Goal: Information Seeking & Learning: Check status

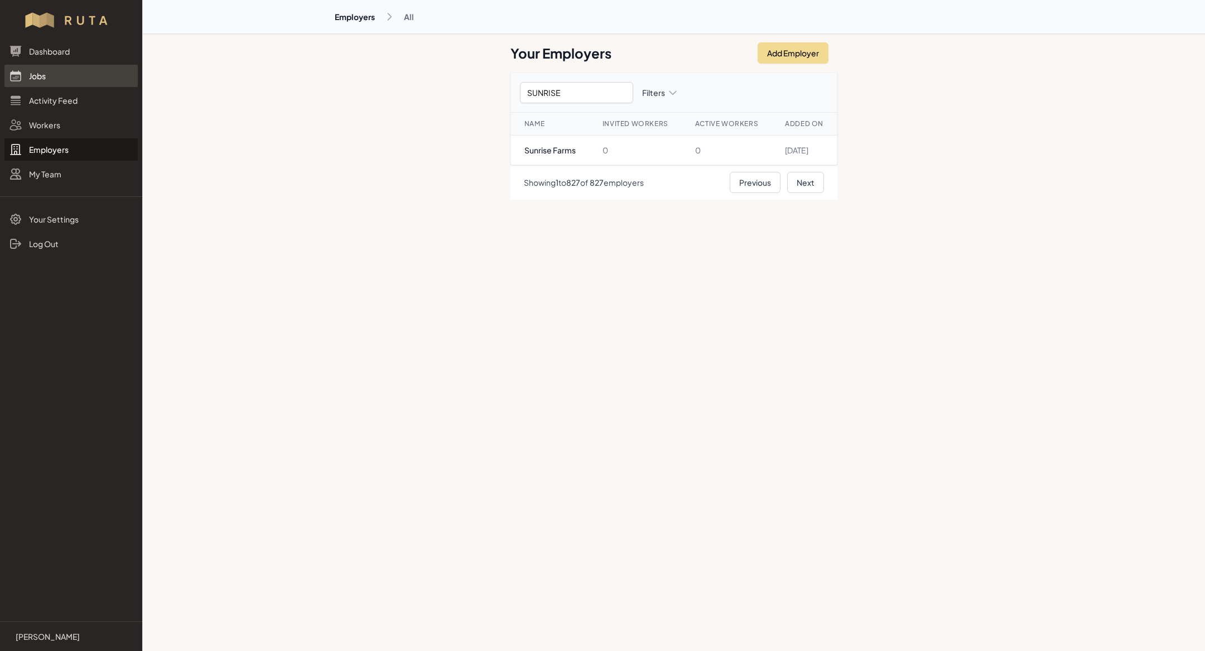
click at [44, 70] on link "Jobs" at bounding box center [70, 76] width 133 height 22
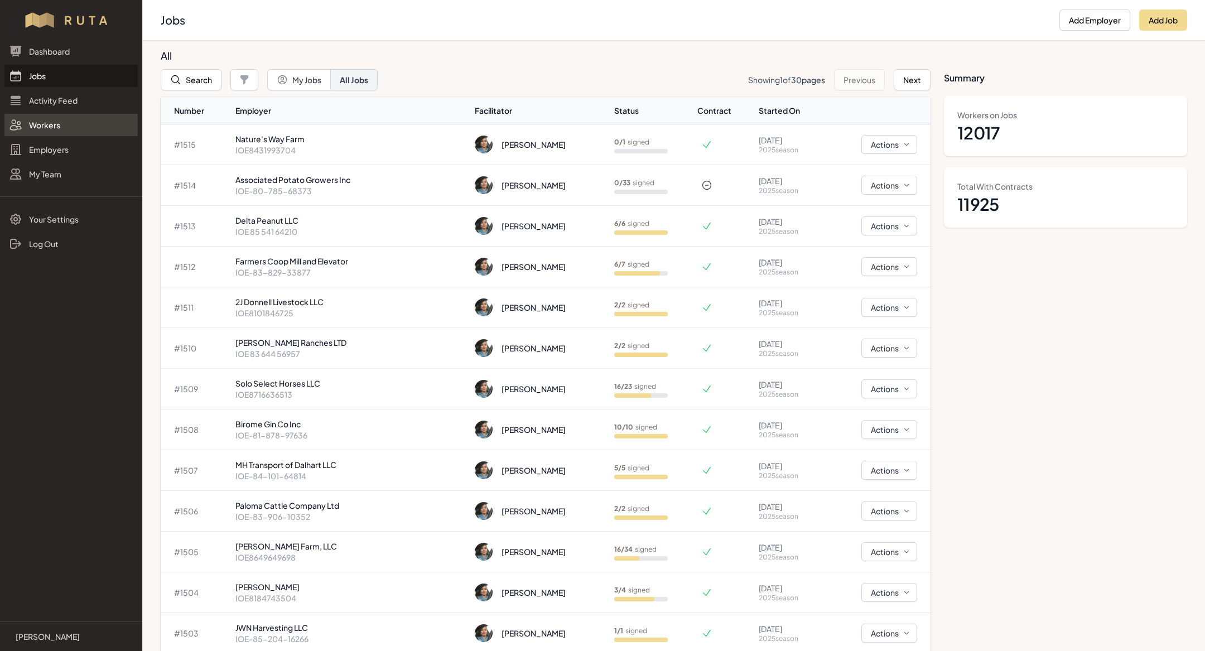
click at [46, 127] on link "Workers" at bounding box center [70, 125] width 133 height 22
click at [46, 151] on link "Employers" at bounding box center [70, 149] width 133 height 22
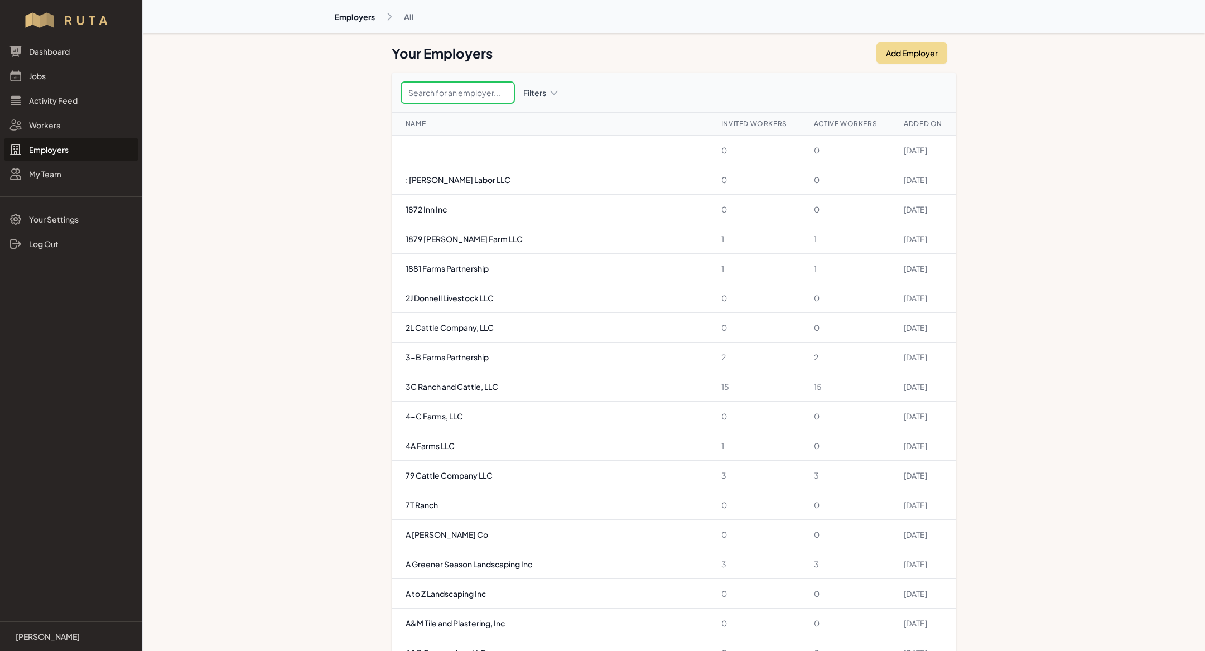
click at [453, 98] on input "text" at bounding box center [457, 92] width 113 height 21
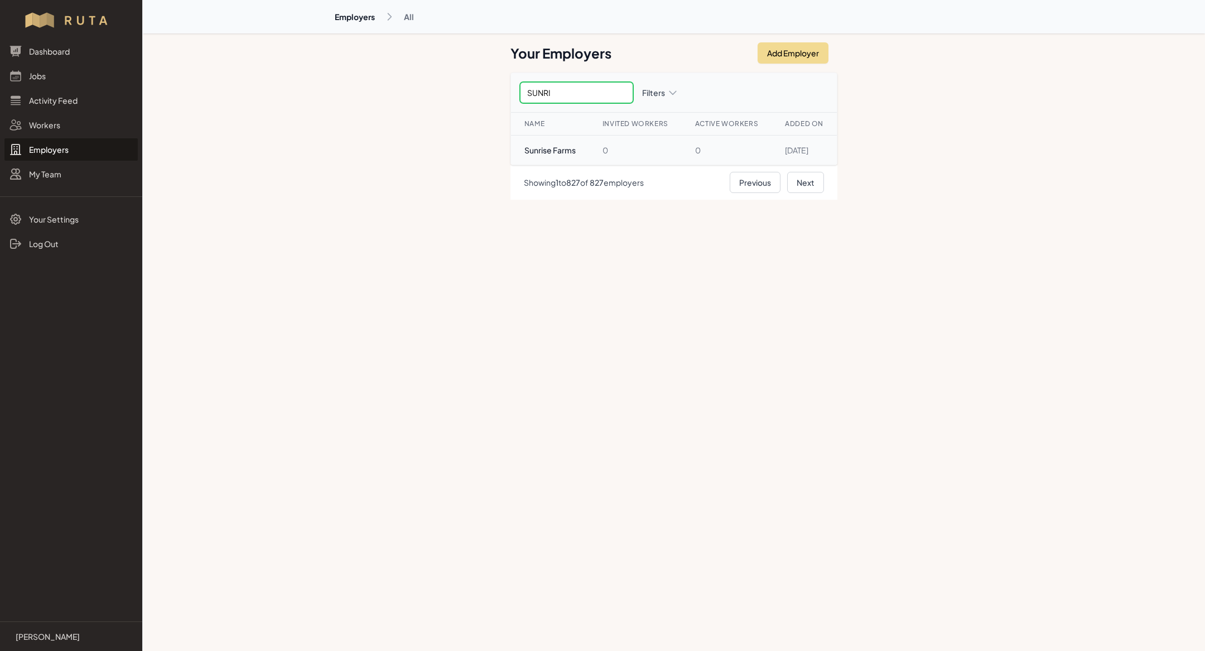
type input "SUNRI"
click at [526, 152] on td "Sunrise Farms" at bounding box center [550, 151] width 78 height 30
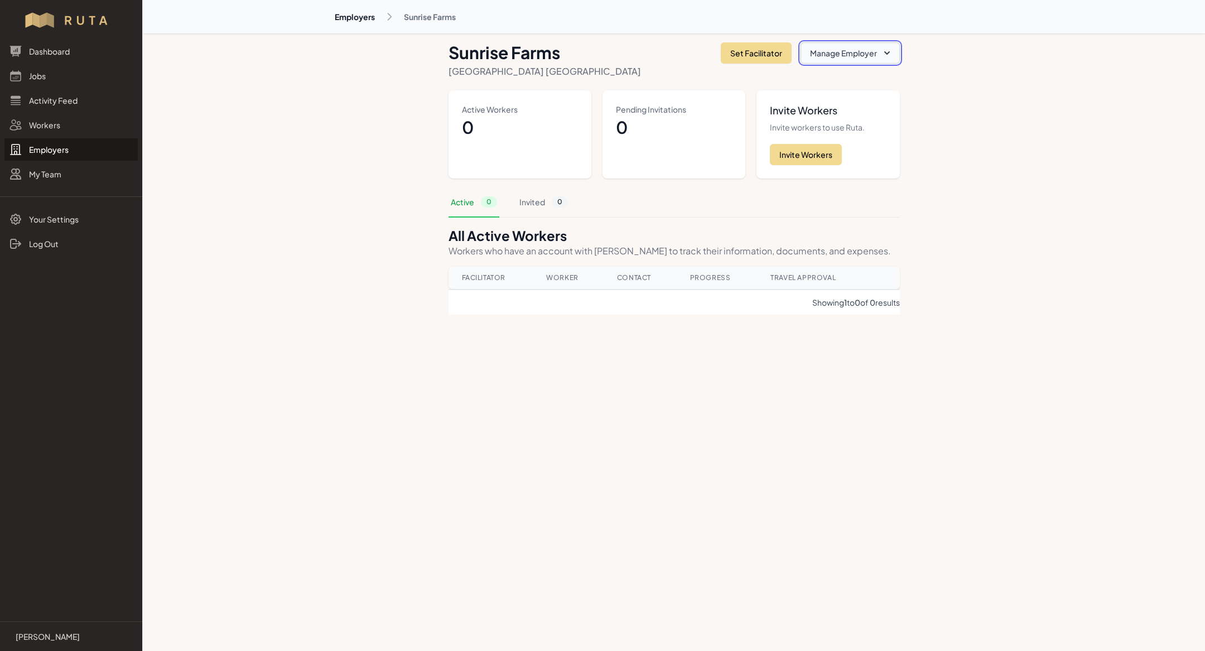
click at [822, 46] on button "Manage Employer" at bounding box center [850, 52] width 99 height 21
click at [811, 74] on link "Edit Employer" at bounding box center [837, 80] width 125 height 20
select select "[GEOGRAPHIC_DATA]"
click at [40, 71] on link "Jobs" at bounding box center [70, 76] width 133 height 22
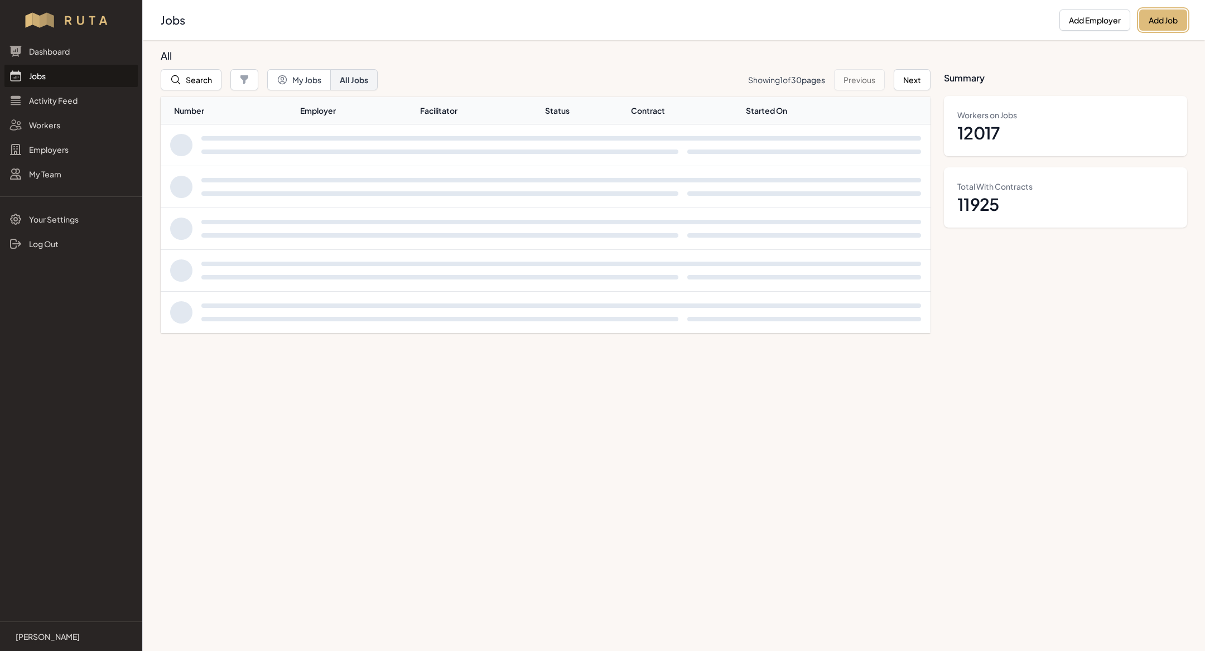
click at [1176, 18] on button "Add Job" at bounding box center [1163, 19] width 48 height 21
select select "2023"
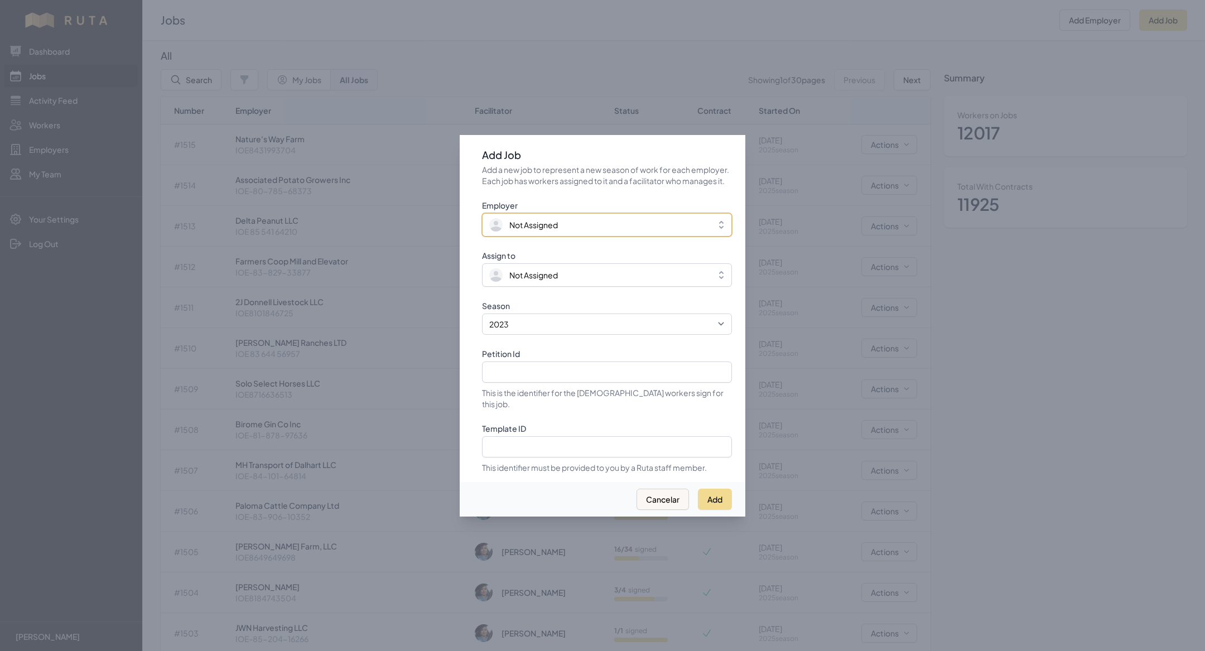
click at [533, 230] on span "Not Assigned" at bounding box center [533, 224] width 49 height 11
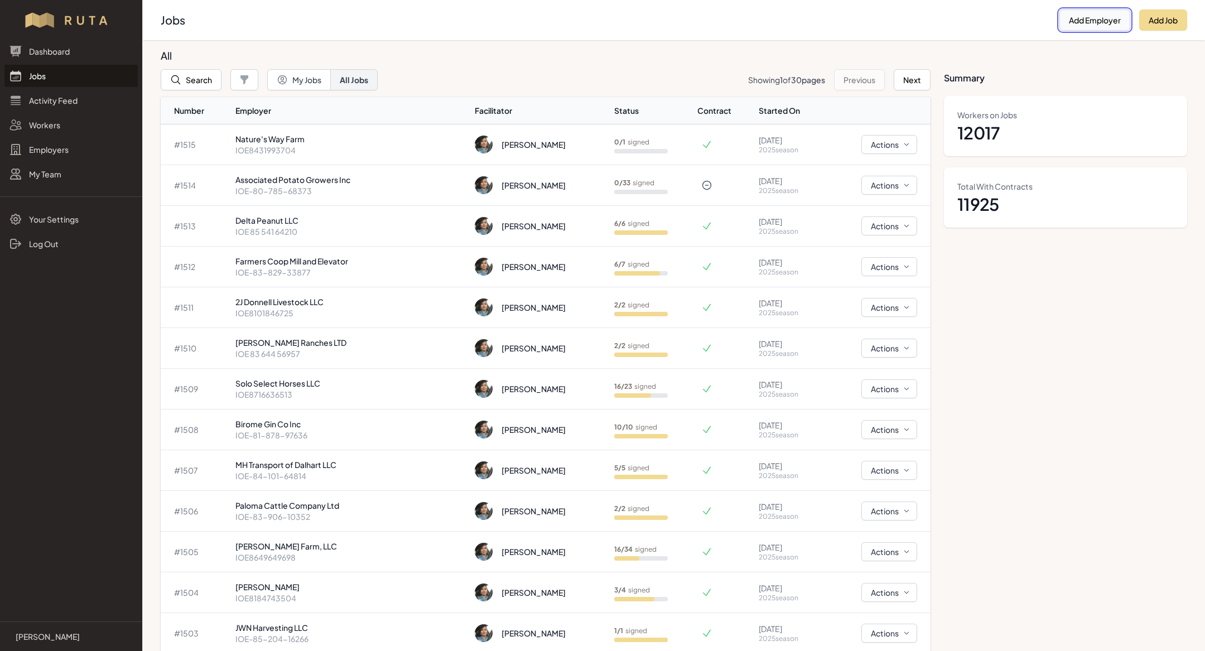
click at [1080, 25] on button "Add Employer" at bounding box center [1095, 19] width 71 height 21
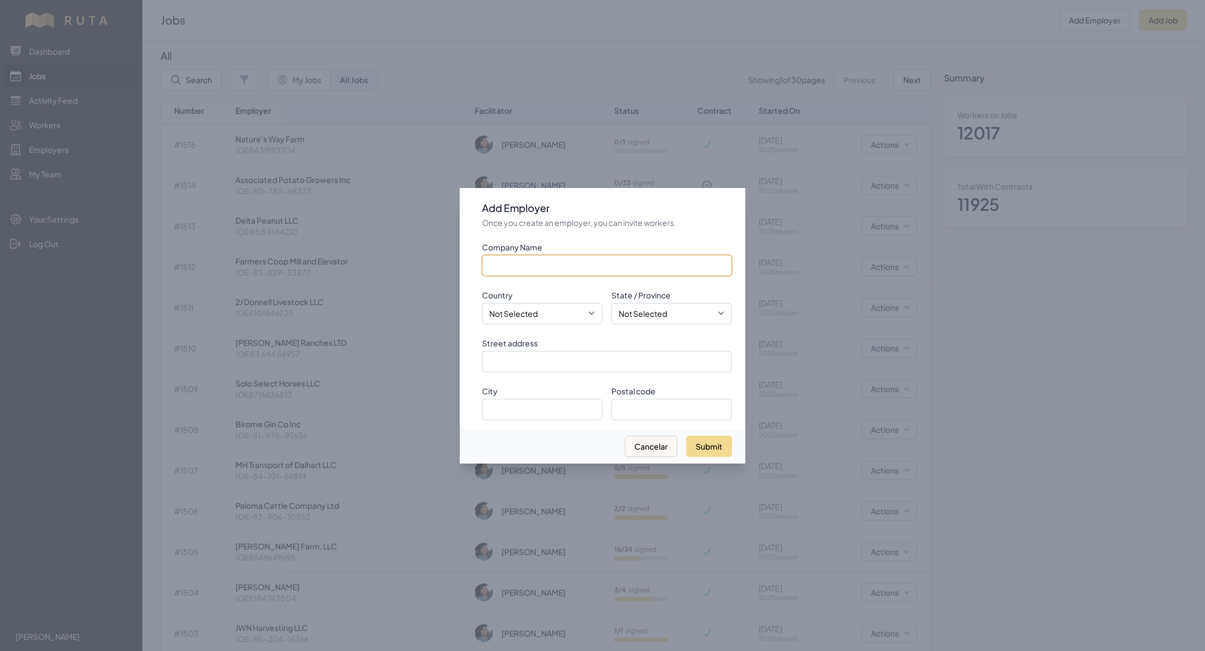
click at [596, 265] on input "Company Name" at bounding box center [607, 265] width 250 height 21
type input "s"
type input "Sunrise Partnership"
select select "[GEOGRAPHIC_DATA]"
select select "MS"
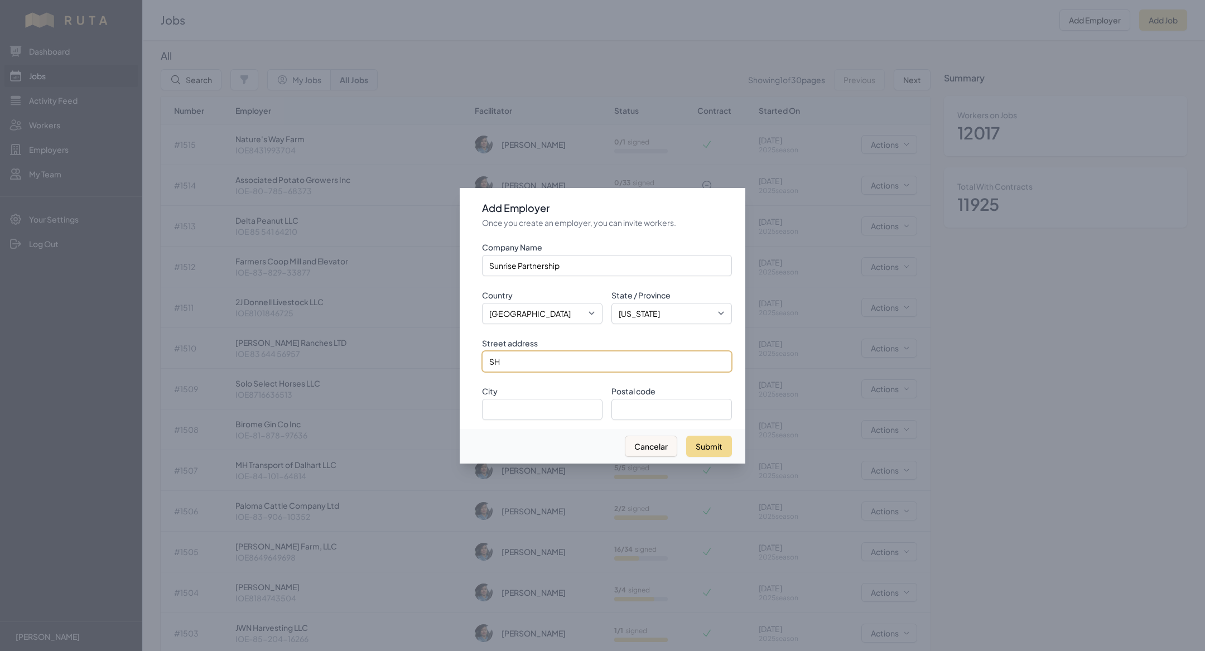
type input "S"
type input "PO Box 63"
type input "[PERSON_NAME]"
click at [639, 408] on input "Postal code" at bounding box center [671, 409] width 121 height 21
type input "38774"
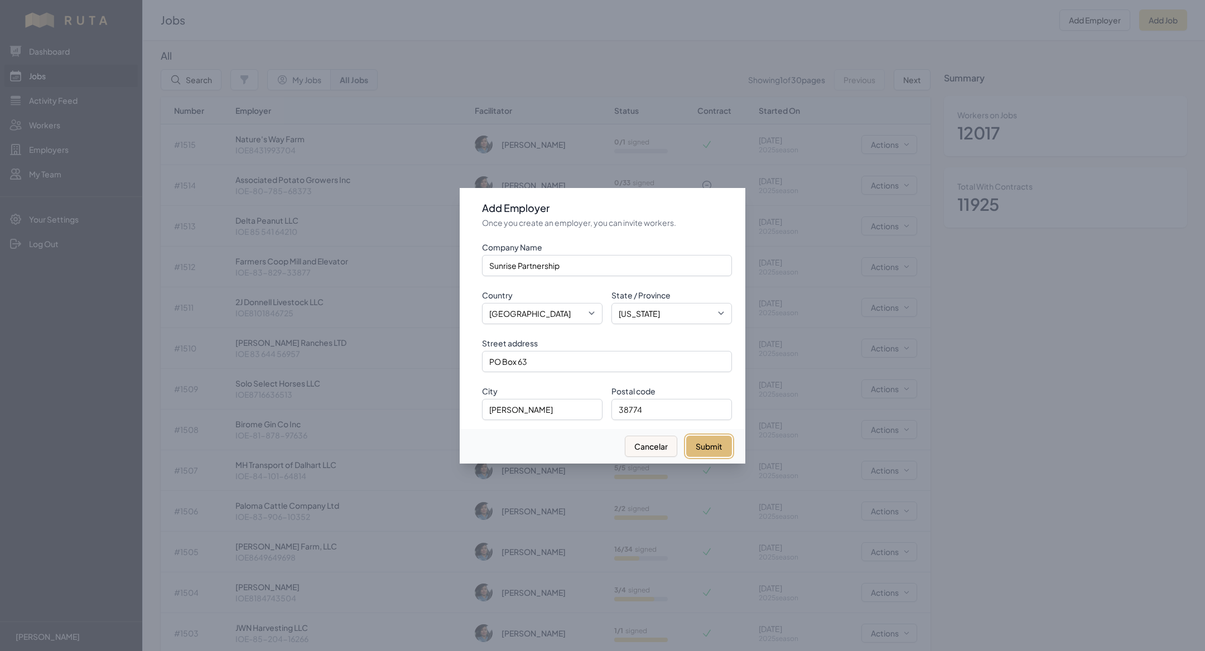
click at [709, 451] on button "Submit" at bounding box center [709, 446] width 46 height 21
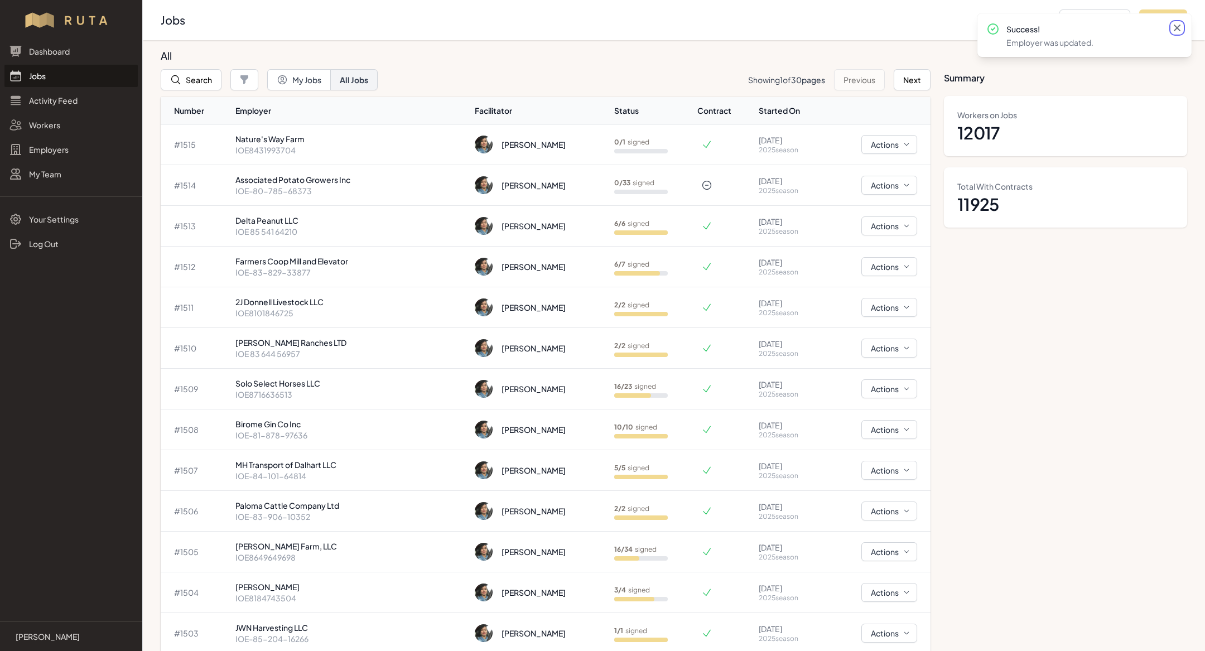
click at [1176, 27] on icon at bounding box center [1177, 28] width 7 height 7
click at [1157, 16] on button "Add Job" at bounding box center [1163, 19] width 48 height 21
select select "2023"
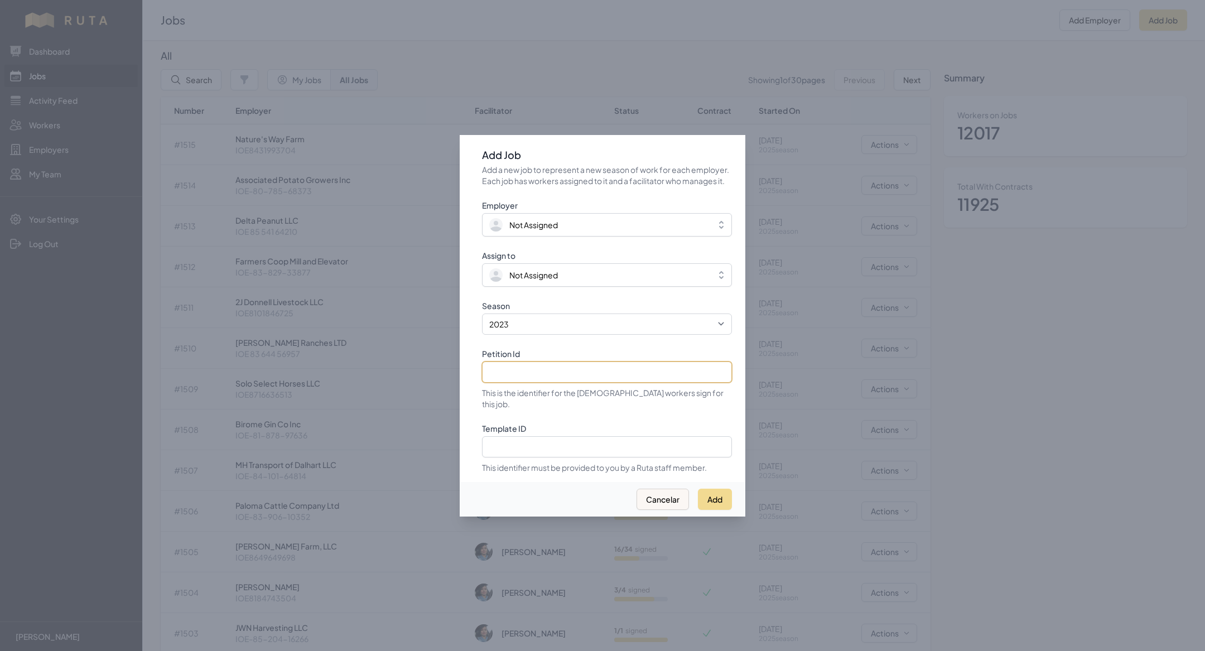
click at [534, 379] on input "Petition Id" at bounding box center [607, 372] width 250 height 21
paste input "IOE-88-027-73879"
type input "IOE-88-027-73879"
click at [543, 324] on select "2021 2022 2023 2024 2025" at bounding box center [607, 324] width 250 height 21
select select "2025"
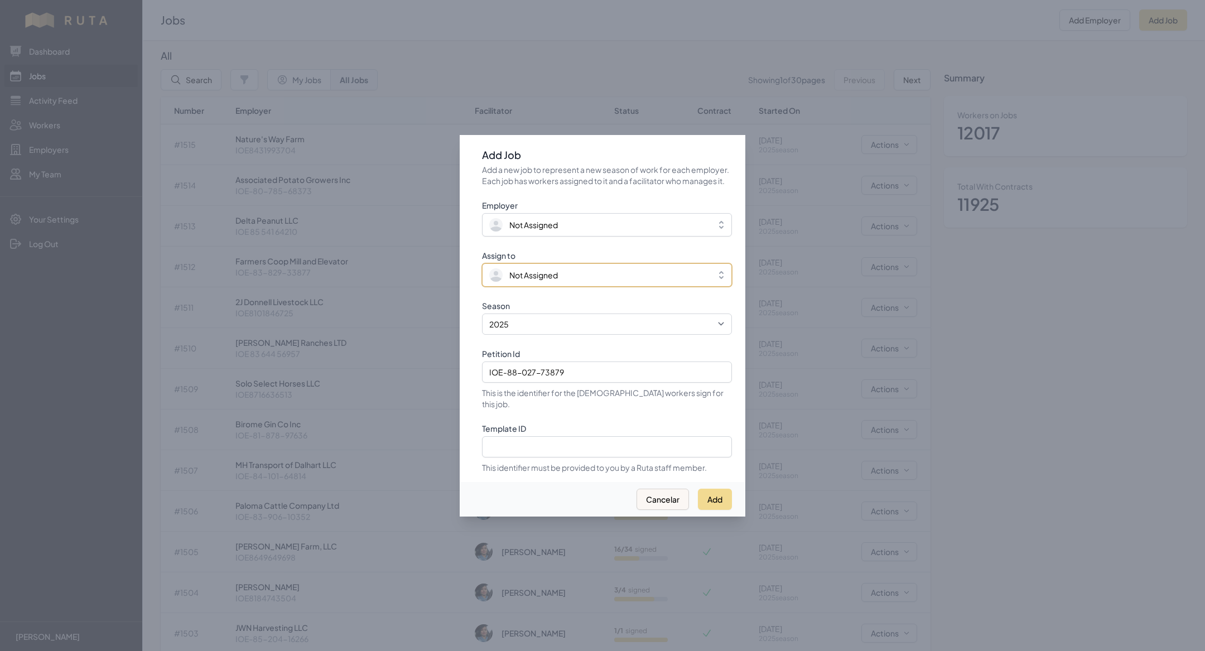
click at [523, 282] on span "Not Assigned" at bounding box center [599, 274] width 220 height 13
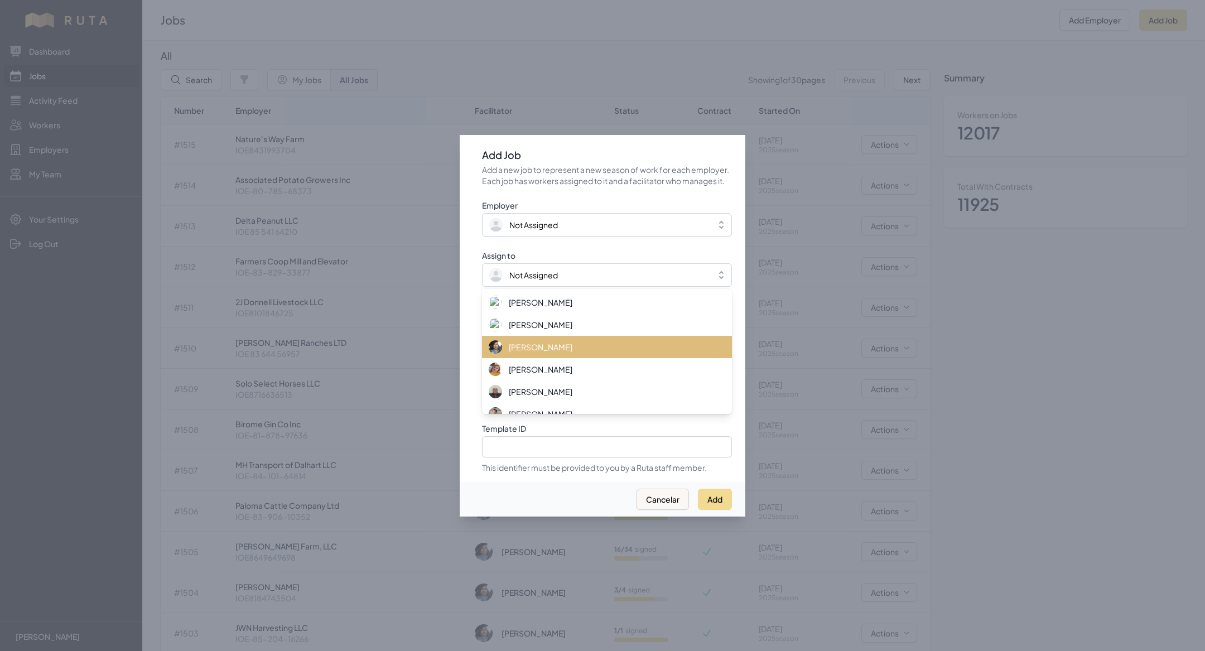
click at [524, 350] on span "[PERSON_NAME]" at bounding box center [541, 346] width 64 height 11
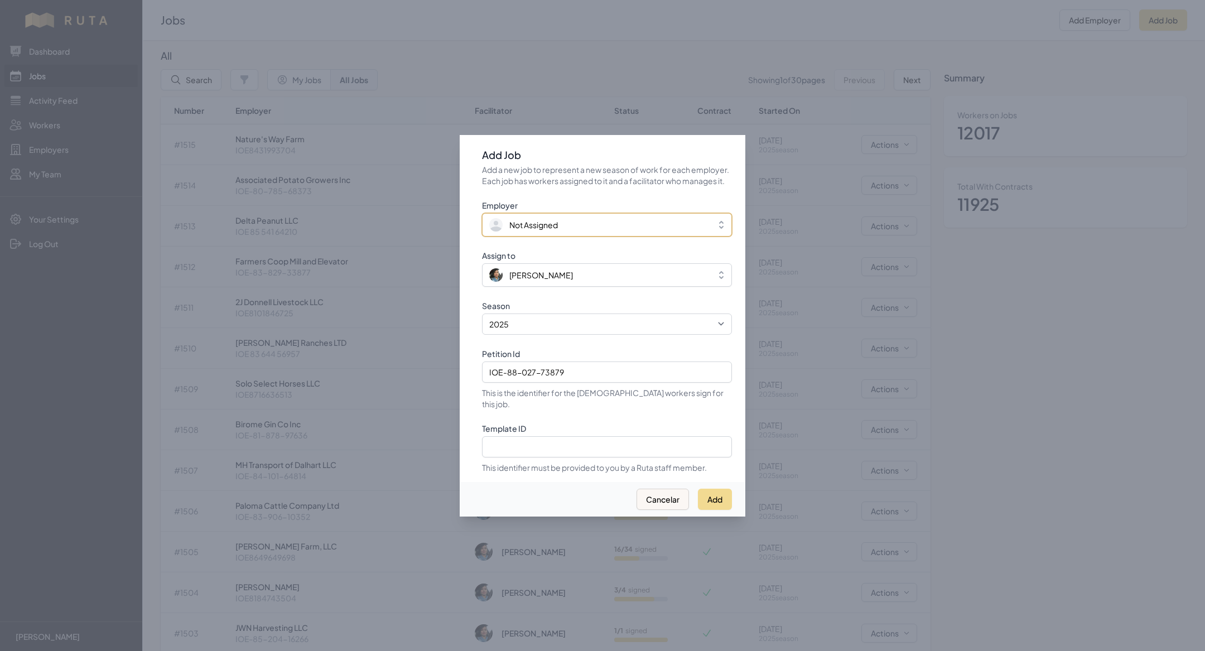
click at [528, 229] on span "Not Assigned" at bounding box center [533, 224] width 49 height 11
click at [718, 488] on button "Add" at bounding box center [715, 498] width 34 height 21
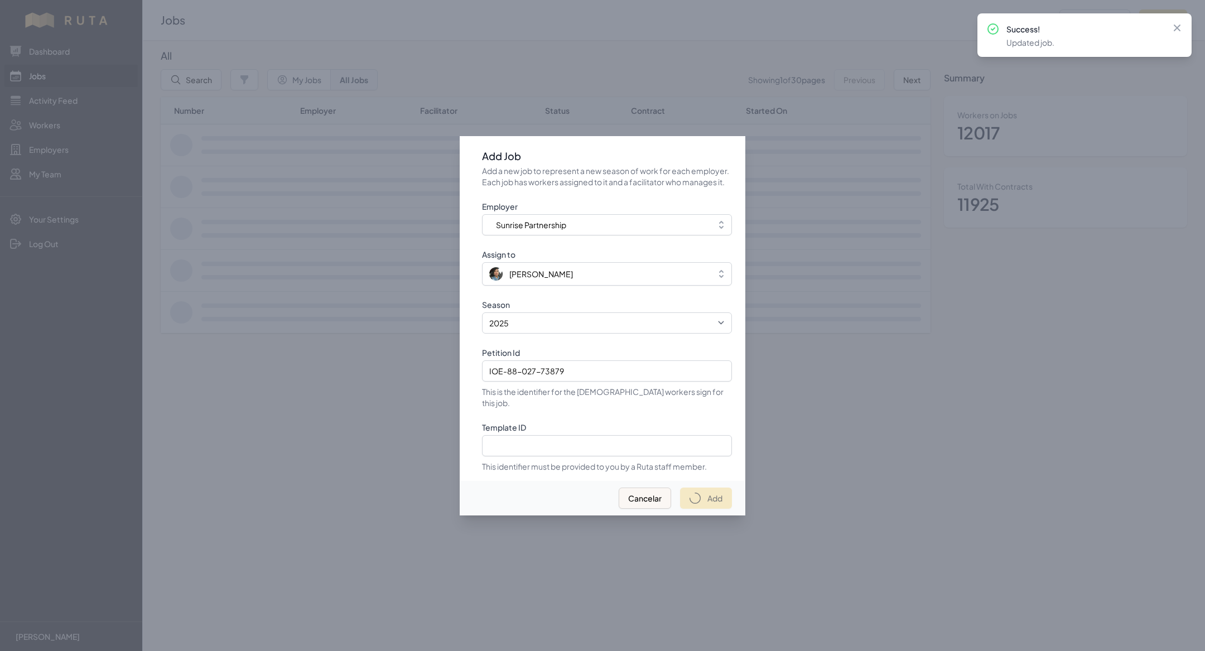
click at [398, 48] on div at bounding box center [602, 325] width 1205 height 651
select select "2023"
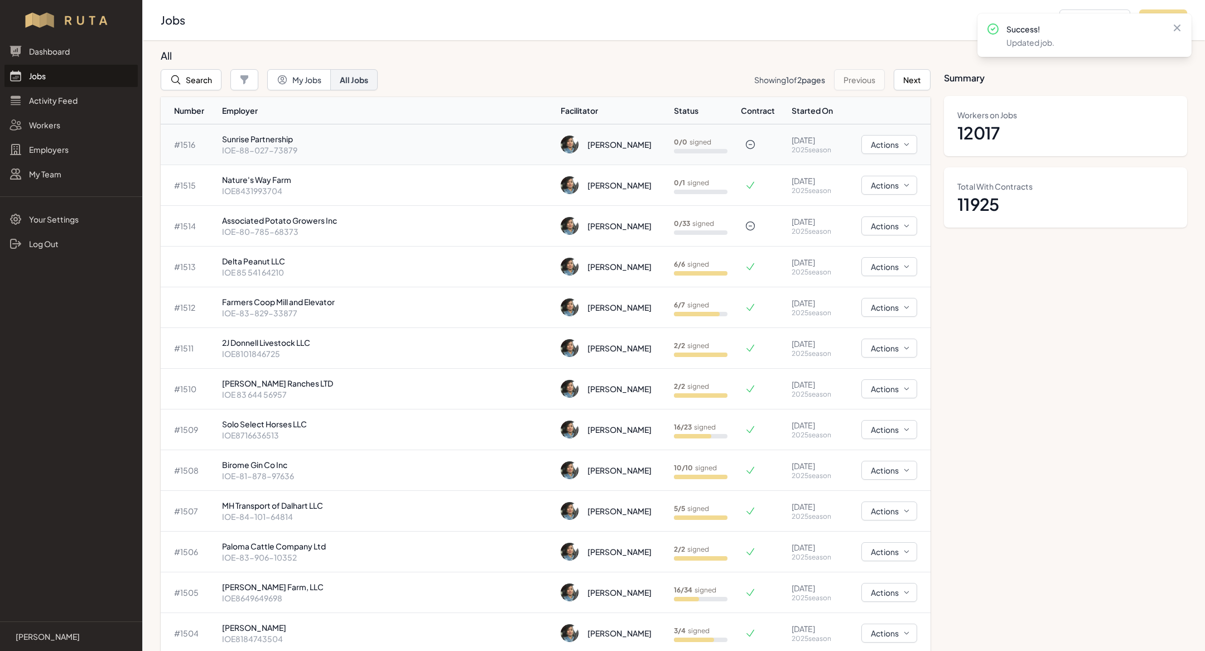
click at [397, 153] on p "IOE-88-027-73879" at bounding box center [387, 150] width 330 height 11
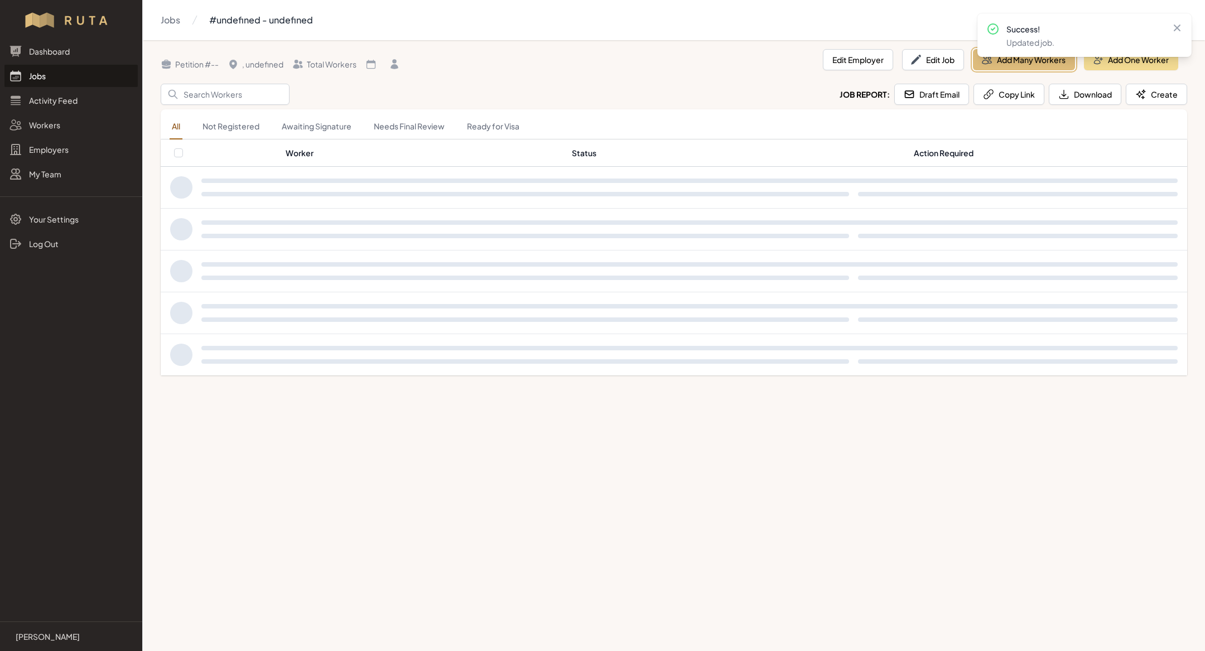
click at [1027, 64] on button "Add Many Workers" at bounding box center [1024, 59] width 102 height 21
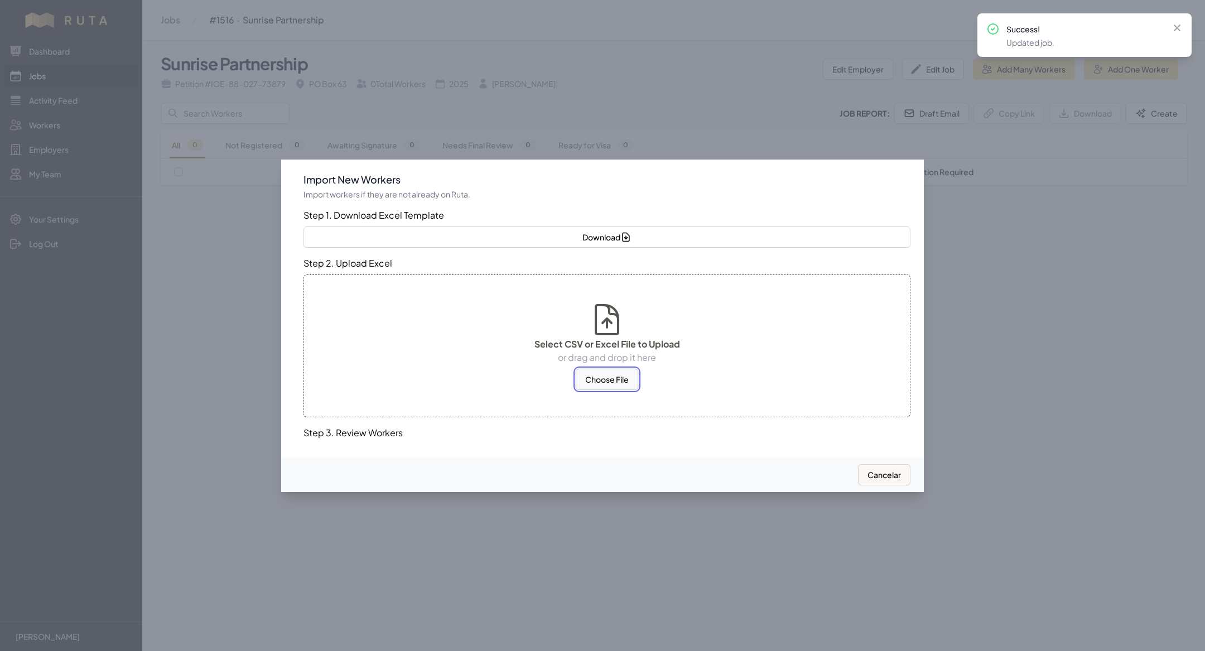
click at [594, 384] on button "Choose File" at bounding box center [607, 379] width 62 height 21
click at [616, 381] on button "Choose File" at bounding box center [607, 379] width 62 height 21
select select "MX"
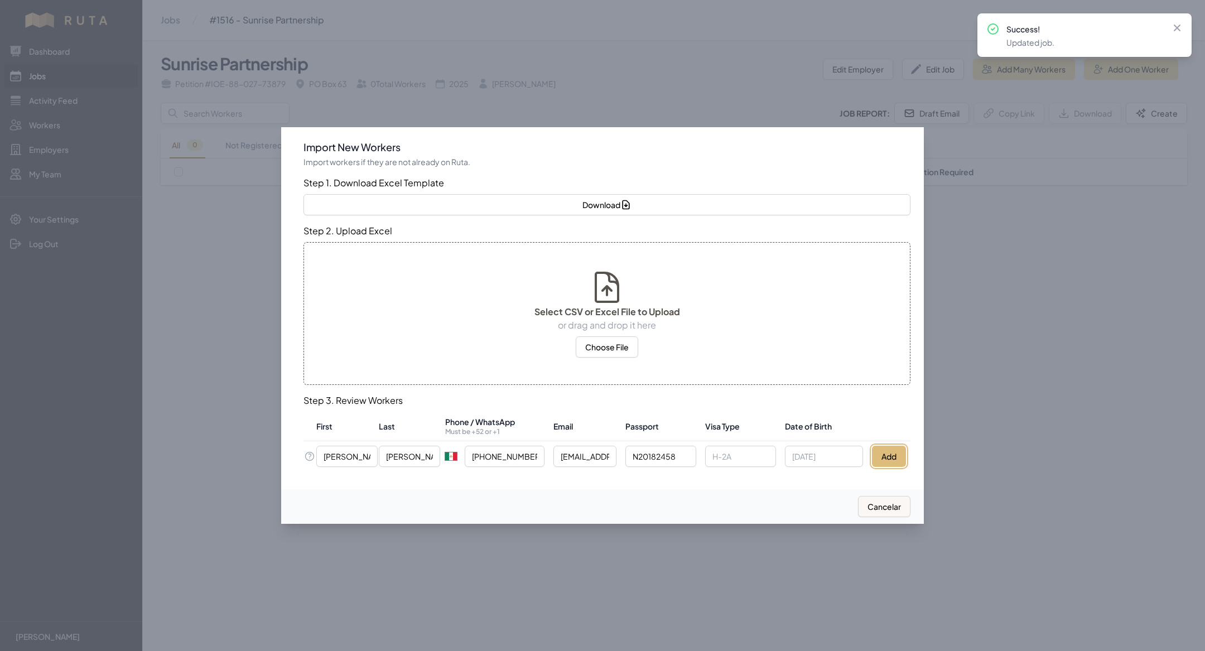
click at [885, 456] on button "Add" at bounding box center [889, 456] width 34 height 21
click at [226, 375] on div at bounding box center [602, 325] width 1205 height 651
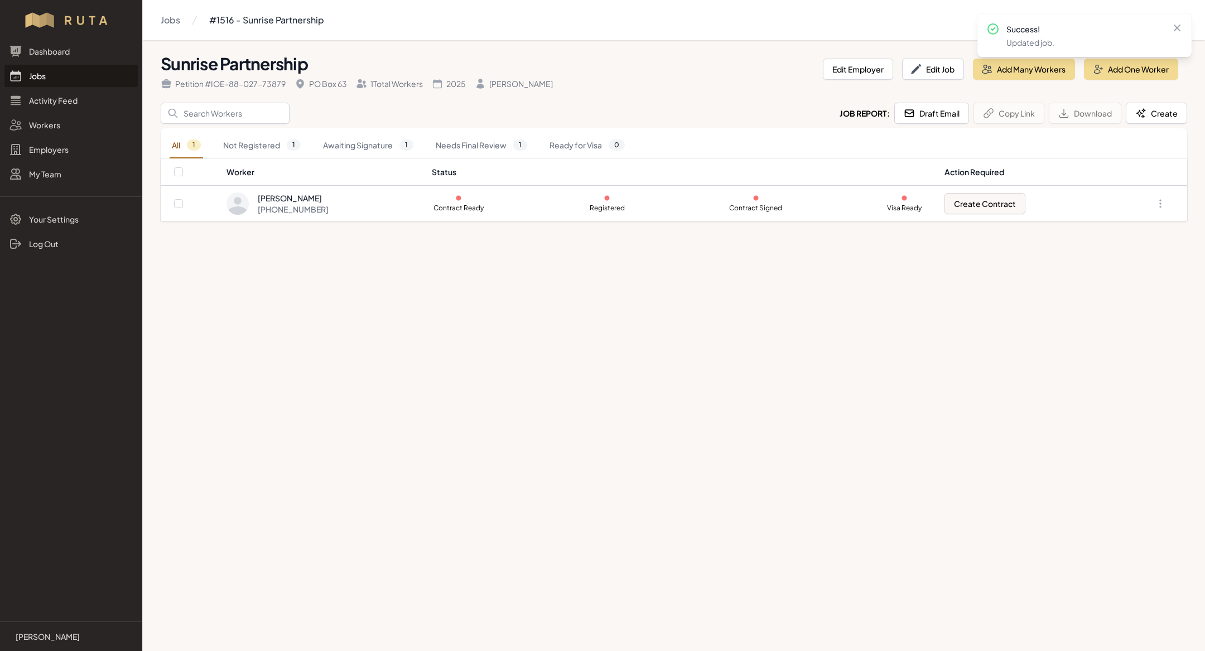
click at [71, 87] on div "Dashboard Jobs Activity Feed Workers Employers My Team" at bounding box center [71, 112] width 142 height 145
click at [71, 72] on link "Jobs" at bounding box center [70, 76] width 133 height 22
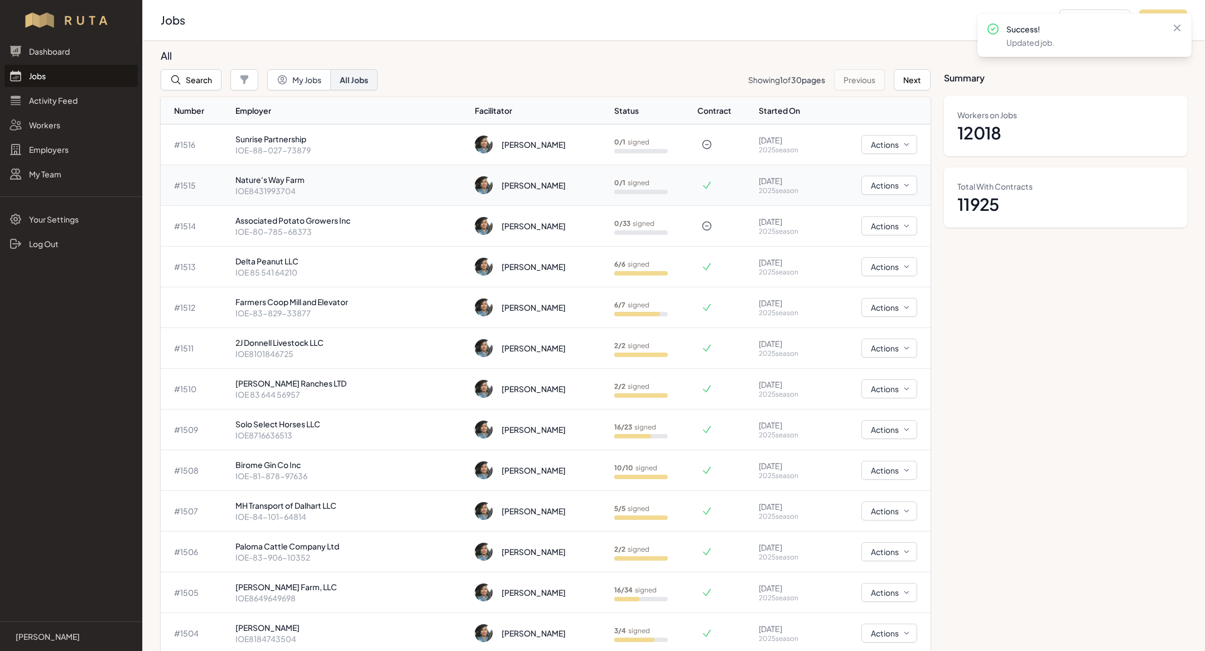
click at [287, 183] on p "Nature's Way Farm" at bounding box center [350, 179] width 230 height 11
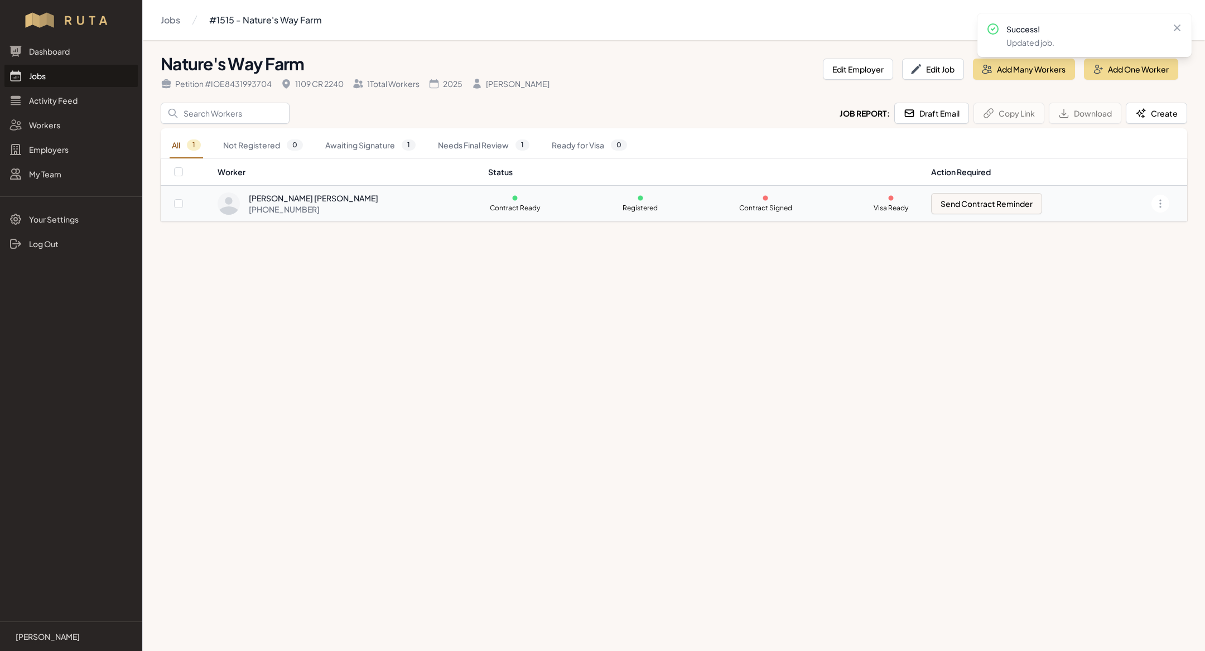
click at [482, 214] on td "Contract Ready Registered Contract Signed Visa Ready" at bounding box center [703, 204] width 443 height 36
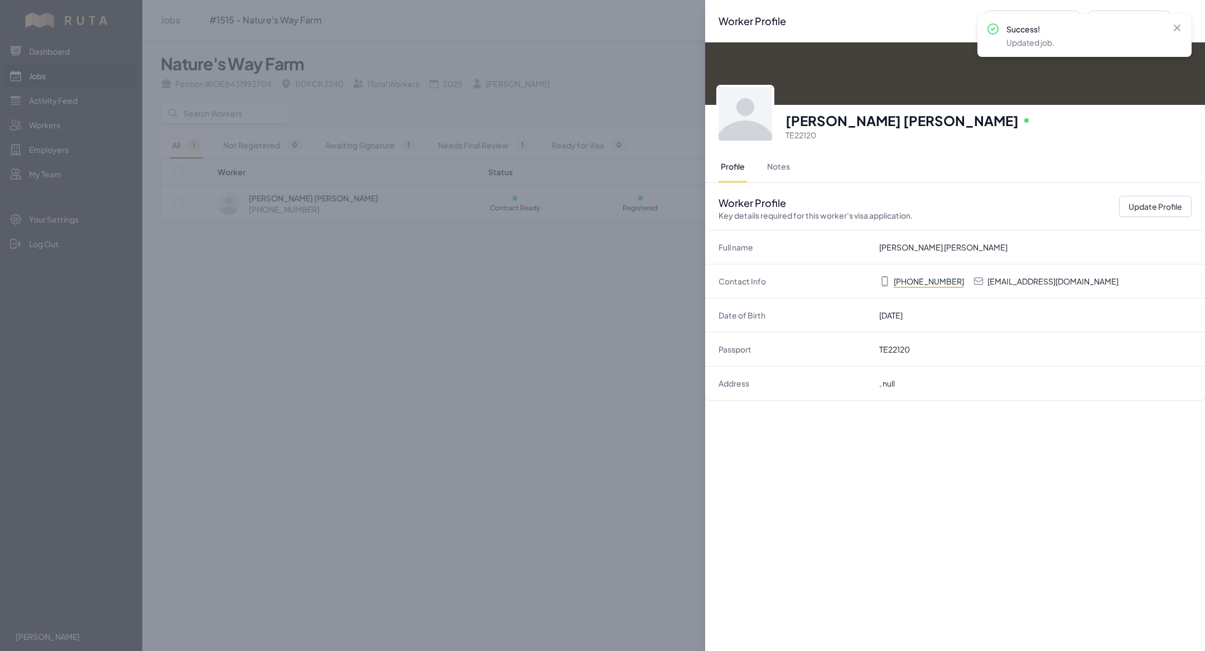
click at [446, 272] on div "Worker Profile Previous Worker Next Worker Close panel [PERSON_NAME] [PERSON_NA…" at bounding box center [602, 325] width 1205 height 651
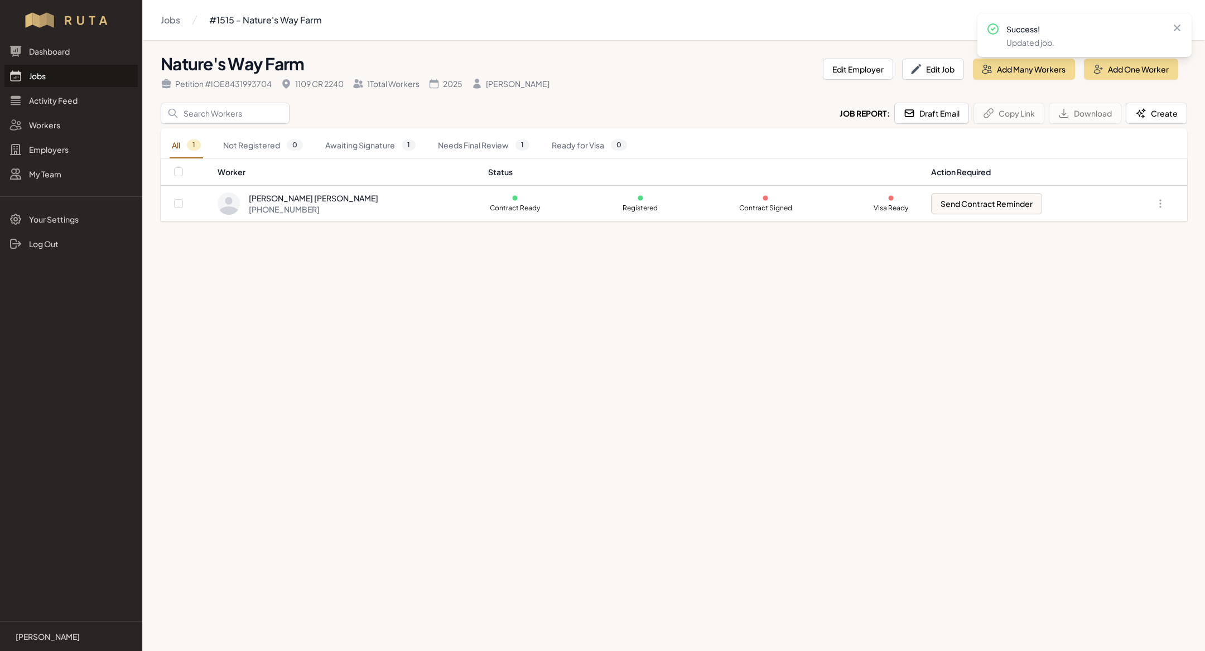
click at [42, 71] on link "Jobs" at bounding box center [70, 76] width 133 height 22
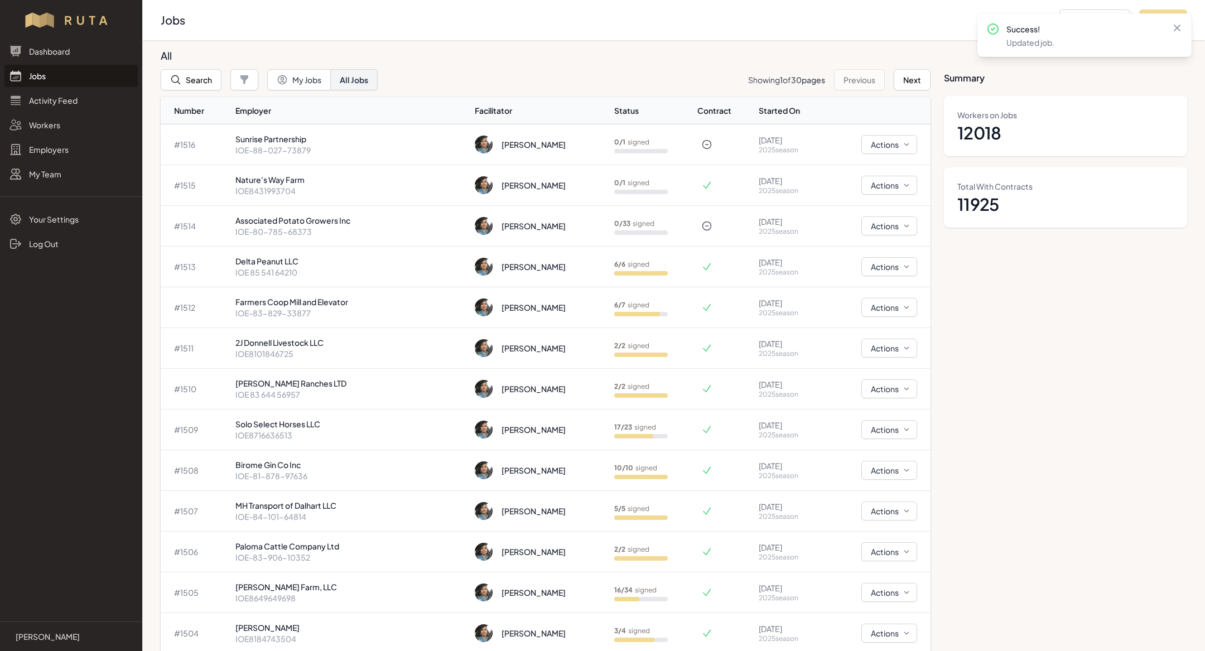
click at [66, 77] on link "Jobs" at bounding box center [70, 76] width 133 height 22
click at [186, 79] on button "Search" at bounding box center [191, 79] width 61 height 21
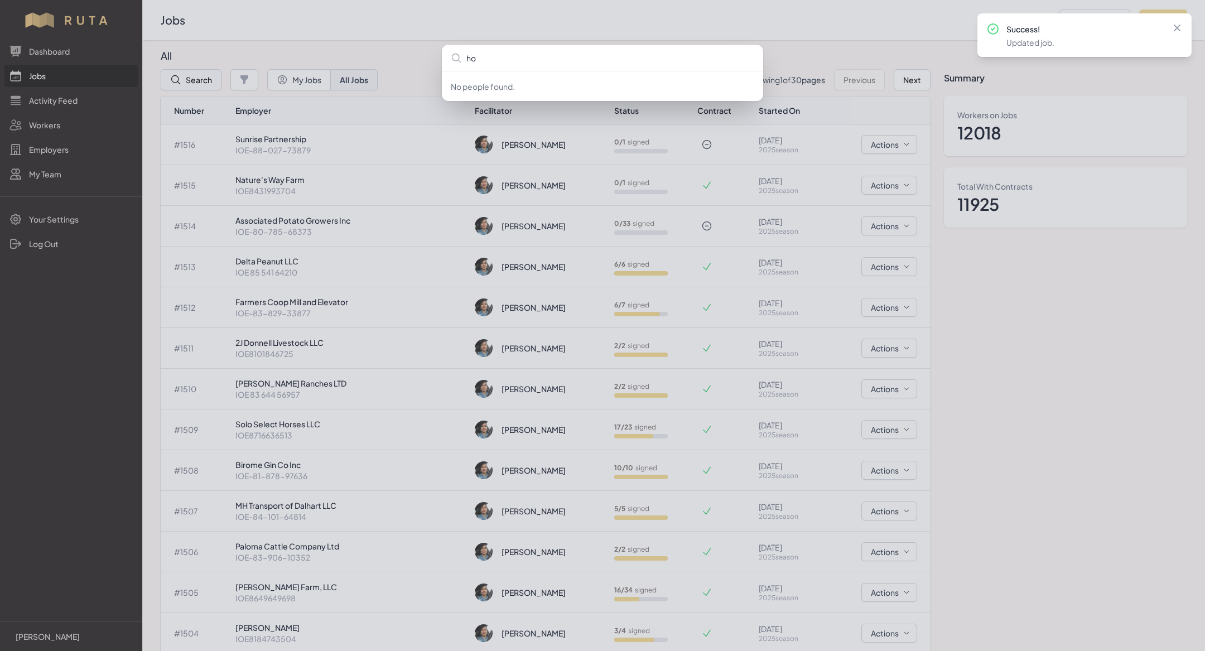
type input "hon"
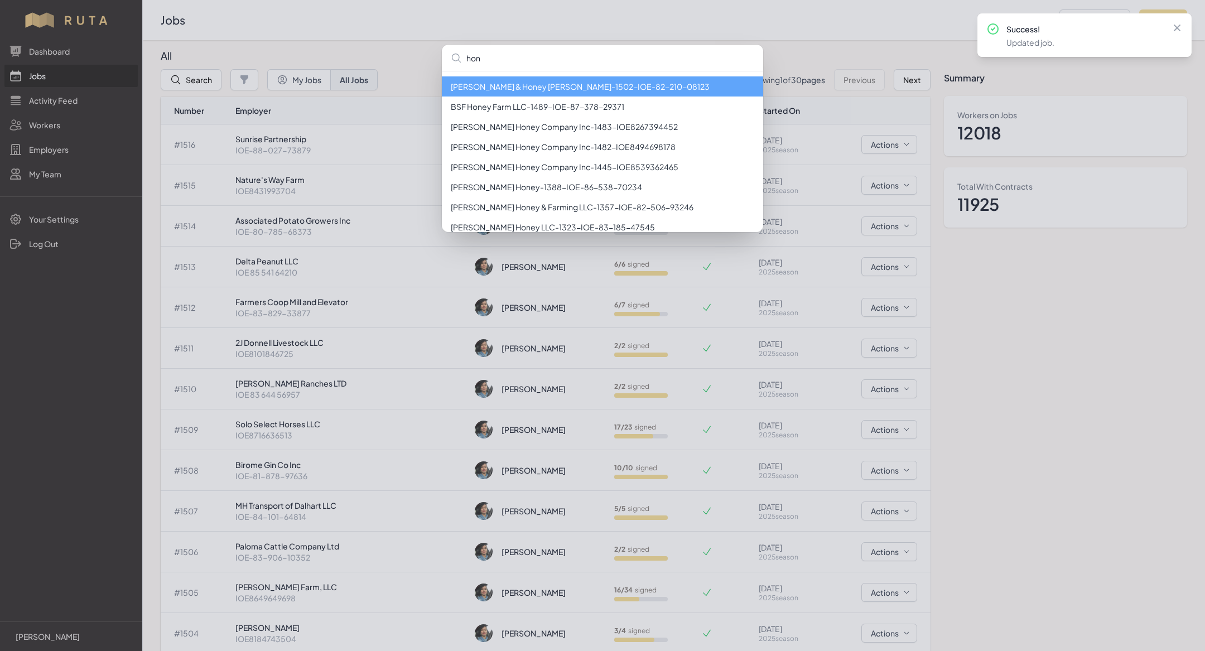
click at [521, 92] on li "[PERSON_NAME] & Honey [PERSON_NAME] - 1502 - IOE-82-210-08123" at bounding box center [602, 86] width 321 height 20
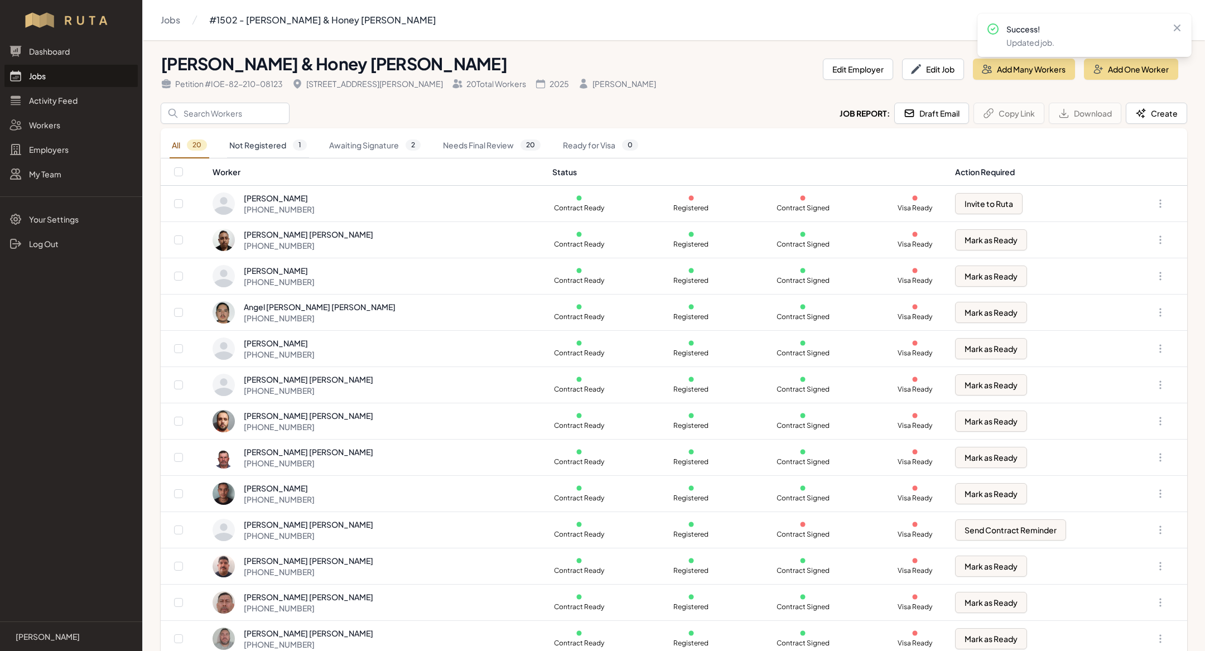
click at [252, 136] on link "Not Registered 1" at bounding box center [268, 146] width 82 height 26
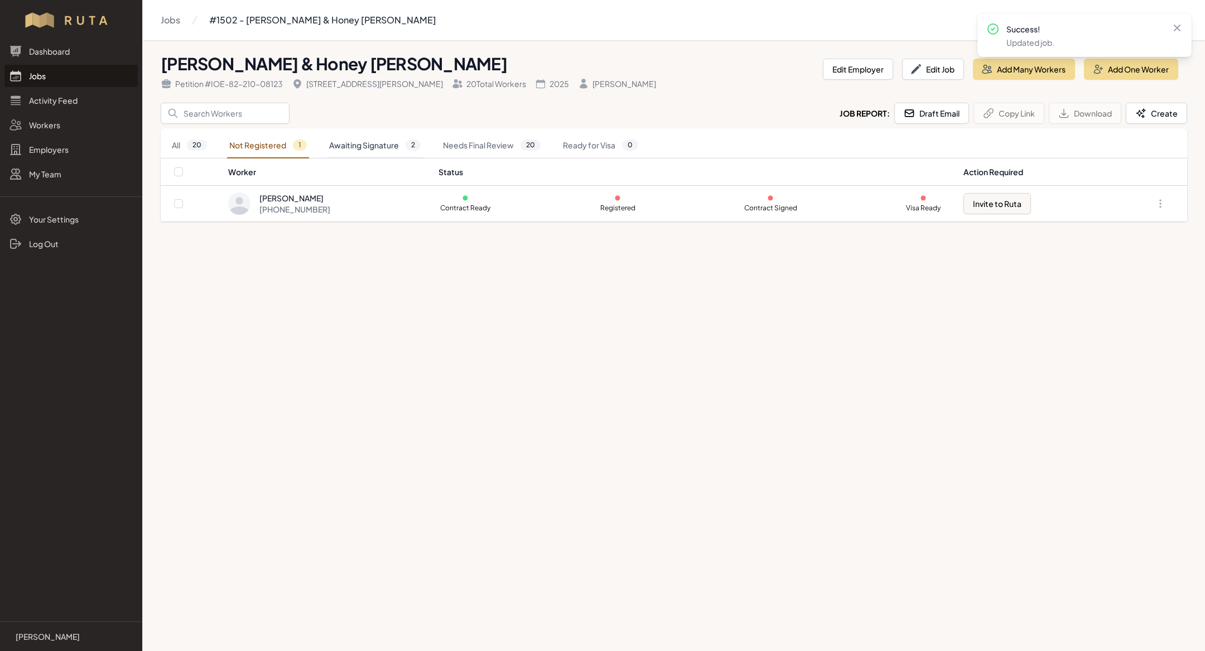
click at [359, 148] on link "Awaiting Signature 2" at bounding box center [375, 146] width 96 height 26
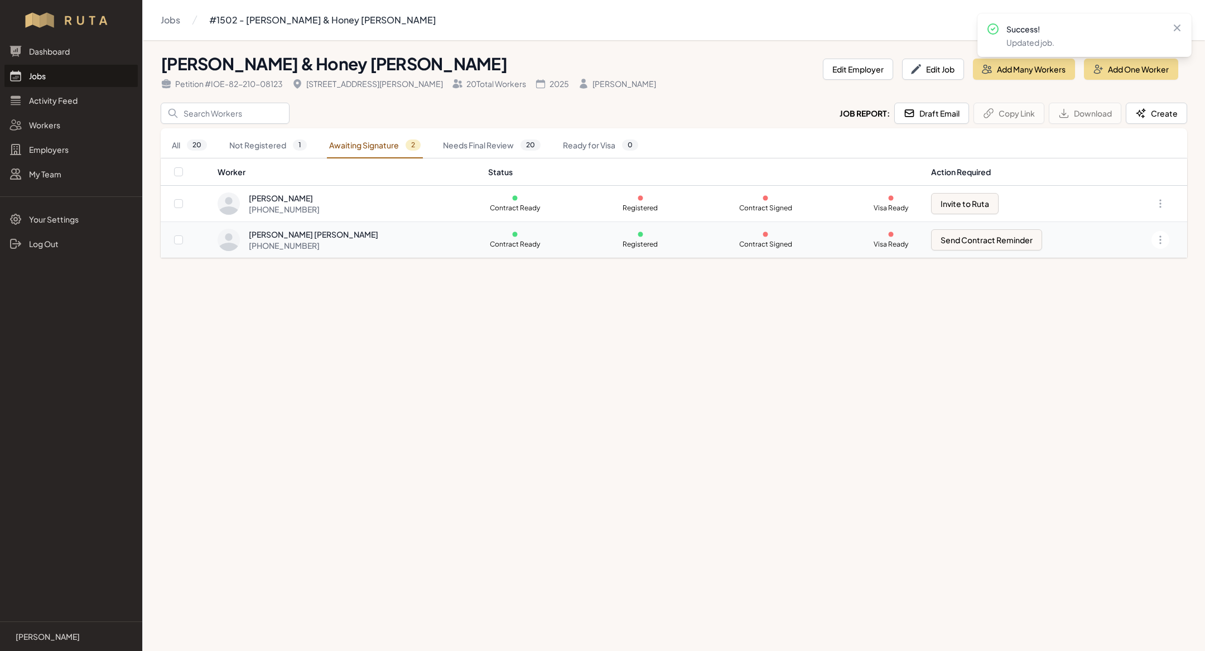
click at [329, 238] on div "[PERSON_NAME] [PERSON_NAME]" at bounding box center [313, 234] width 129 height 11
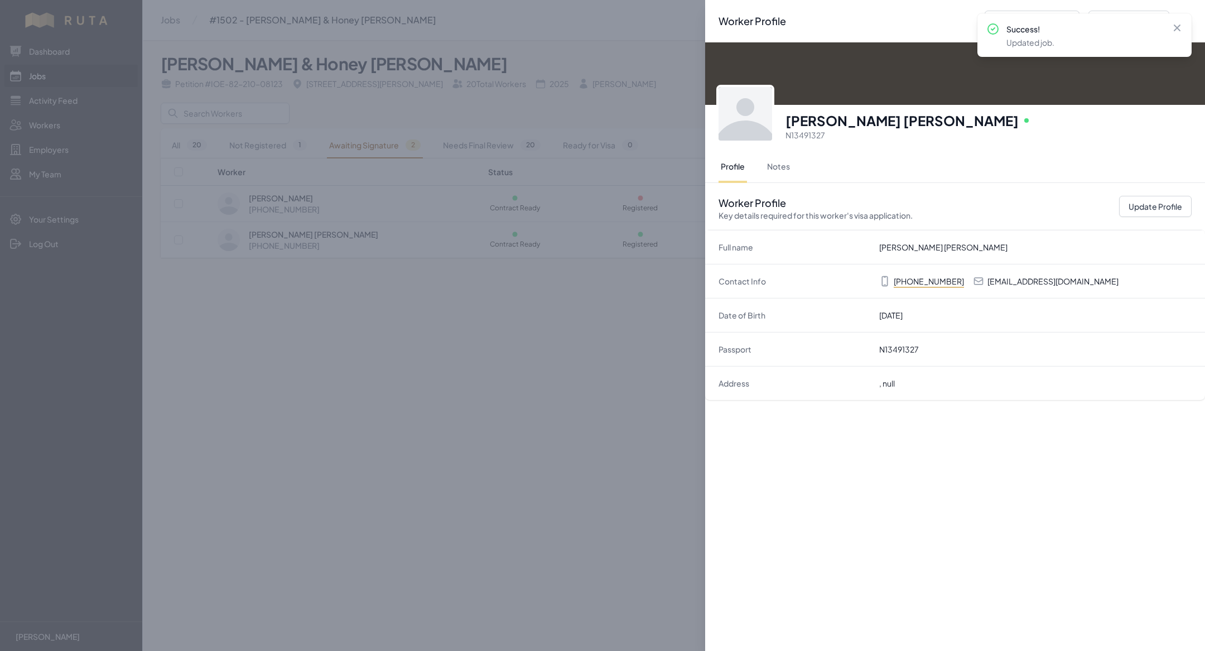
click at [394, 417] on div "Worker Profile Previous Worker Next Worker Close panel [PERSON_NAME] [PERSON_NA…" at bounding box center [602, 325] width 1205 height 651
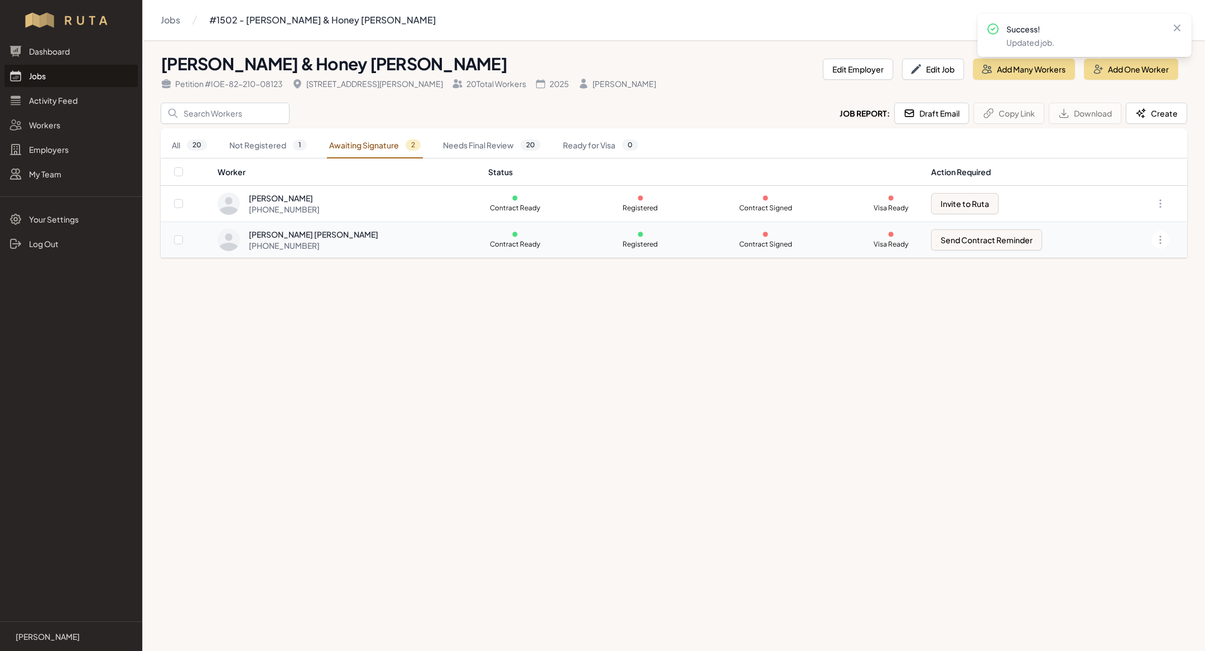
click at [331, 244] on div "[PHONE_NUMBER]" at bounding box center [313, 245] width 129 height 11
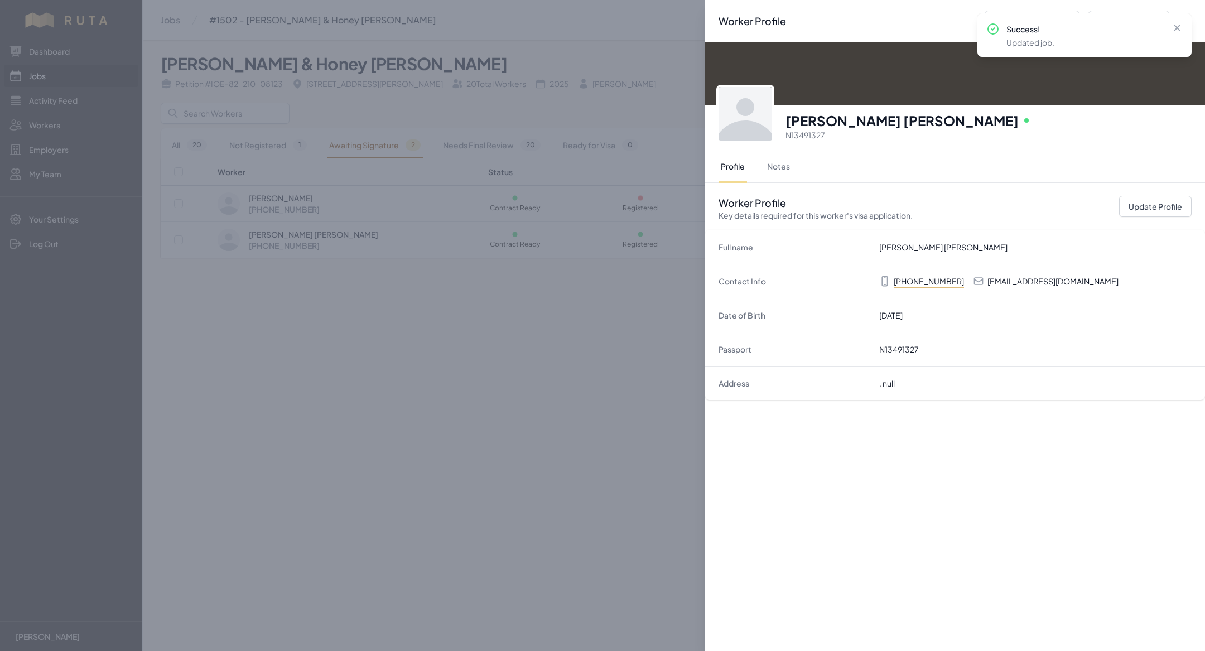
click at [378, 405] on div "Worker Profile Previous Worker Next Worker Close panel [PERSON_NAME] [PERSON_NA…" at bounding box center [602, 325] width 1205 height 651
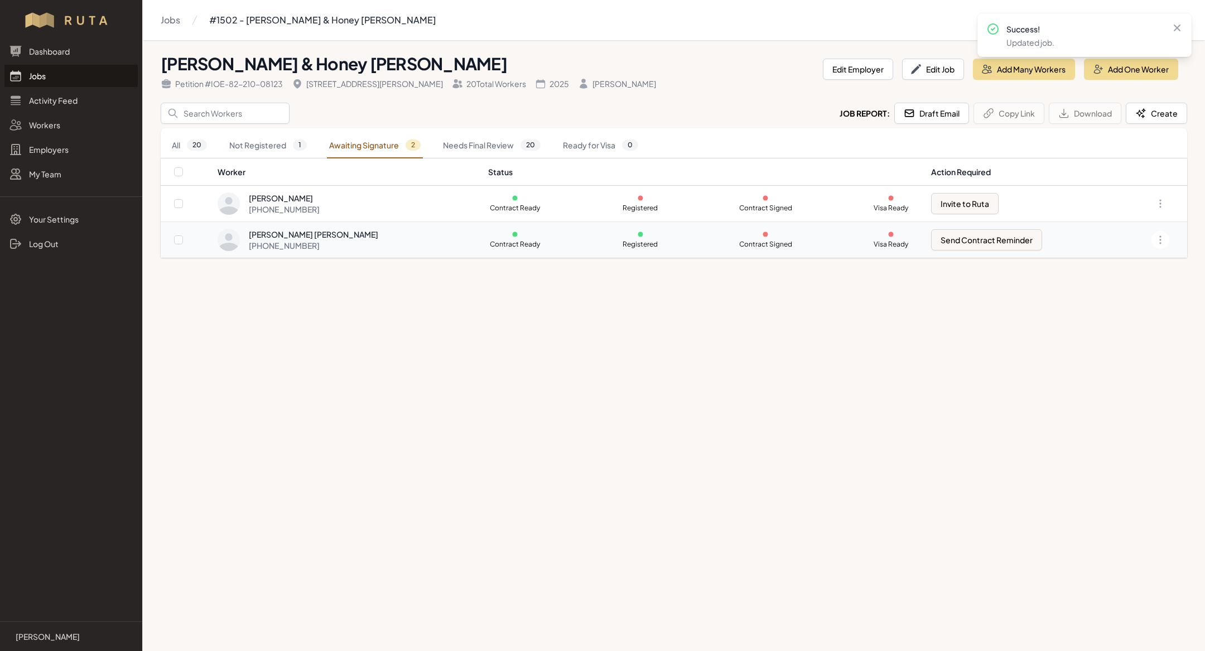
click at [313, 251] on td "[PERSON_NAME] [PERSON_NAME] [PHONE_NUMBER]" at bounding box center [349, 240] width 264 height 36
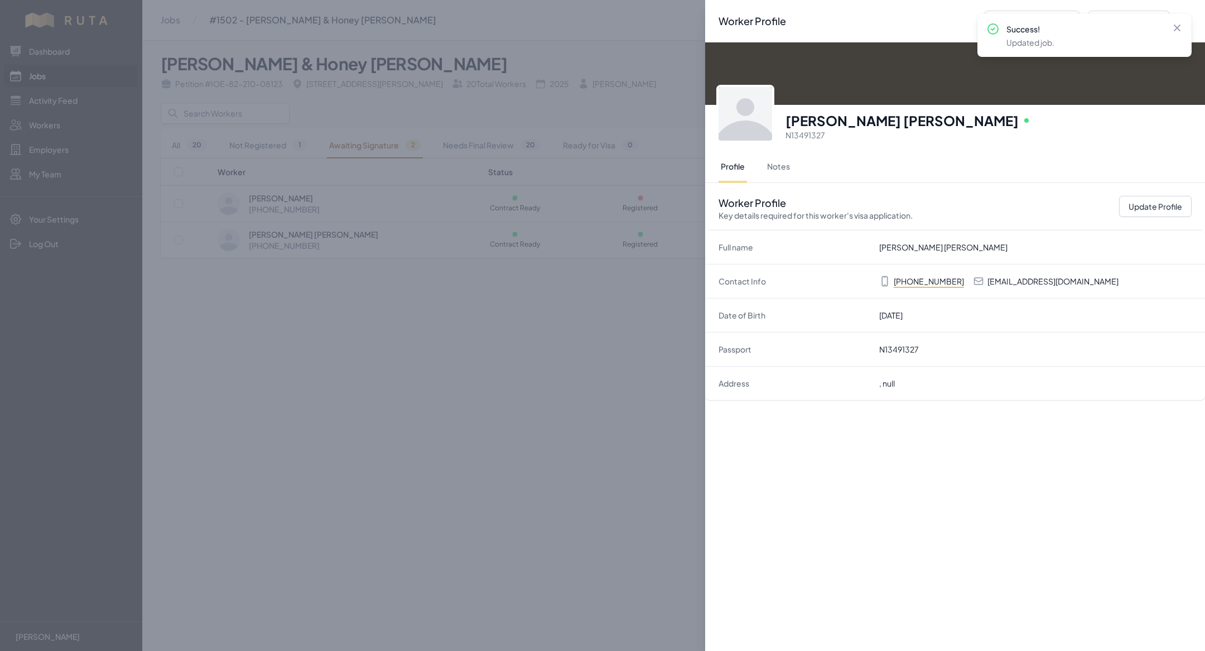
click at [411, 337] on div "Worker Profile Previous Worker Next Worker Close panel [PERSON_NAME] [PERSON_NA…" at bounding box center [602, 325] width 1205 height 651
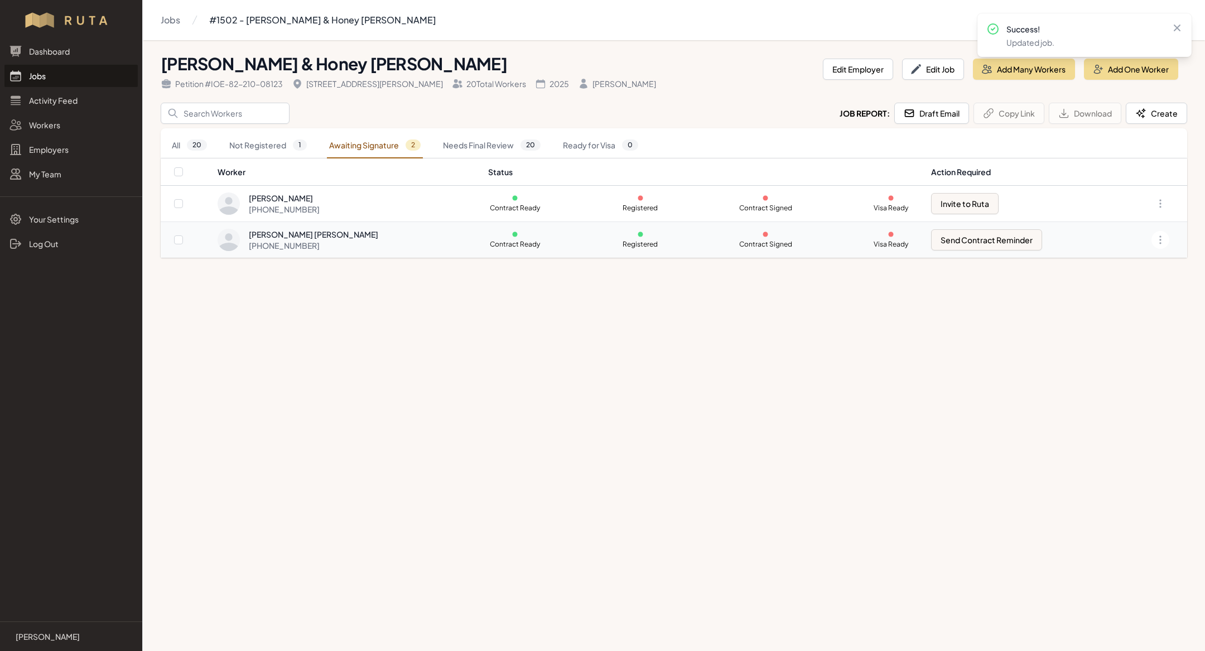
click at [326, 238] on div "[PERSON_NAME] [PERSON_NAME]" at bounding box center [313, 234] width 129 height 11
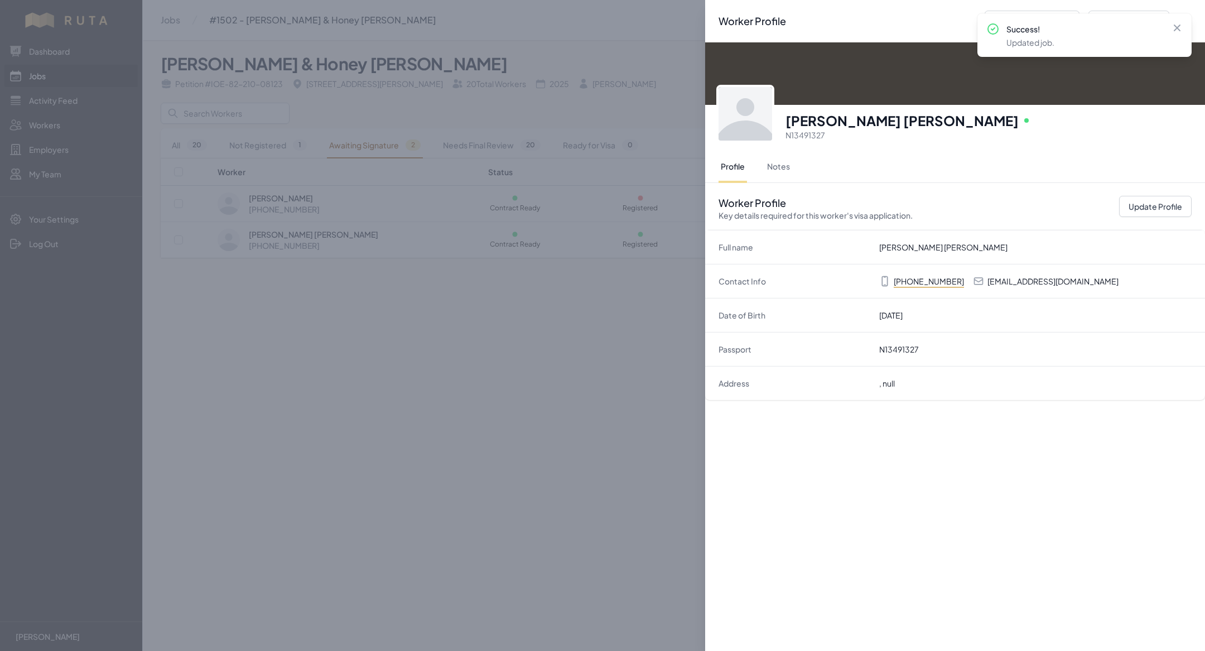
click at [392, 338] on div "Worker Profile Previous Worker Next Worker Close panel [PERSON_NAME] [PERSON_NA…" at bounding box center [602, 325] width 1205 height 651
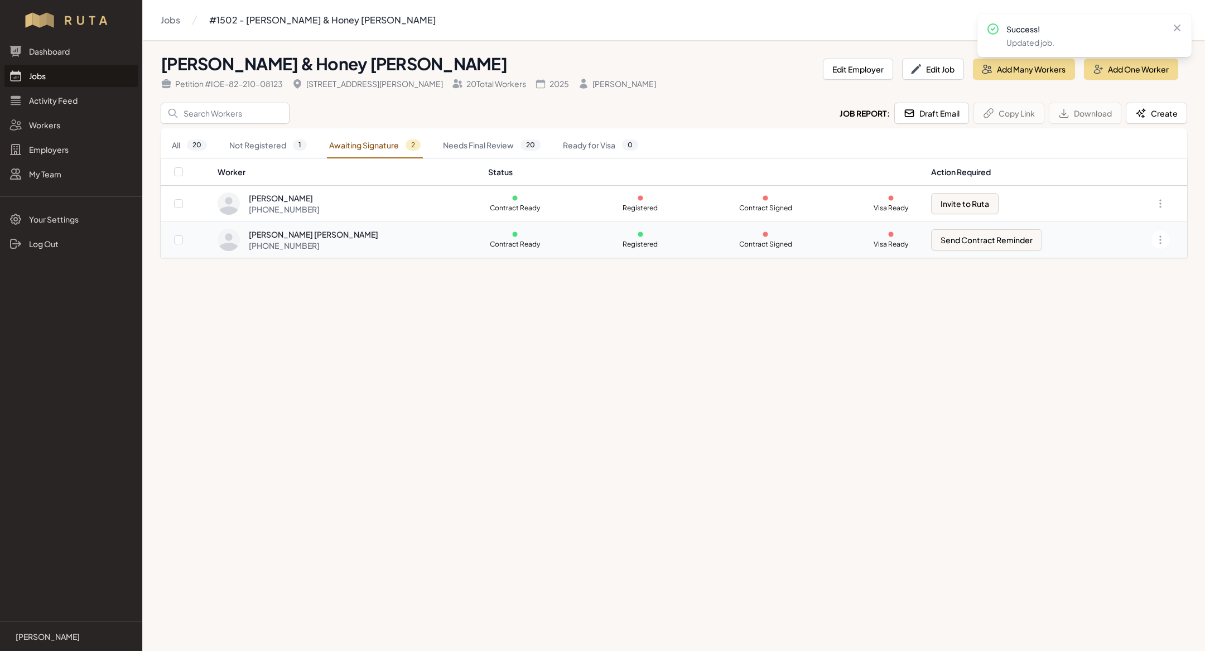
click at [336, 240] on div "[PHONE_NUMBER]" at bounding box center [313, 245] width 129 height 11
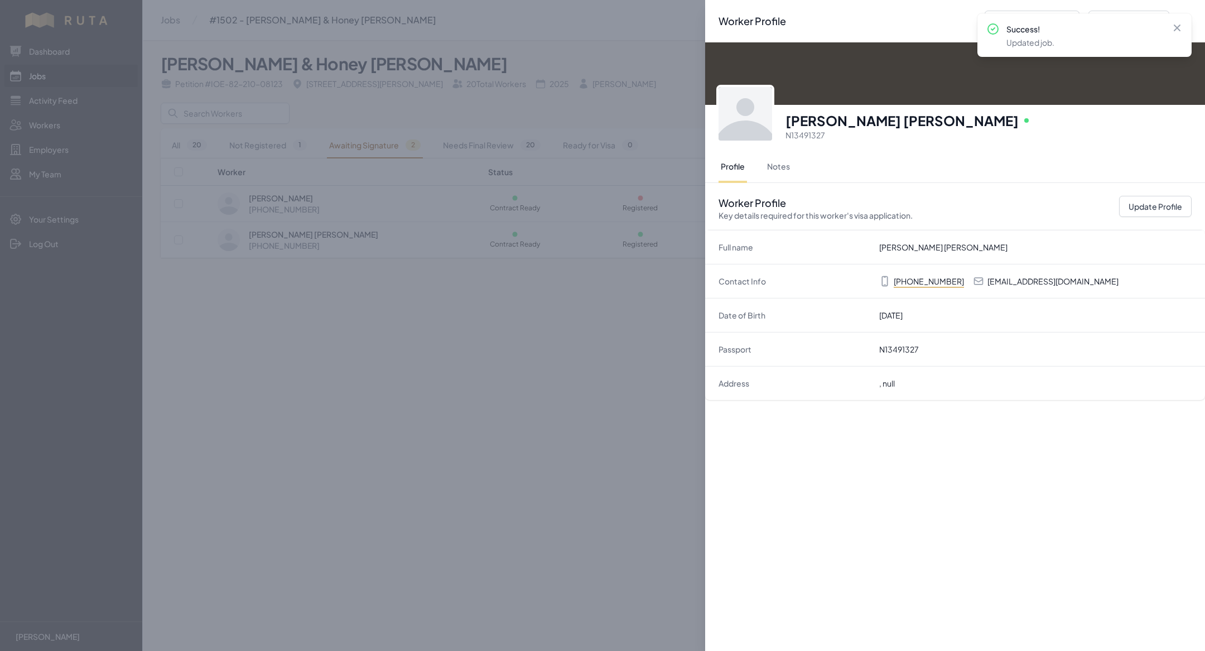
click at [398, 357] on div "Worker Profile Previous Worker Next Worker Close panel [PERSON_NAME] [PERSON_NA…" at bounding box center [602, 325] width 1205 height 651
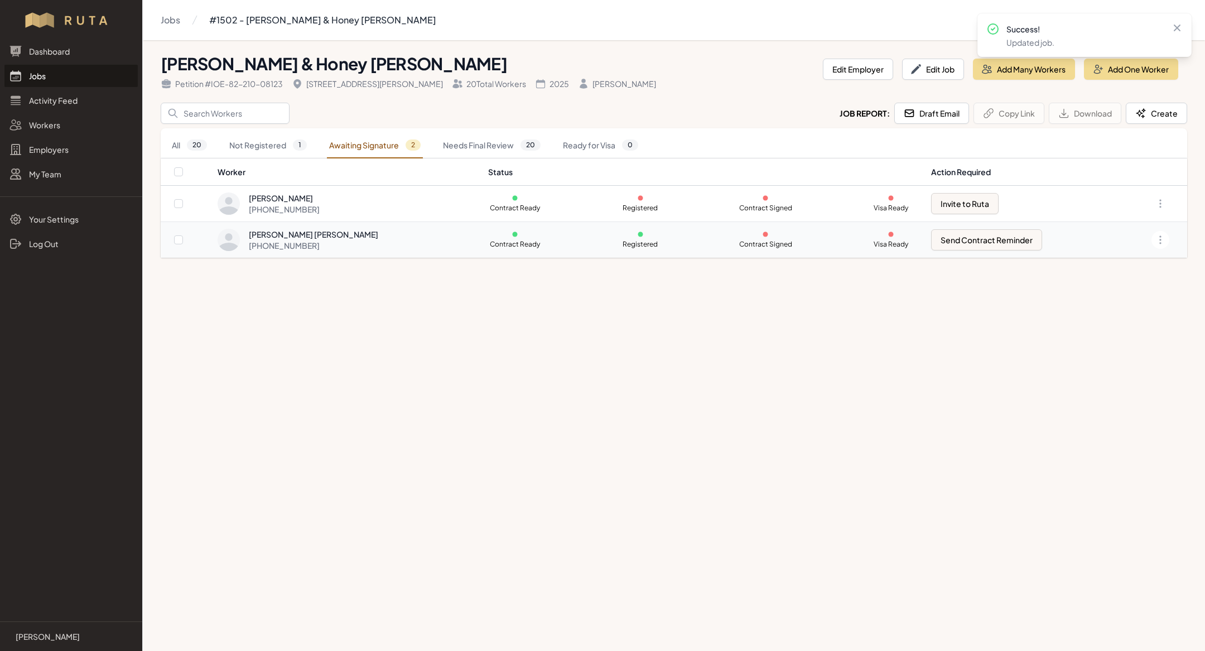
click at [353, 249] on div "[PHONE_NUMBER]" at bounding box center [313, 245] width 129 height 11
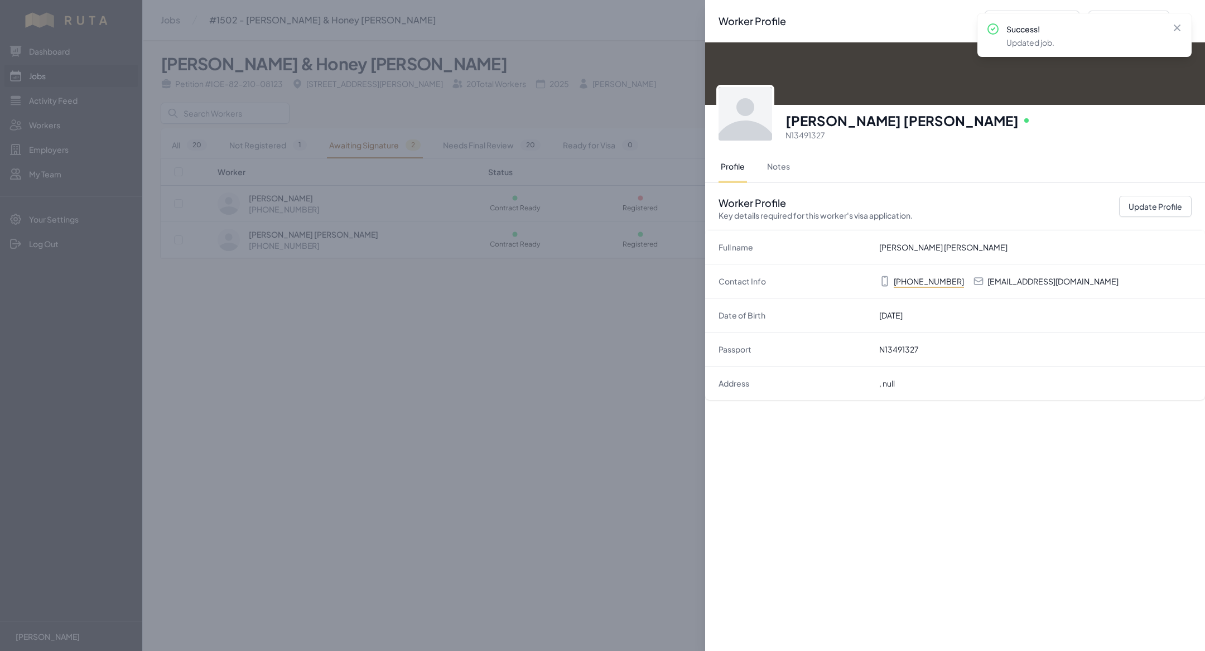
click at [374, 374] on div "Worker Profile Previous Worker Next Worker Close panel [PERSON_NAME] [PERSON_NA…" at bounding box center [602, 325] width 1205 height 651
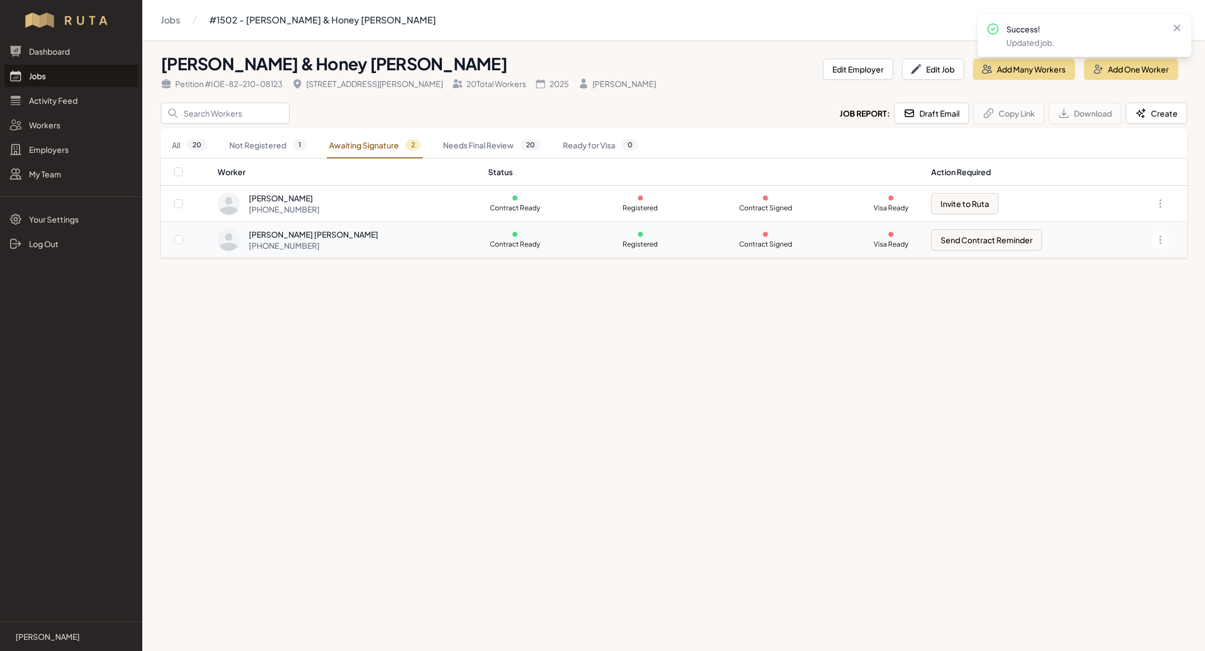
click at [316, 245] on div "[PHONE_NUMBER]" at bounding box center [313, 245] width 129 height 11
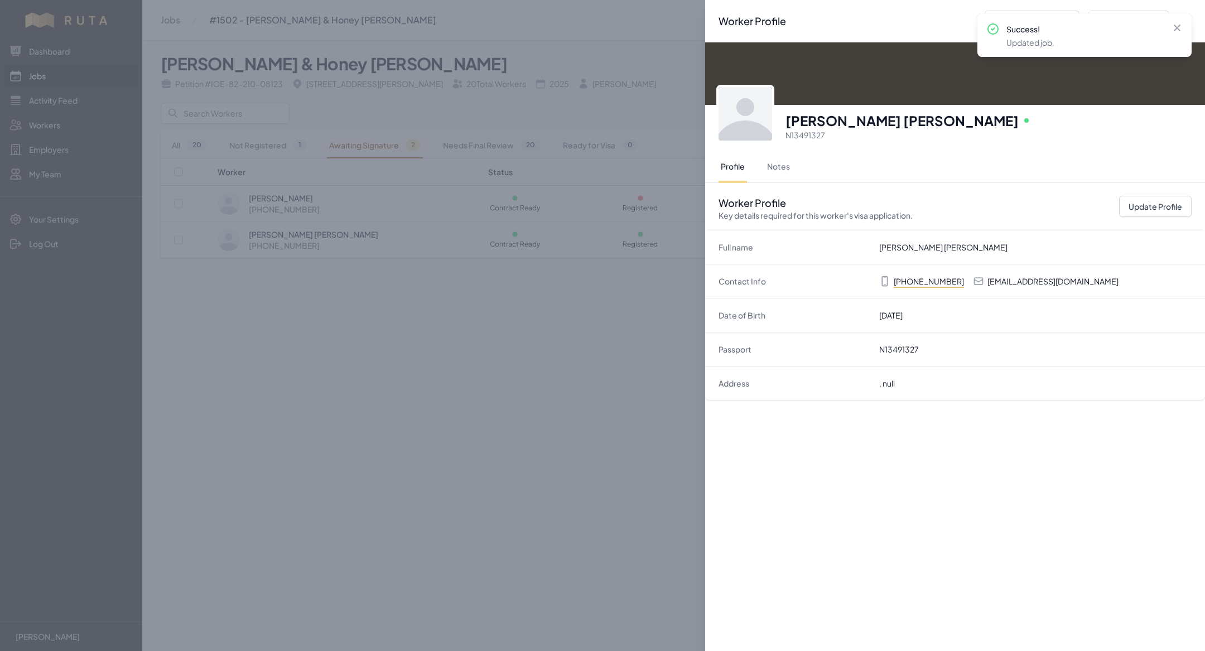
click at [348, 328] on div "Worker Profile Previous Worker Next Worker Close panel [PERSON_NAME] [PERSON_NA…" at bounding box center [602, 325] width 1205 height 651
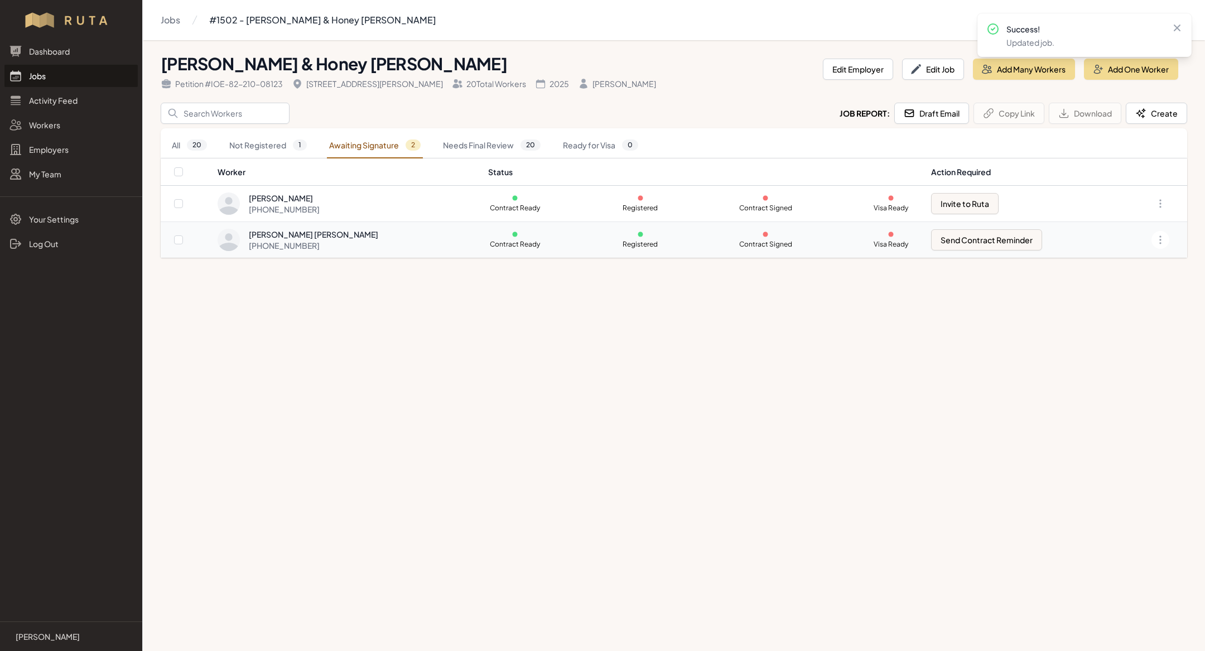
click at [307, 236] on div "[PERSON_NAME] [PERSON_NAME]" at bounding box center [313, 234] width 129 height 11
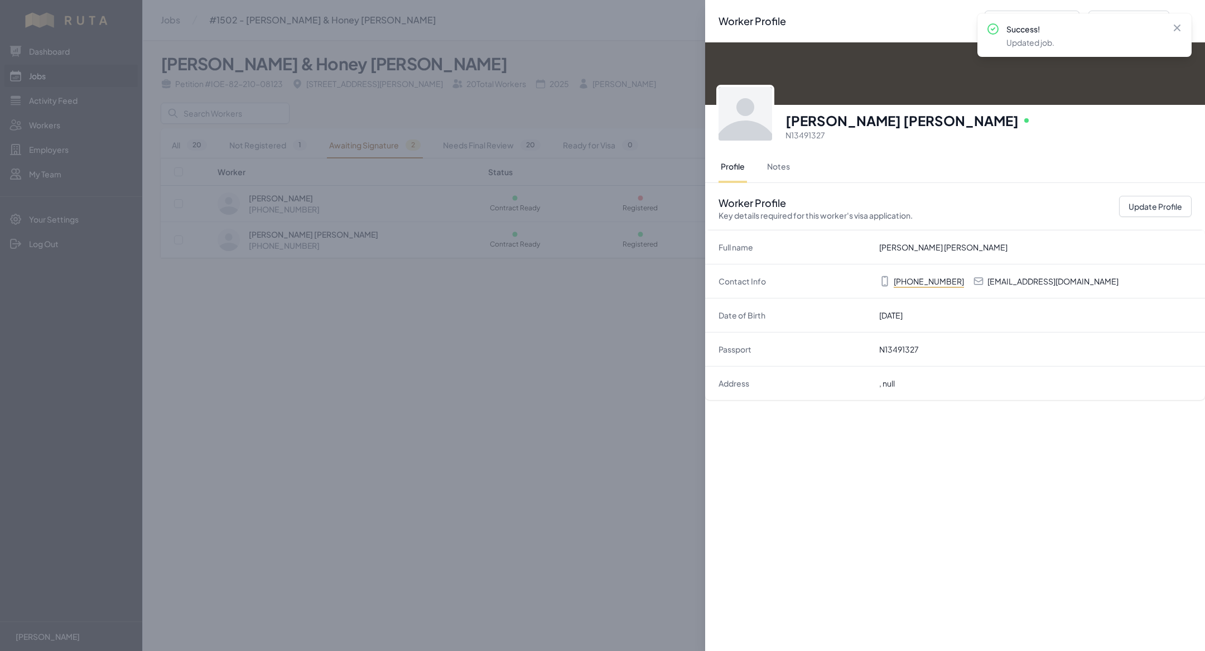
click at [349, 304] on div "Worker Profile Previous Worker Next Worker Close panel [PERSON_NAME] [PERSON_NA…" at bounding box center [602, 325] width 1205 height 651
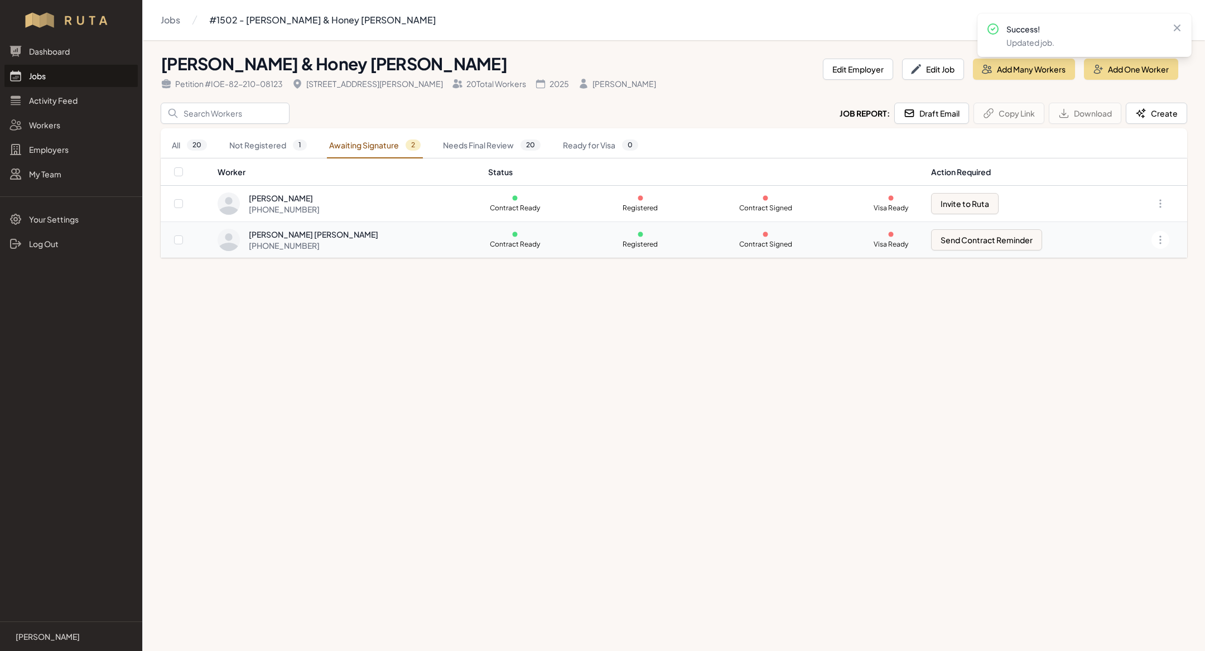
click at [345, 240] on div "[PHONE_NUMBER]" at bounding box center [313, 245] width 129 height 11
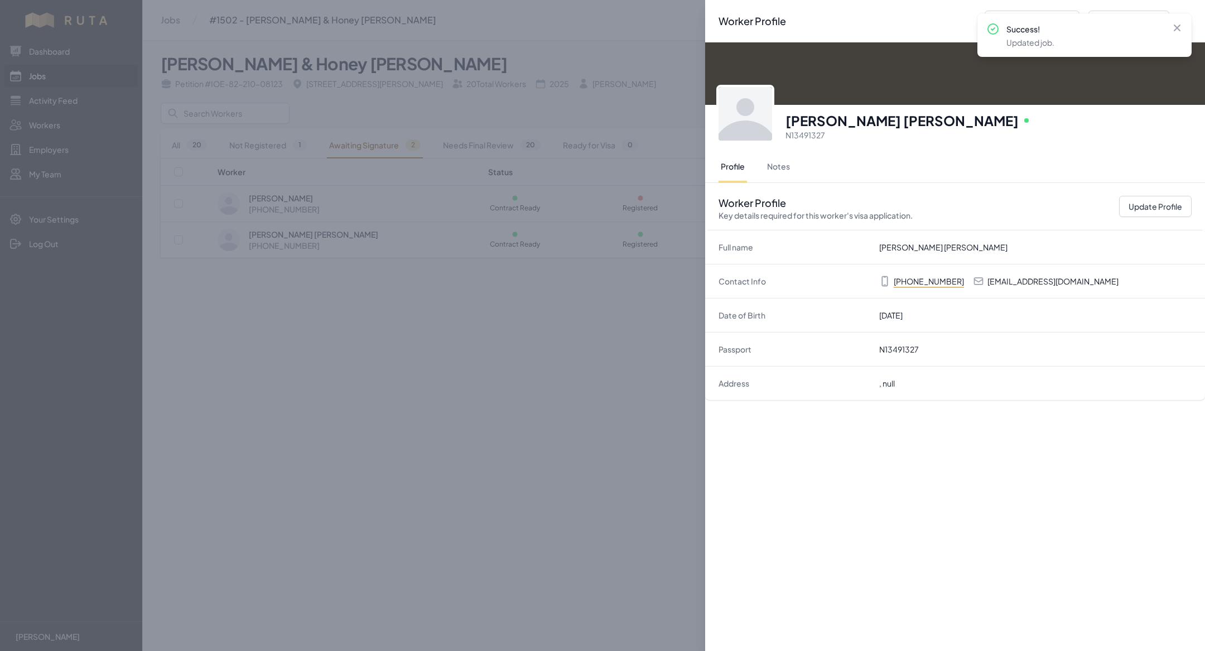
click at [399, 286] on div "Worker Profile Previous Worker Next Worker Close panel [PERSON_NAME] [PERSON_NA…" at bounding box center [602, 325] width 1205 height 651
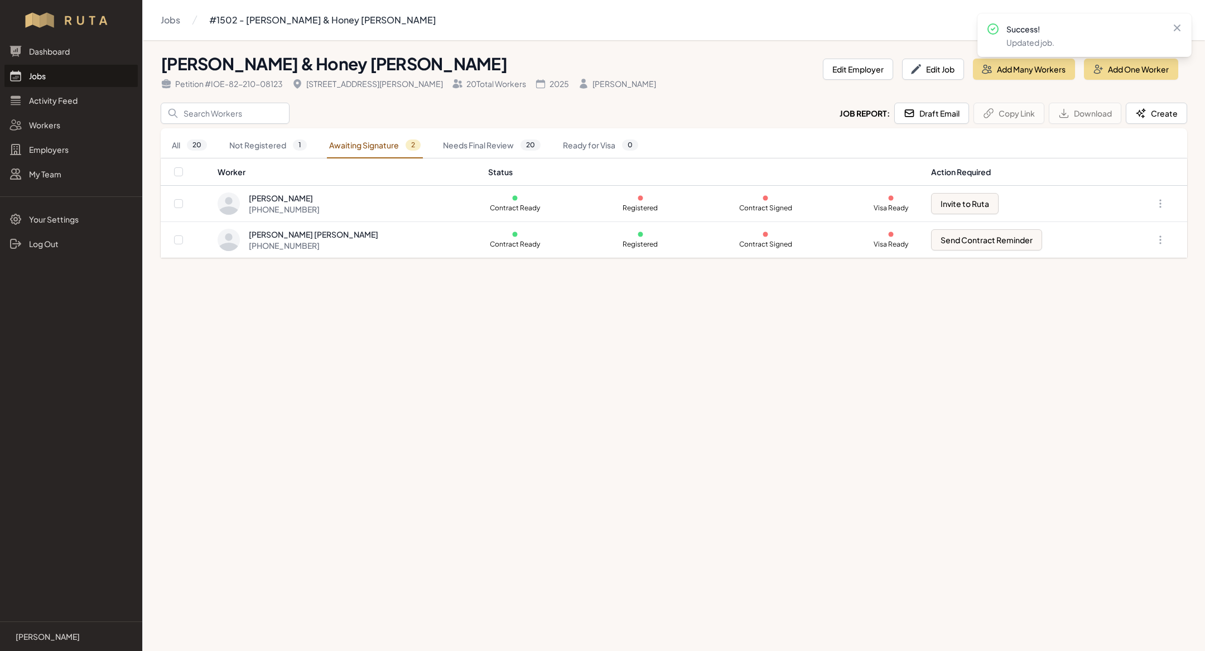
click at [64, 76] on link "Jobs" at bounding box center [70, 76] width 133 height 22
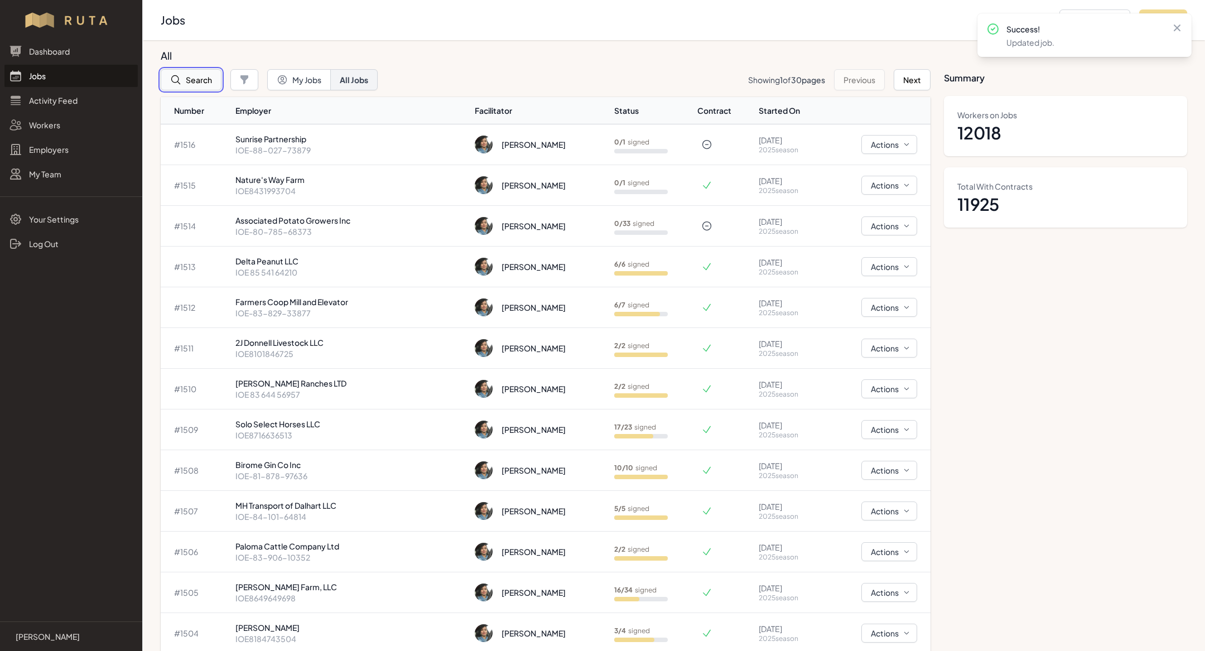
click at [216, 86] on button "Search" at bounding box center [191, 79] width 61 height 21
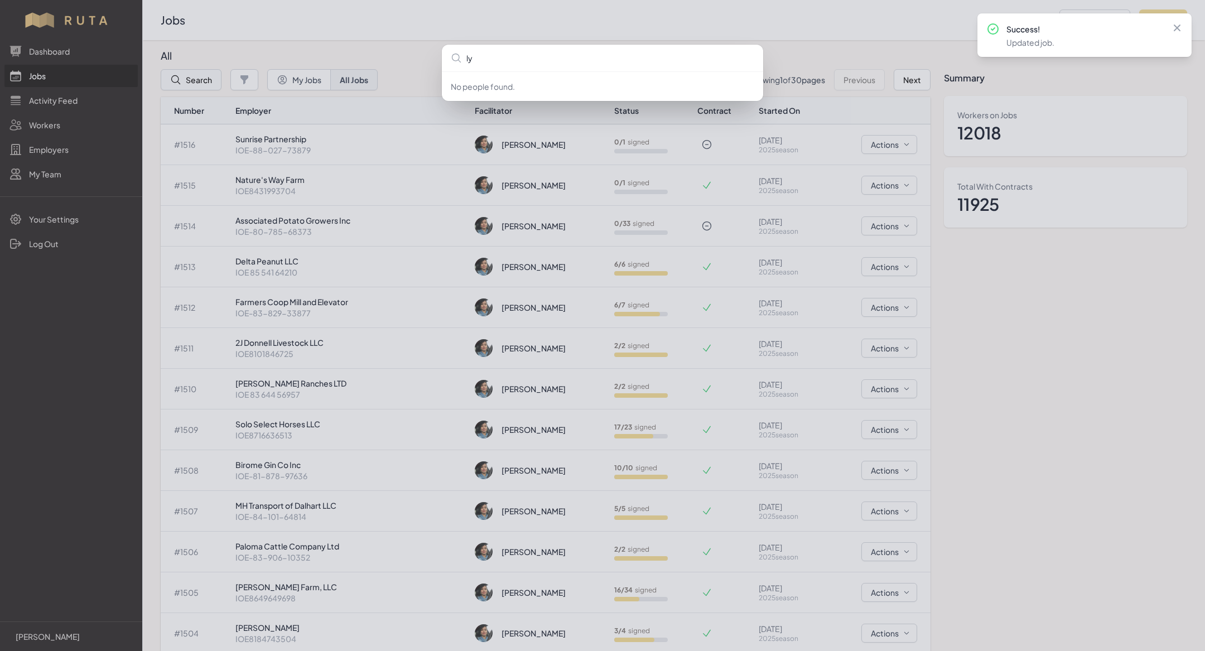
type input "lyl"
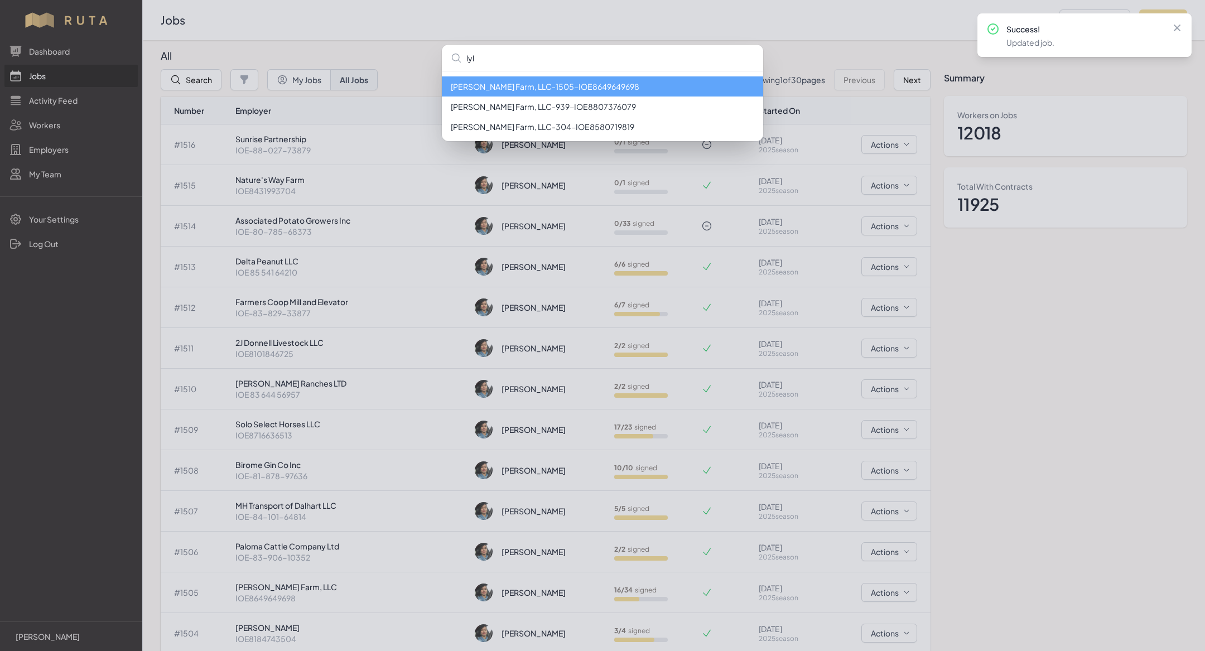
click at [549, 83] on li "[PERSON_NAME] Farm, LLC - 1505 - IOE8649649698" at bounding box center [602, 86] width 321 height 20
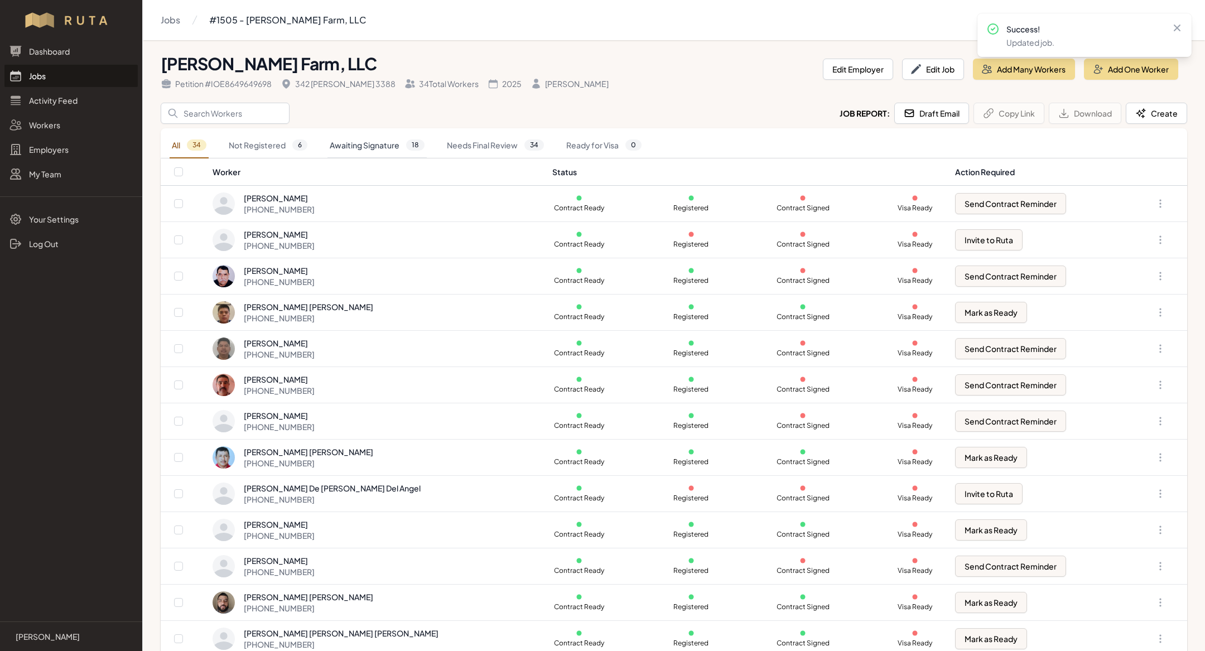
click at [364, 147] on link "Awaiting Signature 18" at bounding box center [377, 146] width 99 height 26
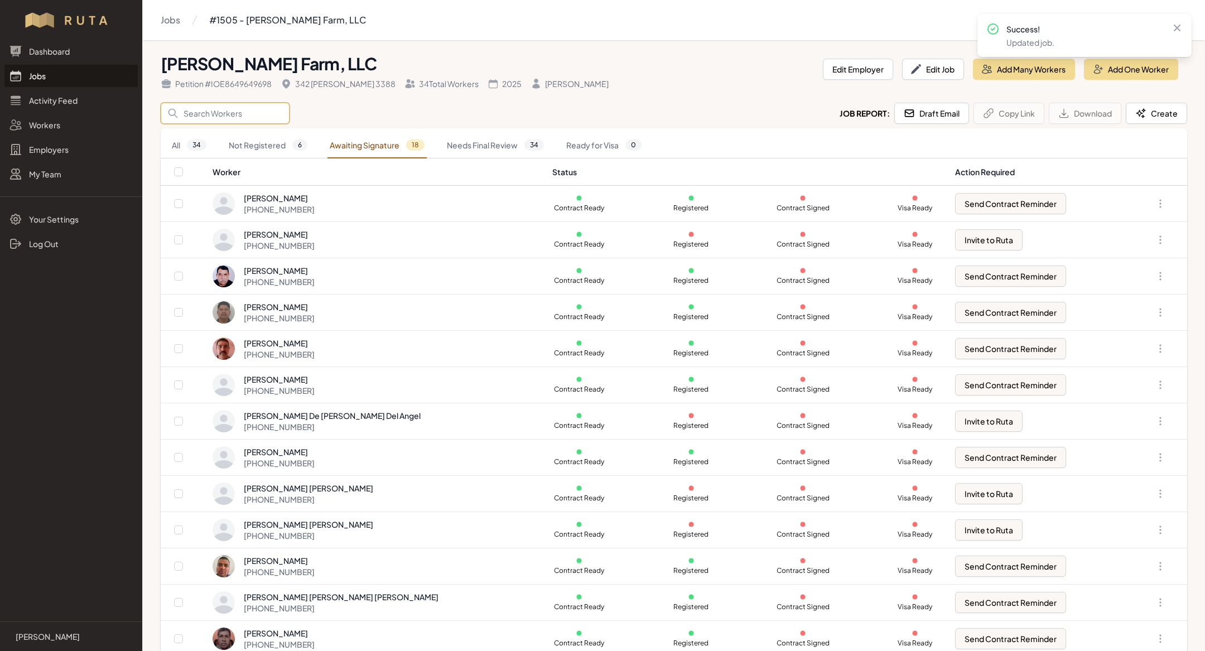
click at [244, 114] on input "Search" at bounding box center [225, 113] width 129 height 21
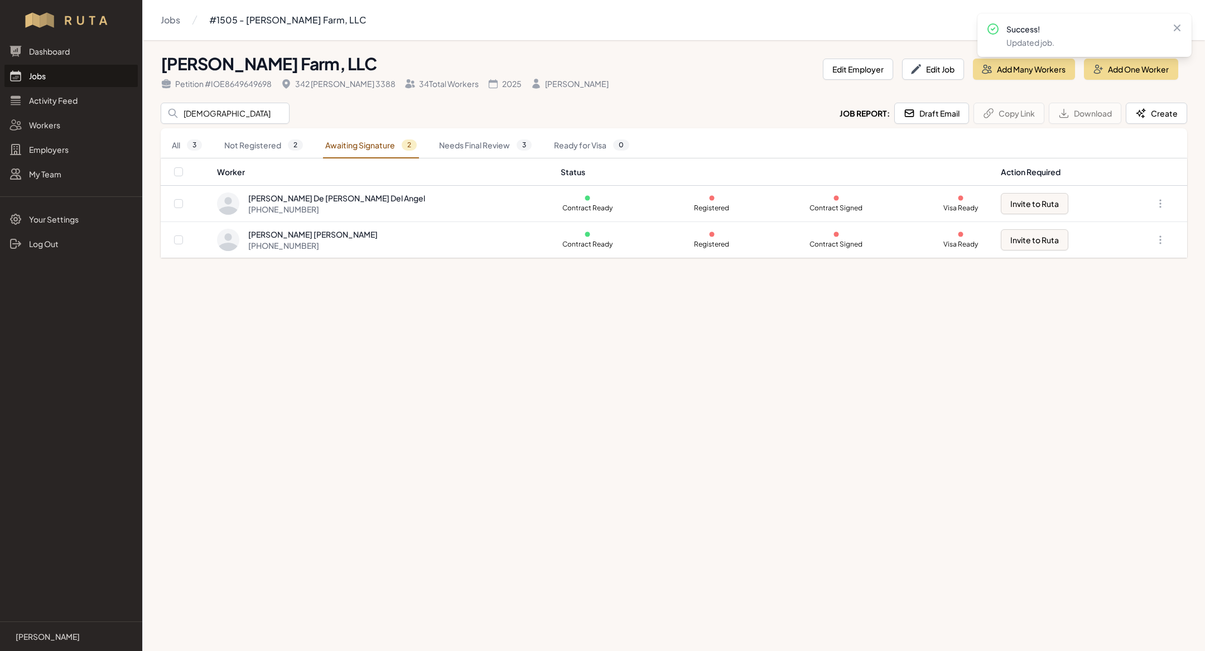
click at [747, 291] on main "Jobs #1505 - [PERSON_NAME] Farm, LLC [PERSON_NAME] Farm, LLC Petition # IOE8649…" at bounding box center [602, 325] width 1205 height 651
click at [257, 138] on link "Not Registered 2" at bounding box center [263, 146] width 83 height 26
click at [184, 138] on link "All 3" at bounding box center [187, 146] width 35 height 26
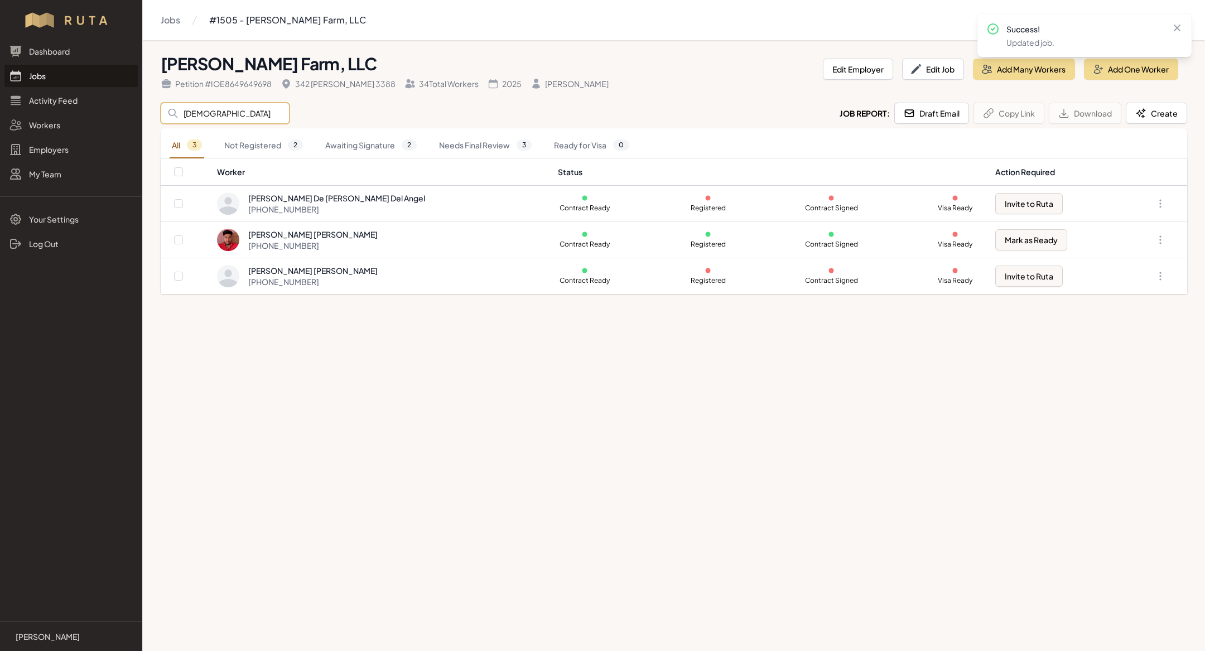
click at [225, 114] on input "[DEMOGRAPHIC_DATA]" at bounding box center [225, 113] width 129 height 21
type input "j"
type input "[DEMOGRAPHIC_DATA]"
click at [532, 411] on main "Jobs #1505 - [PERSON_NAME] Farm, LLC [PERSON_NAME] Farm, LLC Petition # IOE8649…" at bounding box center [602, 325] width 1205 height 651
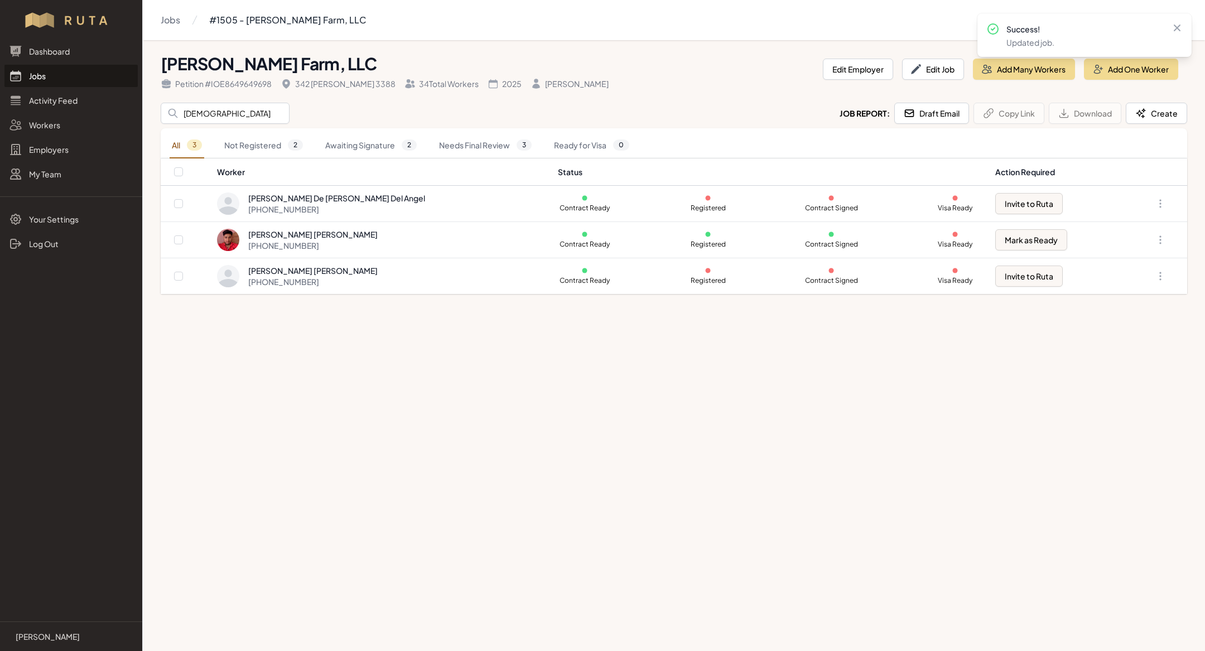
click at [69, 76] on link "Jobs" at bounding box center [70, 76] width 133 height 22
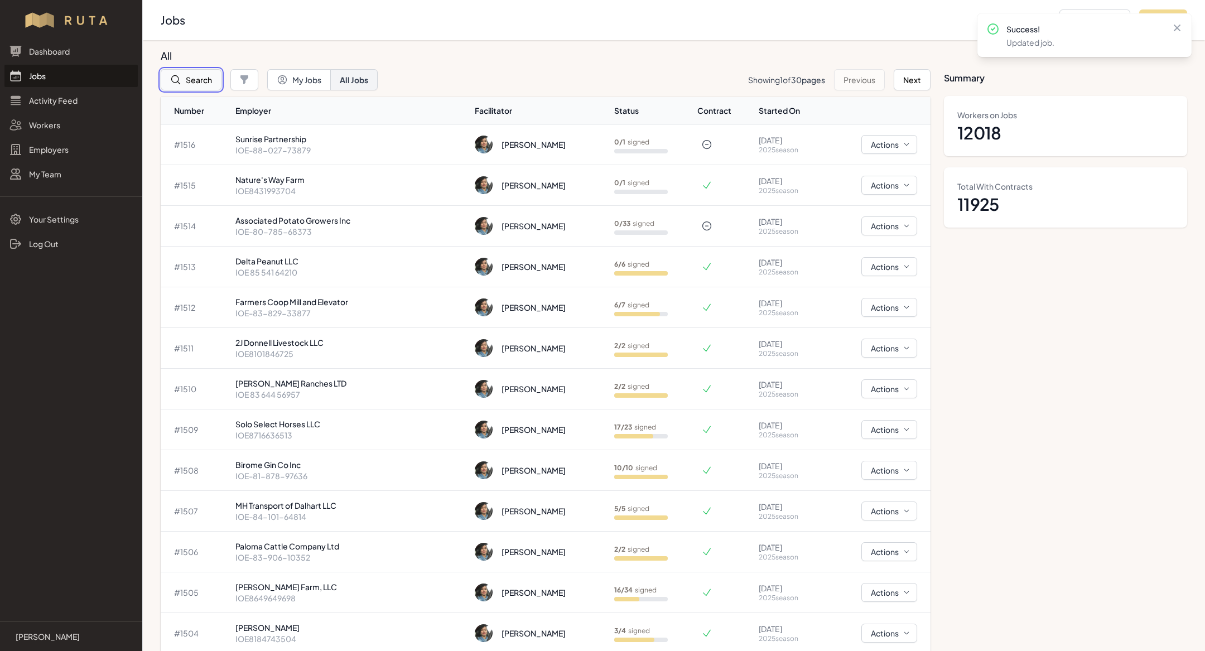
click at [206, 76] on button "Search" at bounding box center [191, 79] width 61 height 21
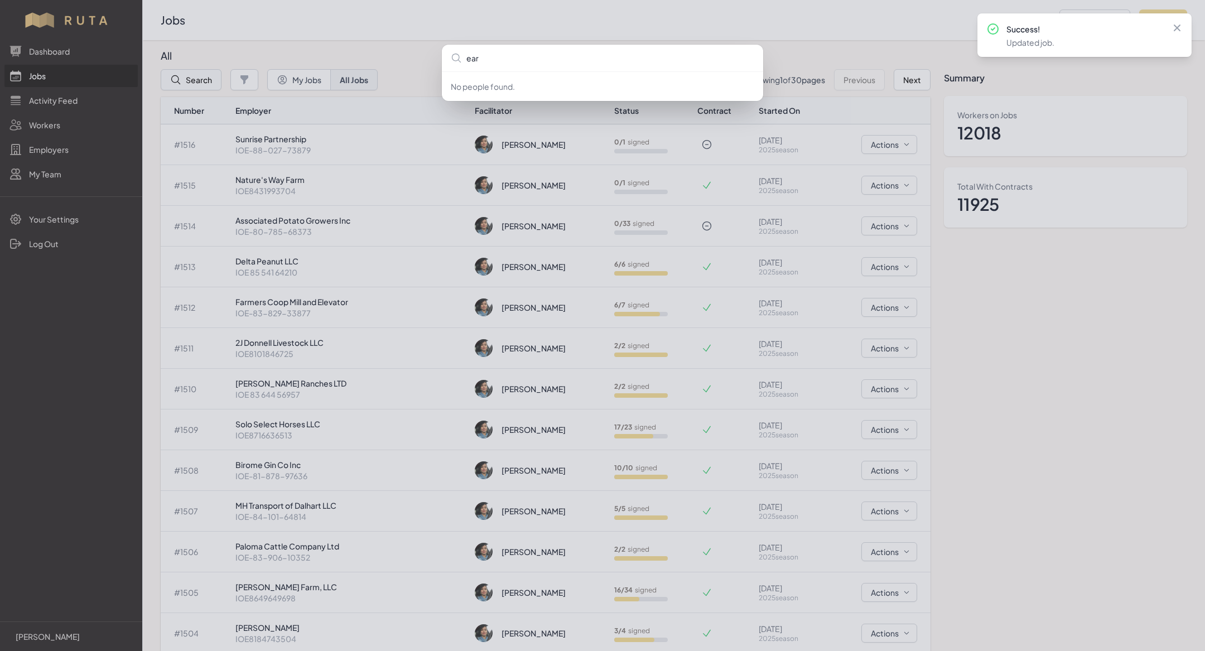
type input "[PERSON_NAME]"
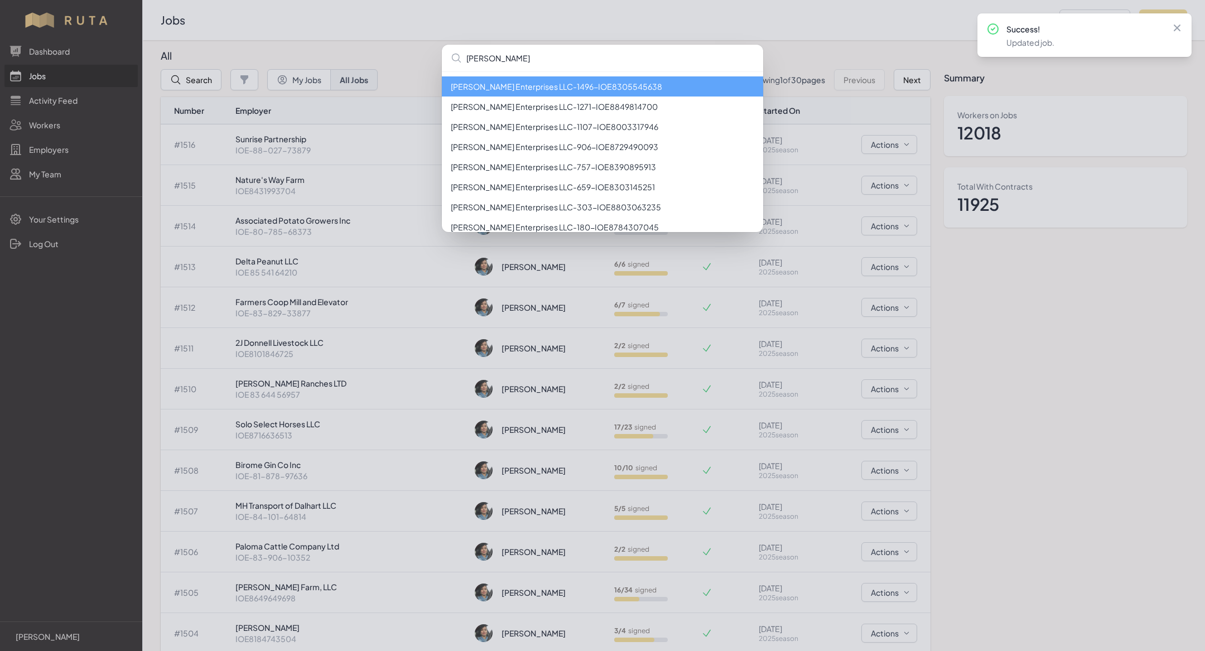
click at [536, 89] on li "[PERSON_NAME] Enterprises LLC - 1496 - IOE8305545638" at bounding box center [602, 86] width 321 height 20
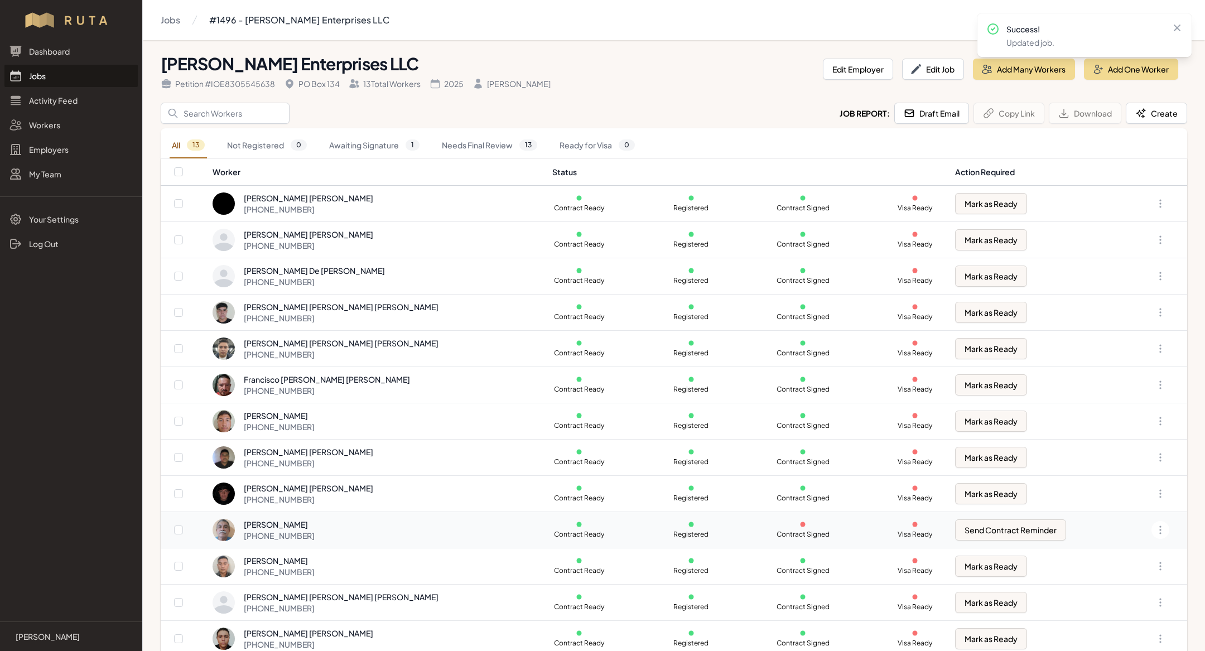
click at [480, 523] on div "[PERSON_NAME] [PHONE_NUMBER]" at bounding box center [376, 530] width 327 height 22
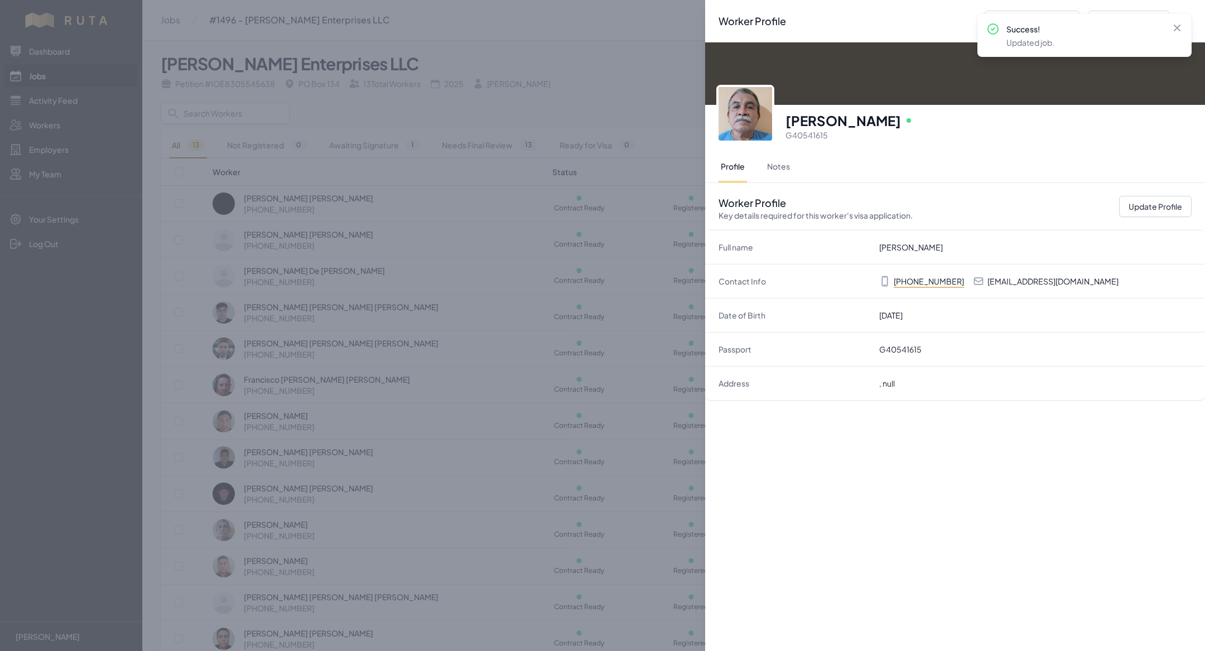
click at [263, 349] on div "Worker Profile Previous Worker Next Worker Close panel [PERSON_NAME] Online G40…" at bounding box center [602, 325] width 1205 height 651
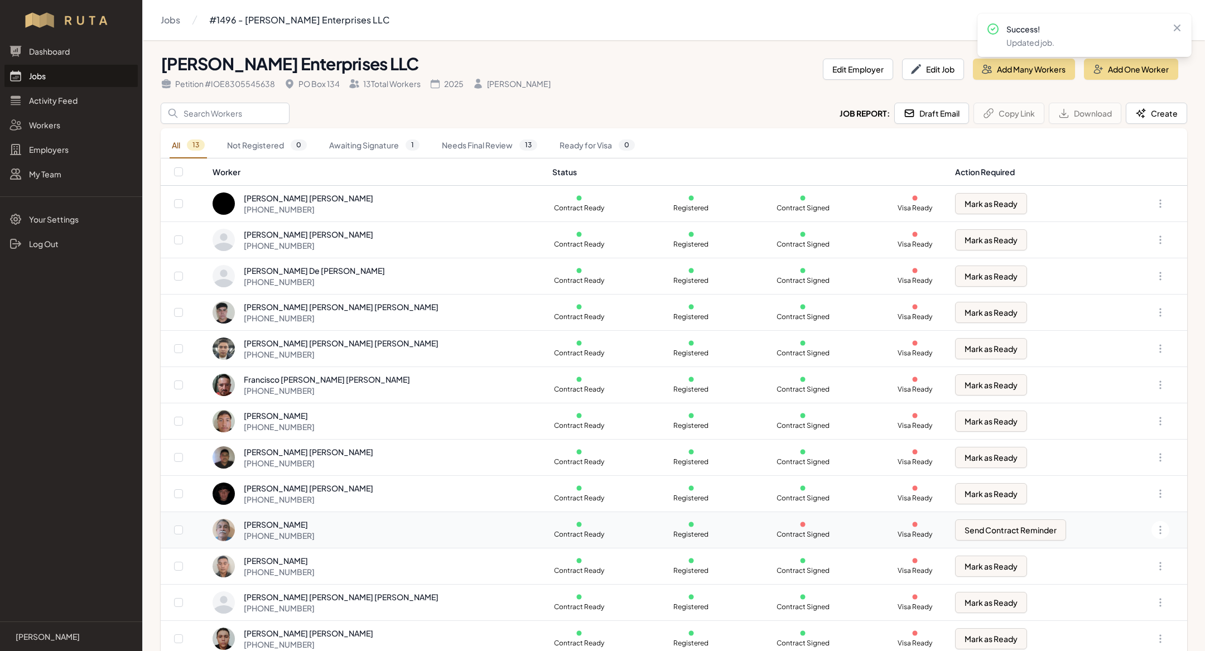
click at [315, 531] on div "[PHONE_NUMBER]" at bounding box center [279, 535] width 71 height 11
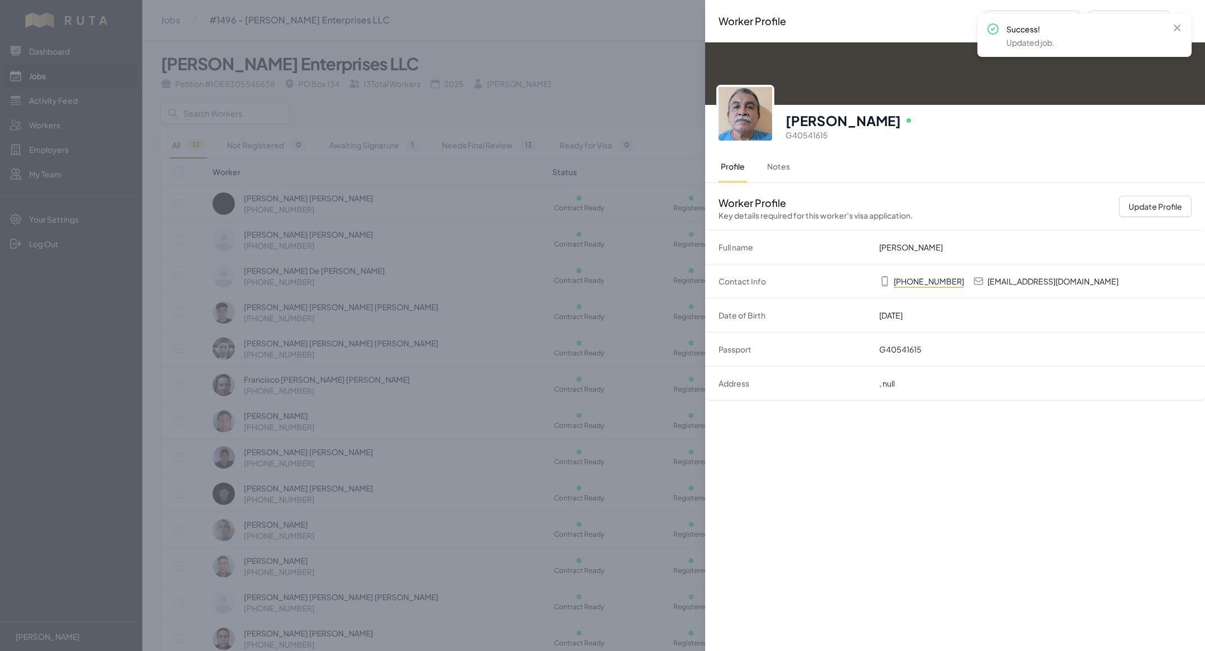
click at [748, 125] on img at bounding box center [746, 114] width 54 height 54
click at [560, 349] on div "Worker Profile Previous Worker Next Worker Close panel [PERSON_NAME] Online G40…" at bounding box center [602, 325] width 1205 height 651
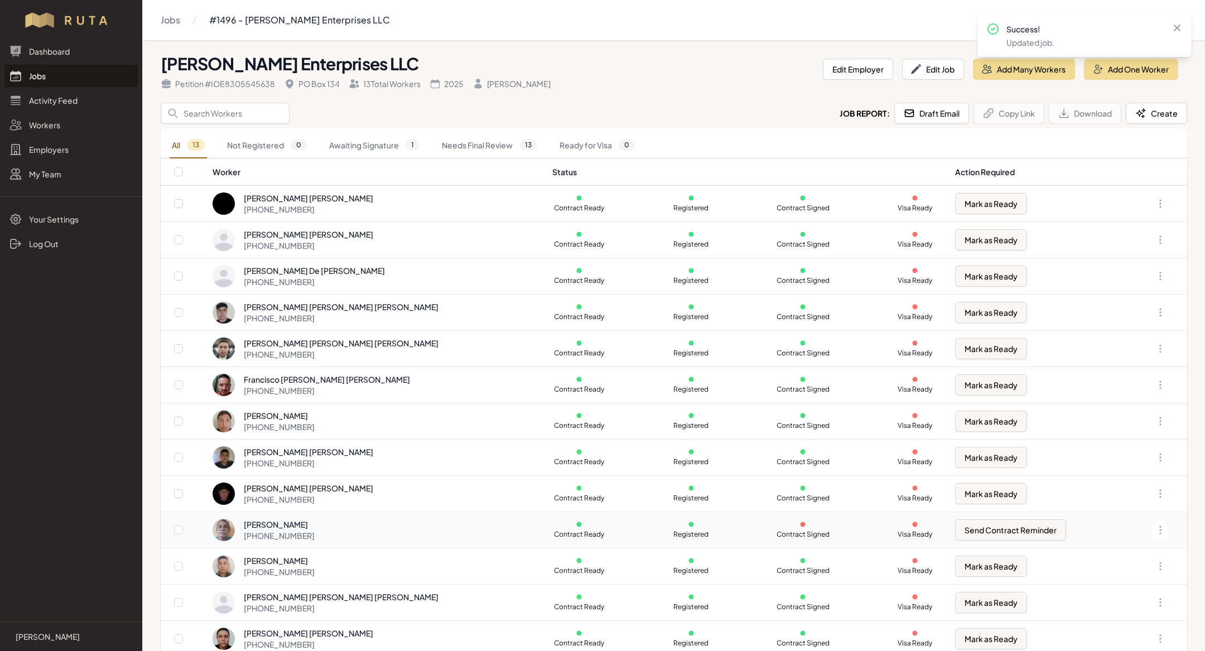
click at [406, 521] on div "[PERSON_NAME] [PHONE_NUMBER]" at bounding box center [376, 530] width 327 height 22
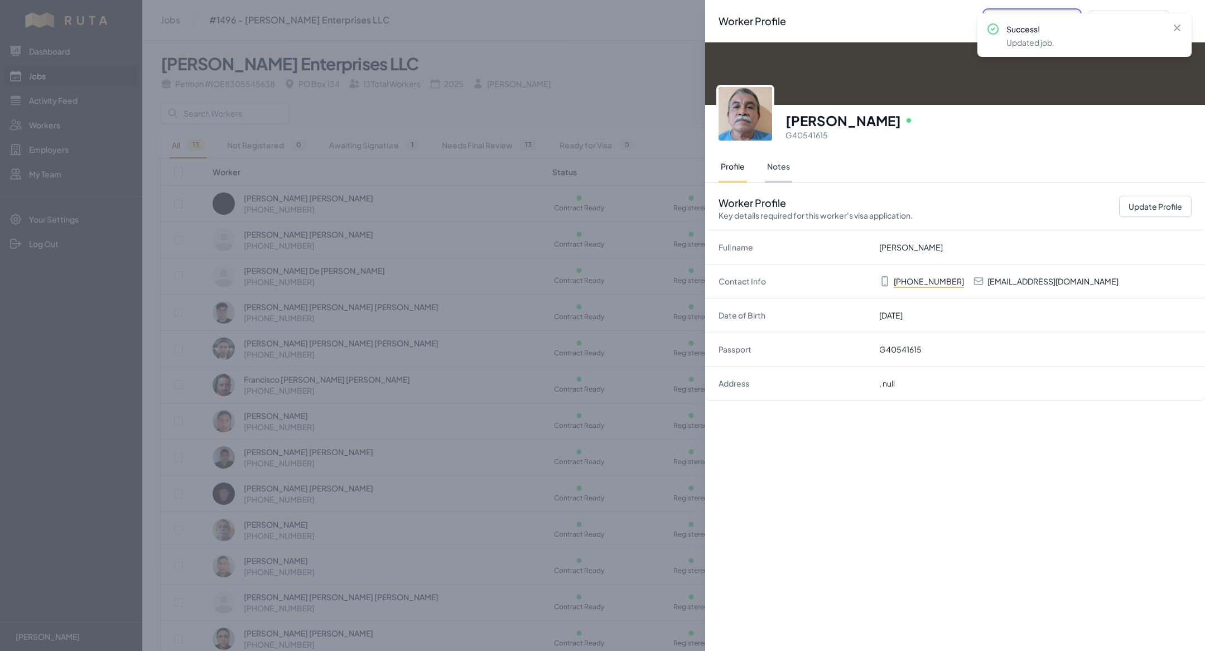
click at [773, 160] on button "Notes" at bounding box center [778, 167] width 27 height 31
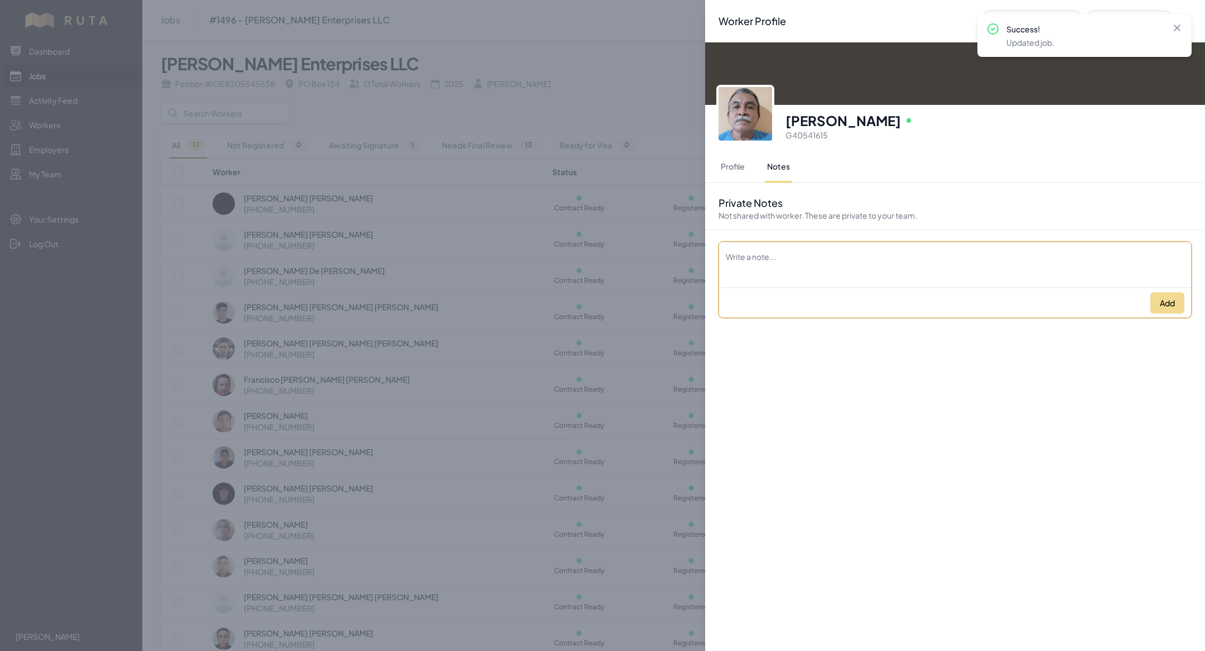
click at [781, 254] on textarea "Description" at bounding box center [955, 257] width 472 height 31
paste textarea "52 834 111 2232"
type textarea "52 834 111 2232"
click at [1168, 311] on button "Add" at bounding box center [1167, 302] width 34 height 21
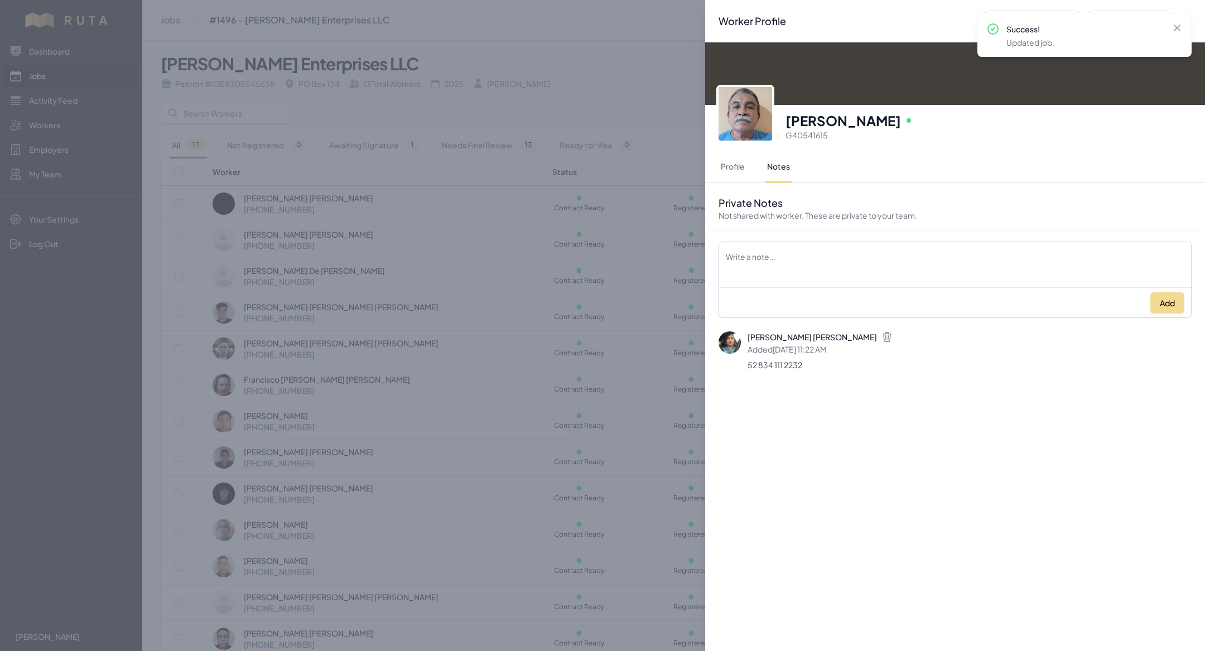
click at [437, 305] on div "Worker Profile Previous Worker Next Worker Close panel [PERSON_NAME] Online G40…" at bounding box center [602, 325] width 1205 height 651
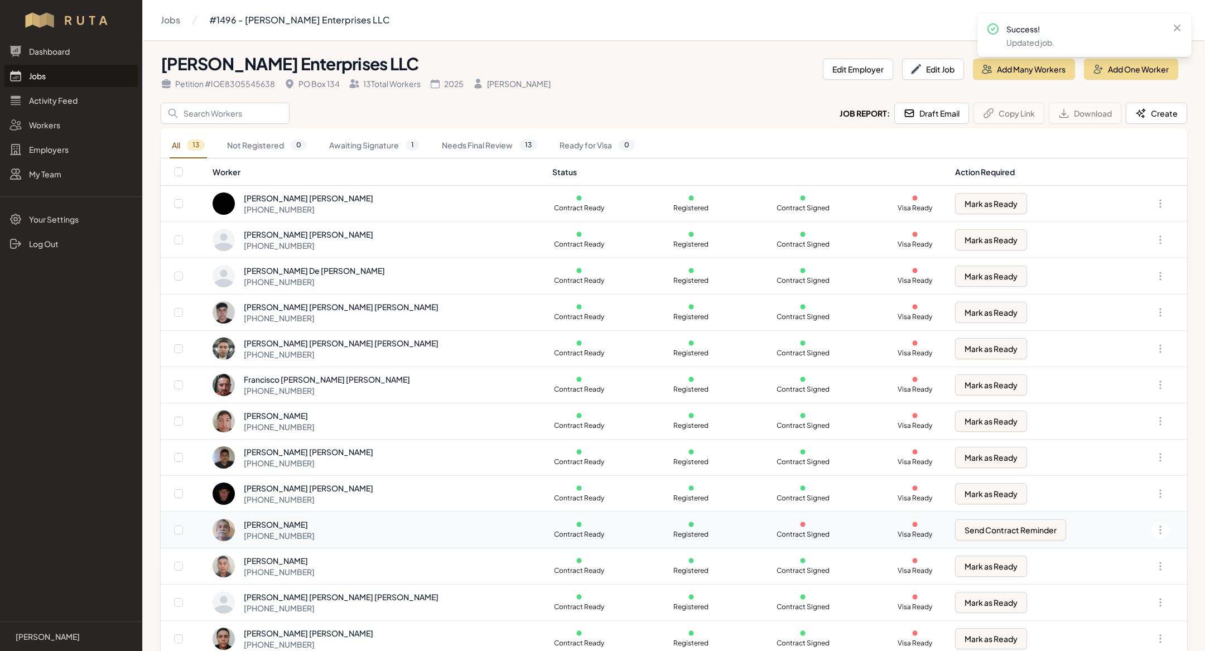
scroll to position [12, 0]
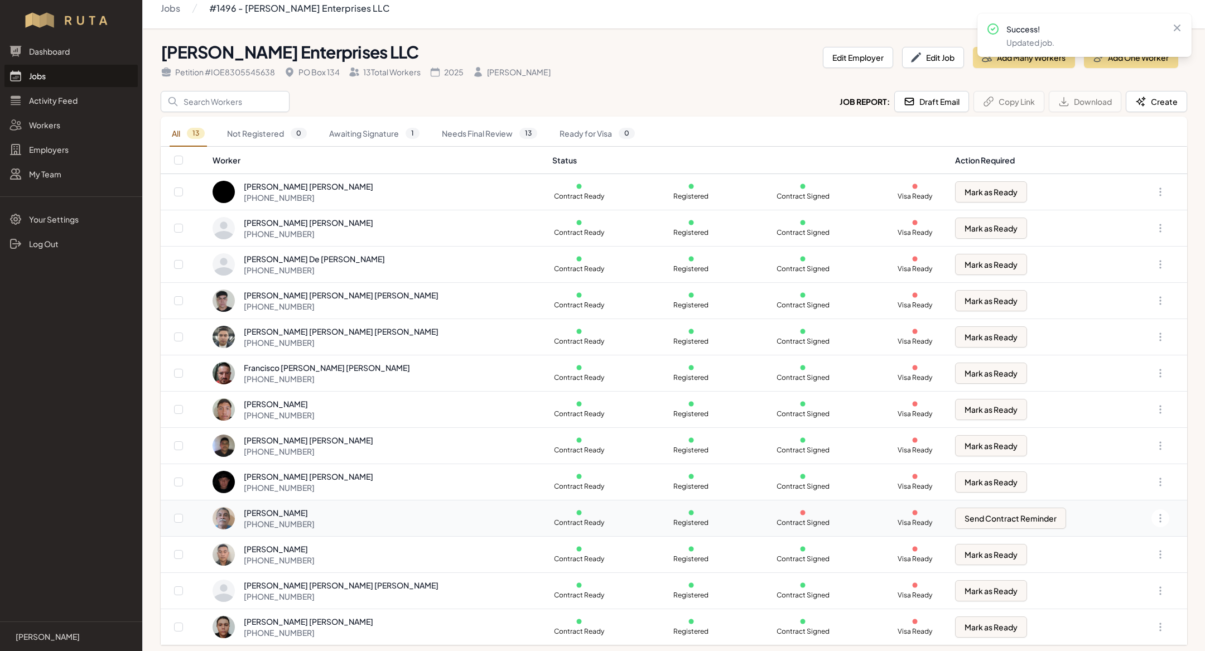
click at [384, 517] on div "[PERSON_NAME] [PHONE_NUMBER]" at bounding box center [376, 518] width 327 height 22
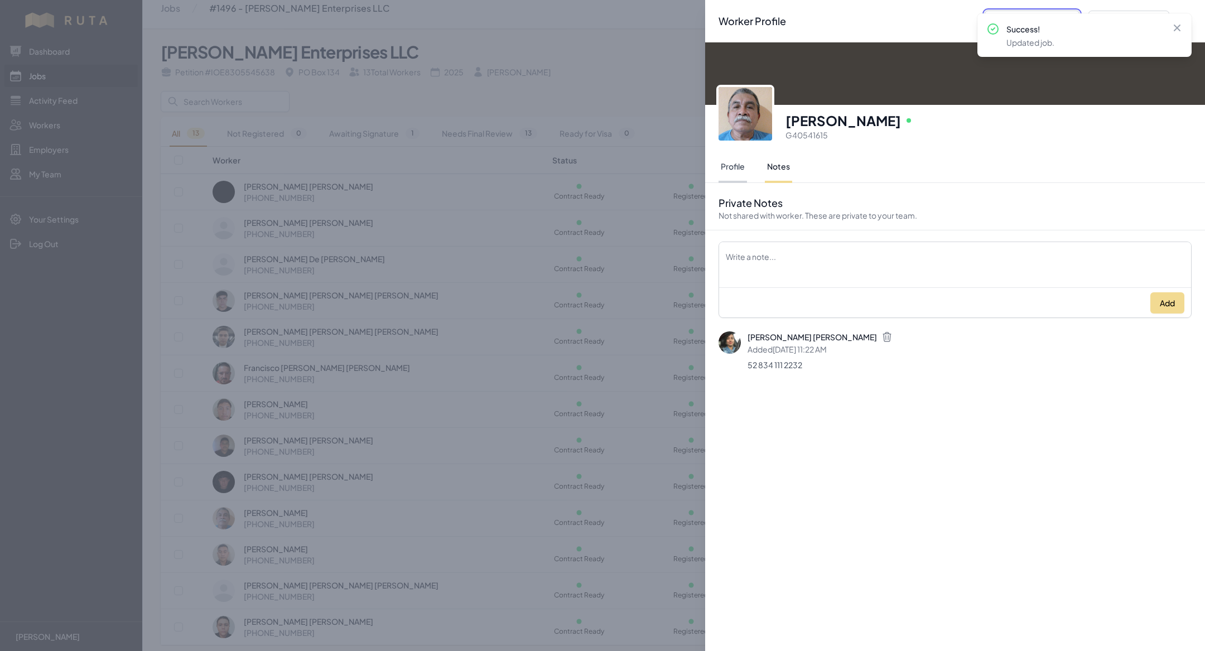
click at [729, 156] on button "Profile" at bounding box center [733, 167] width 28 height 31
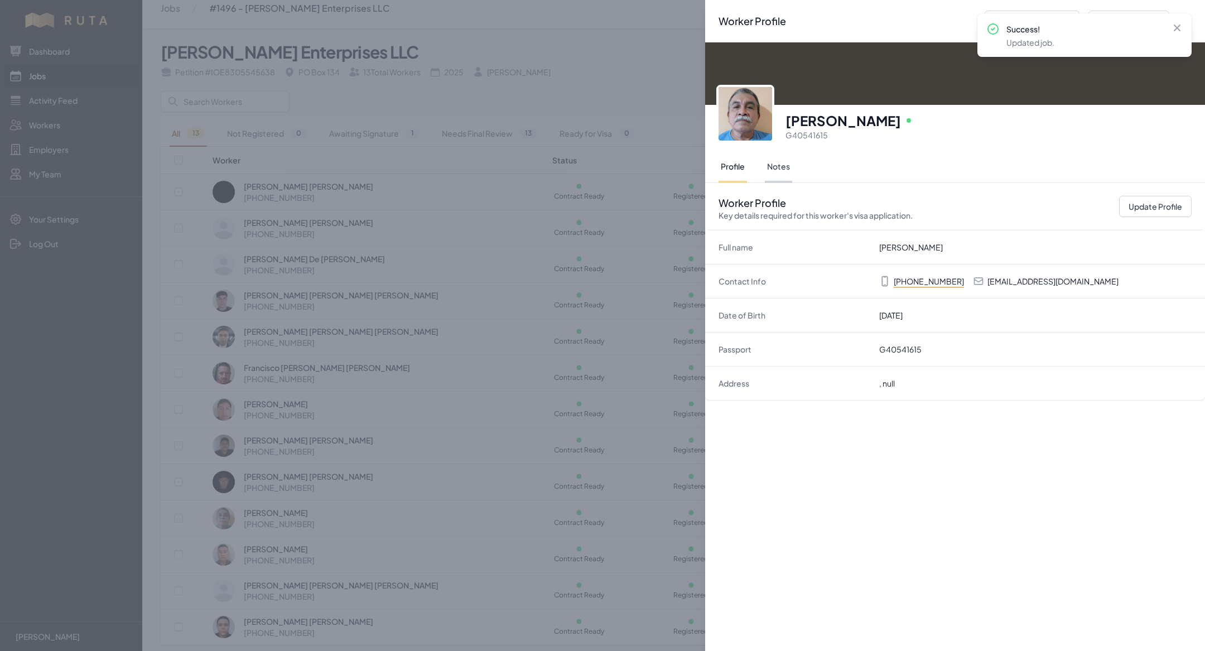
click at [773, 170] on button "Notes" at bounding box center [778, 167] width 27 height 31
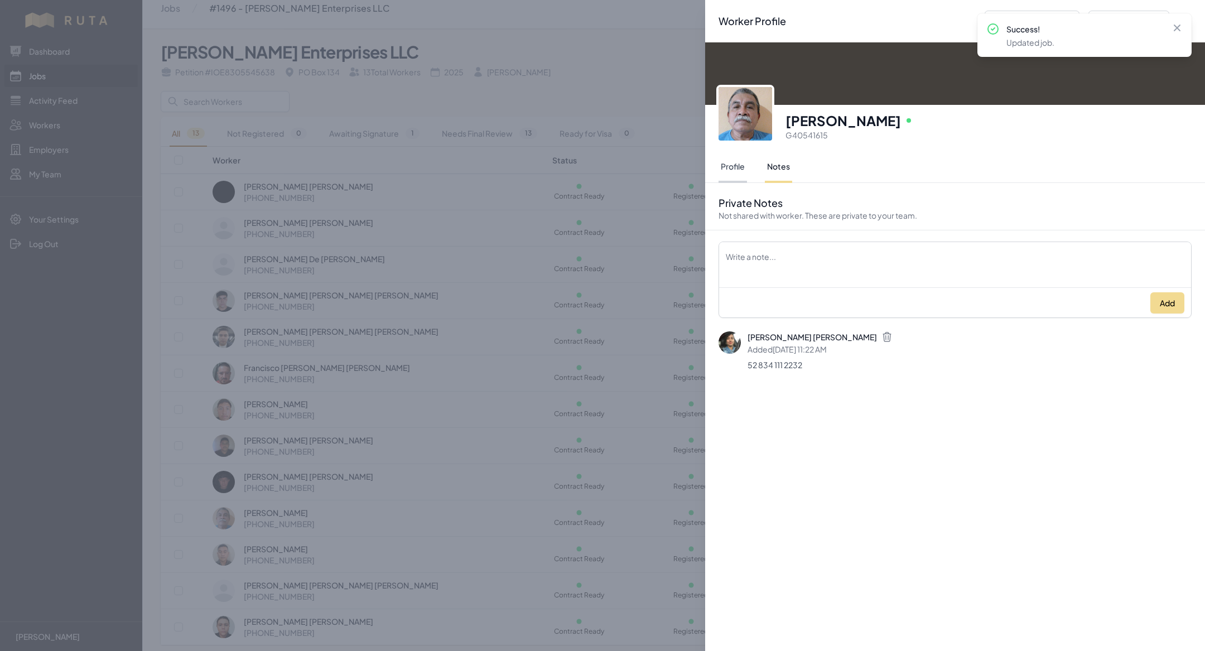
click at [735, 165] on button "Profile" at bounding box center [733, 167] width 28 height 31
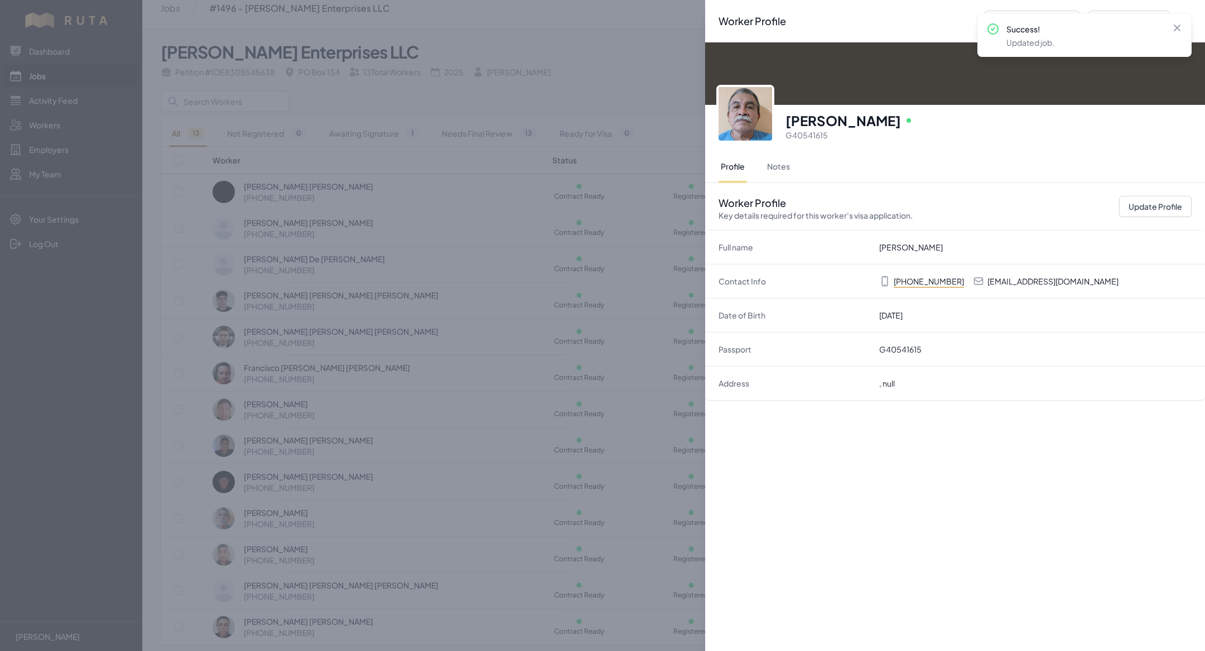
click at [354, 225] on div "Worker Profile Previous Worker Next Worker Close panel [PERSON_NAME] Online G40…" at bounding box center [602, 325] width 1205 height 651
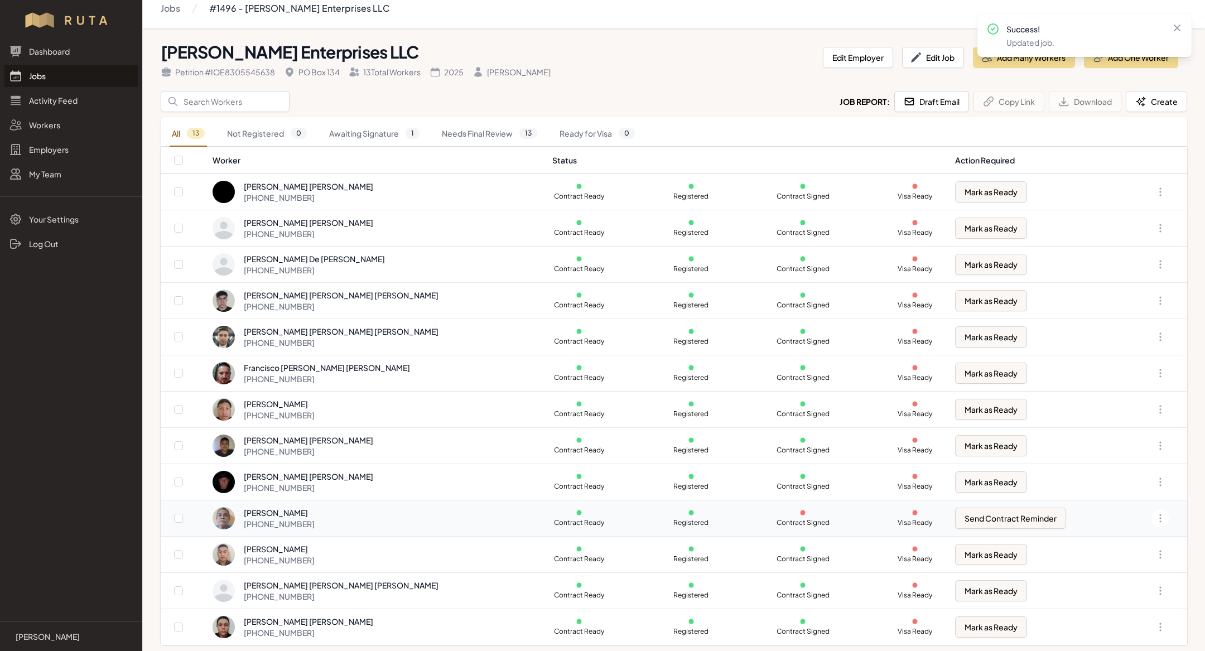
click at [392, 513] on div "[PERSON_NAME] [PHONE_NUMBER]" at bounding box center [376, 518] width 327 height 22
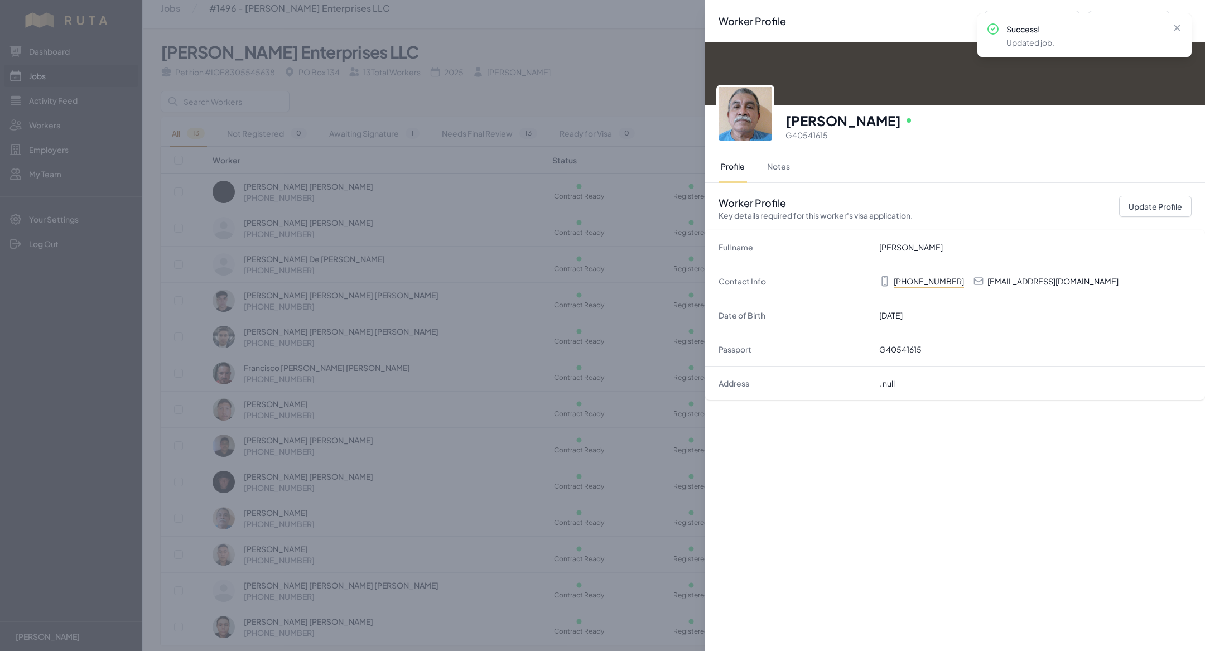
click at [743, 105] on img at bounding box center [746, 114] width 54 height 54
click at [611, 290] on div "Worker Profile Previous Worker Next Worker Close panel [PERSON_NAME] Online G40…" at bounding box center [602, 325] width 1205 height 651
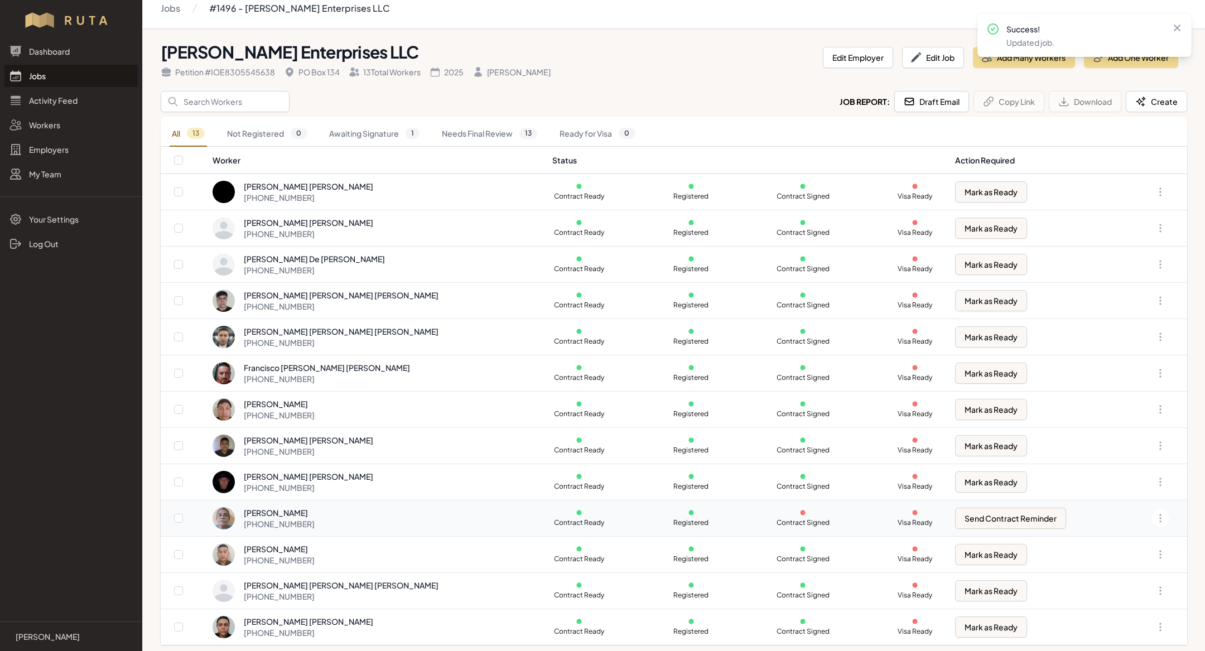
click at [355, 522] on div "[PERSON_NAME] [PHONE_NUMBER]" at bounding box center [376, 518] width 327 height 22
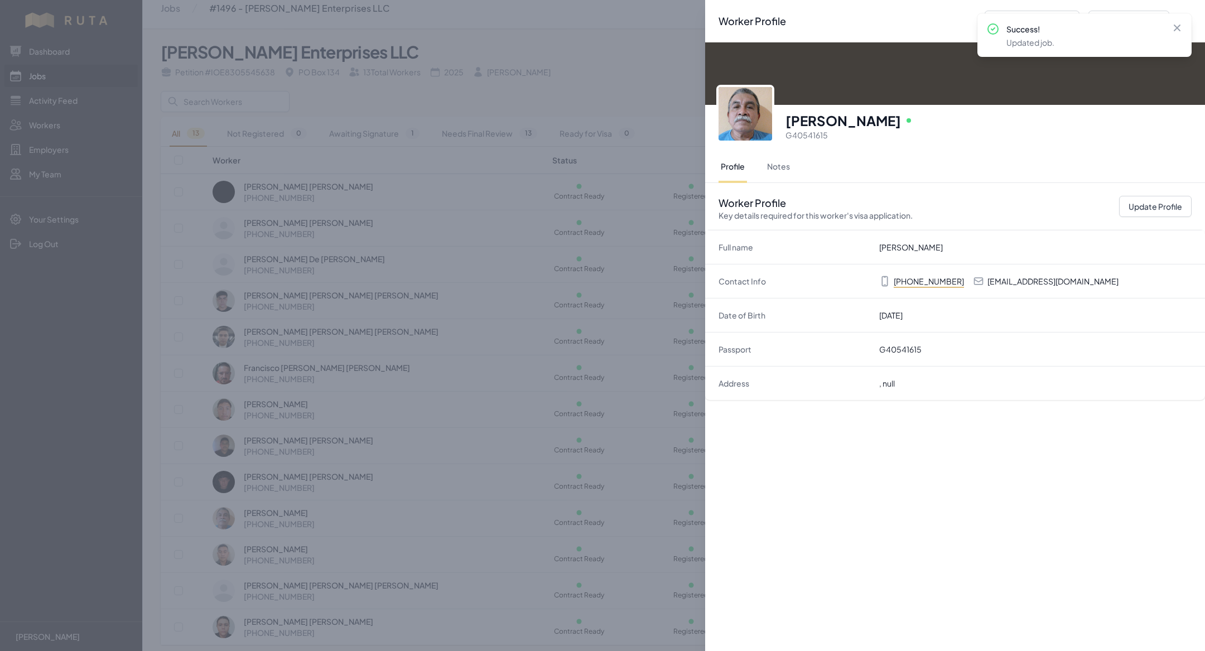
click at [410, 475] on div "Worker Profile Previous Worker Next Worker Close panel [PERSON_NAME] Online G40…" at bounding box center [602, 325] width 1205 height 651
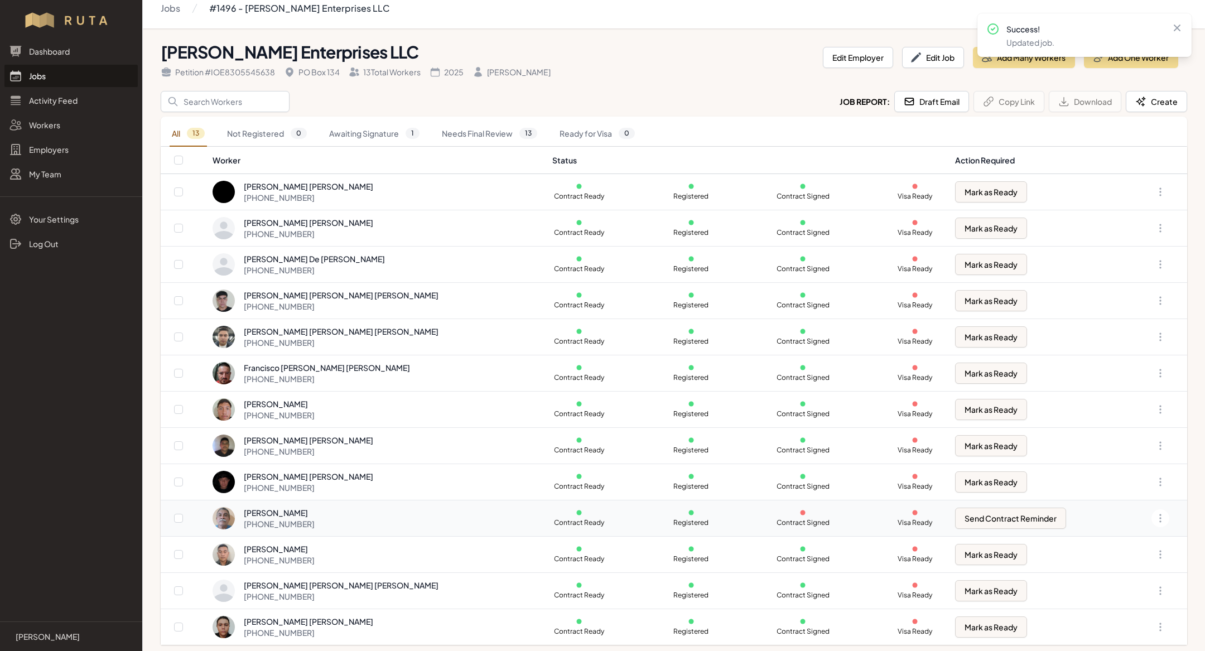
click at [768, 533] on td "Contract Ready Registered Contract Signed Visa Ready" at bounding box center [747, 518] width 403 height 36
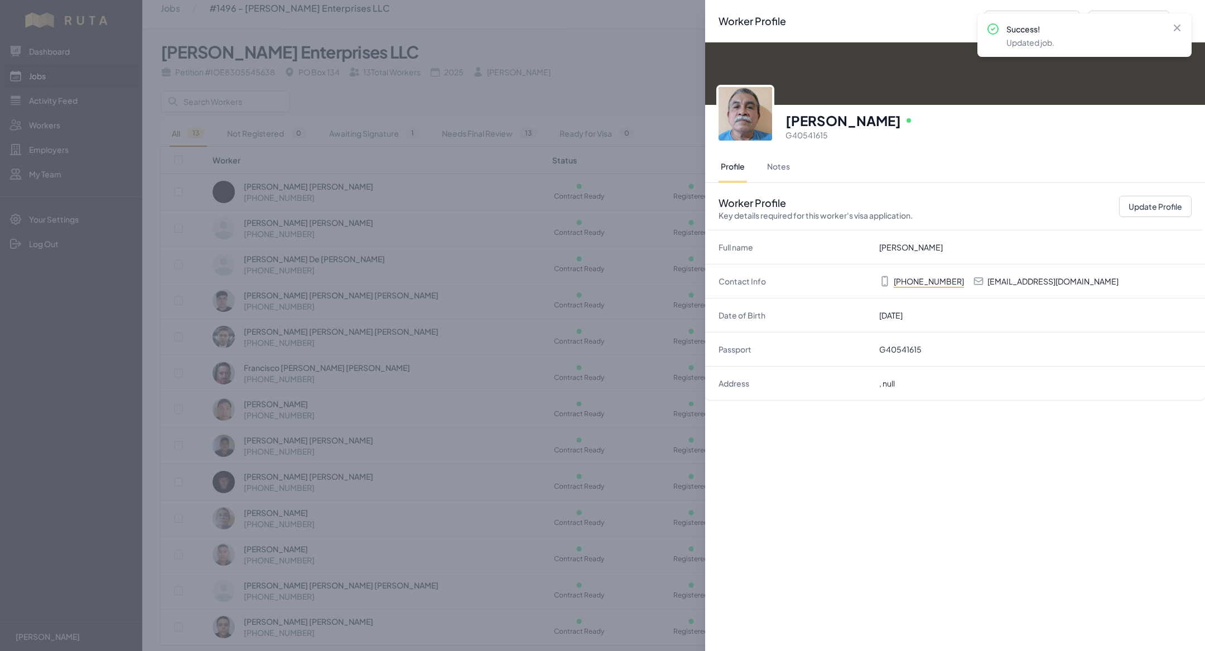
click at [538, 304] on div "Worker Profile Previous Worker Next Worker Close panel [PERSON_NAME] Online G40…" at bounding box center [602, 325] width 1205 height 651
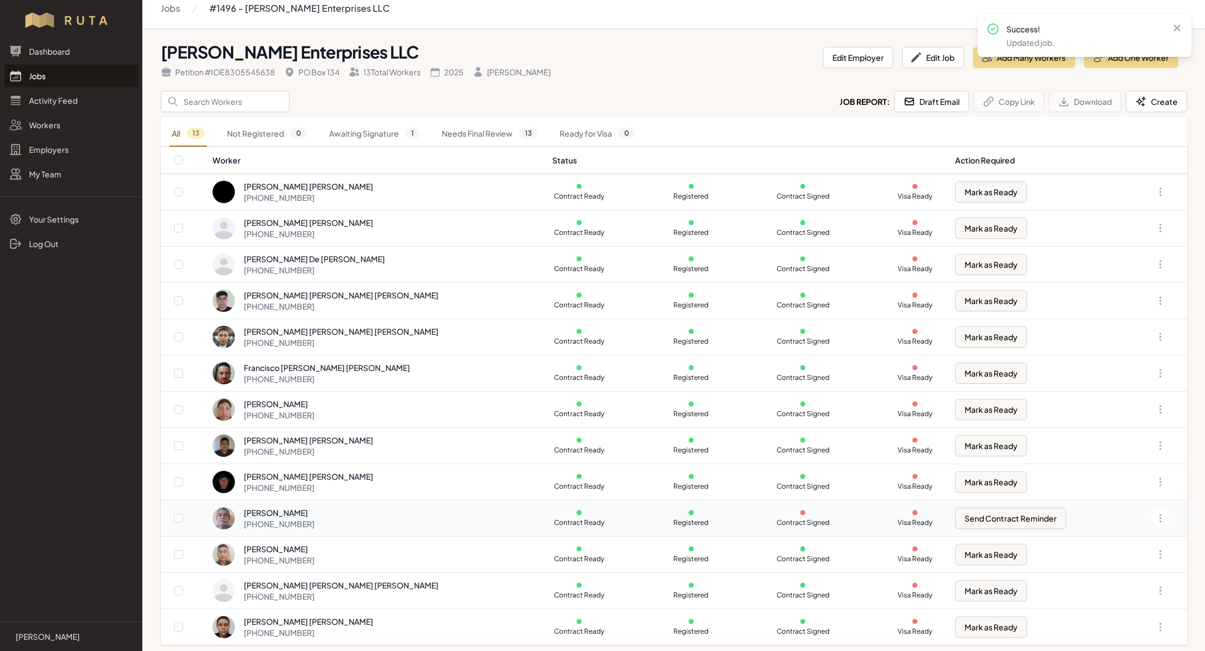
click at [362, 518] on div "[PERSON_NAME] [PHONE_NUMBER]" at bounding box center [376, 518] width 327 height 22
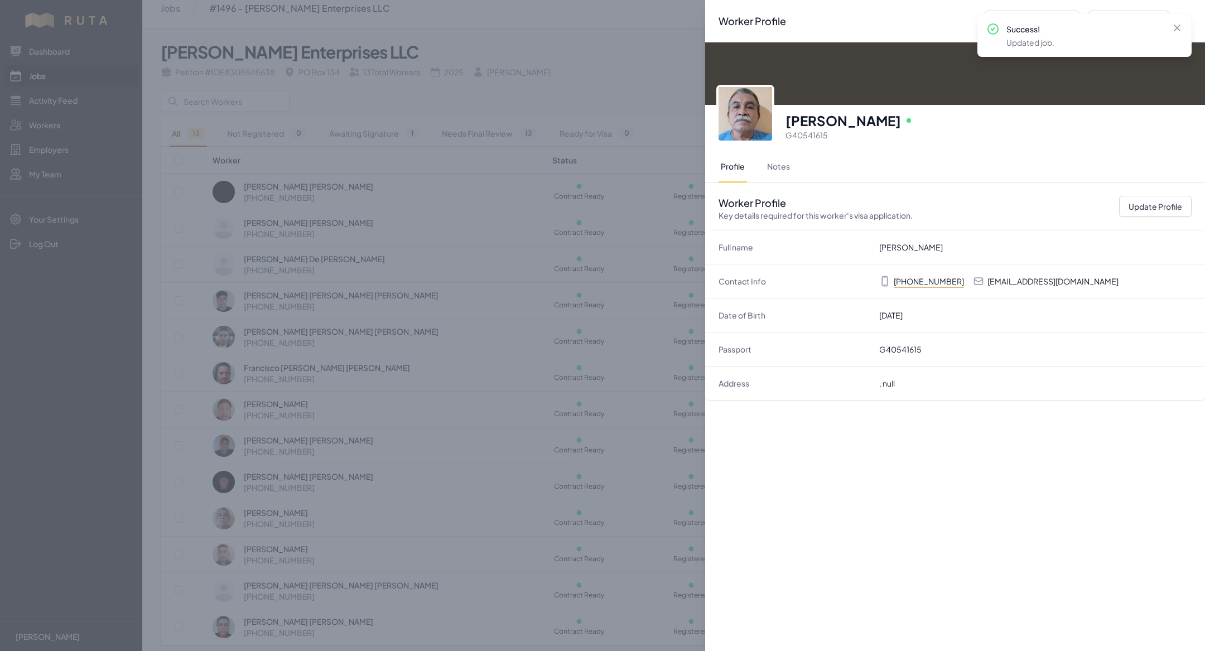
click at [397, 423] on div "Worker Profile Previous Worker Next Worker Close panel [PERSON_NAME] Online G40…" at bounding box center [602, 325] width 1205 height 651
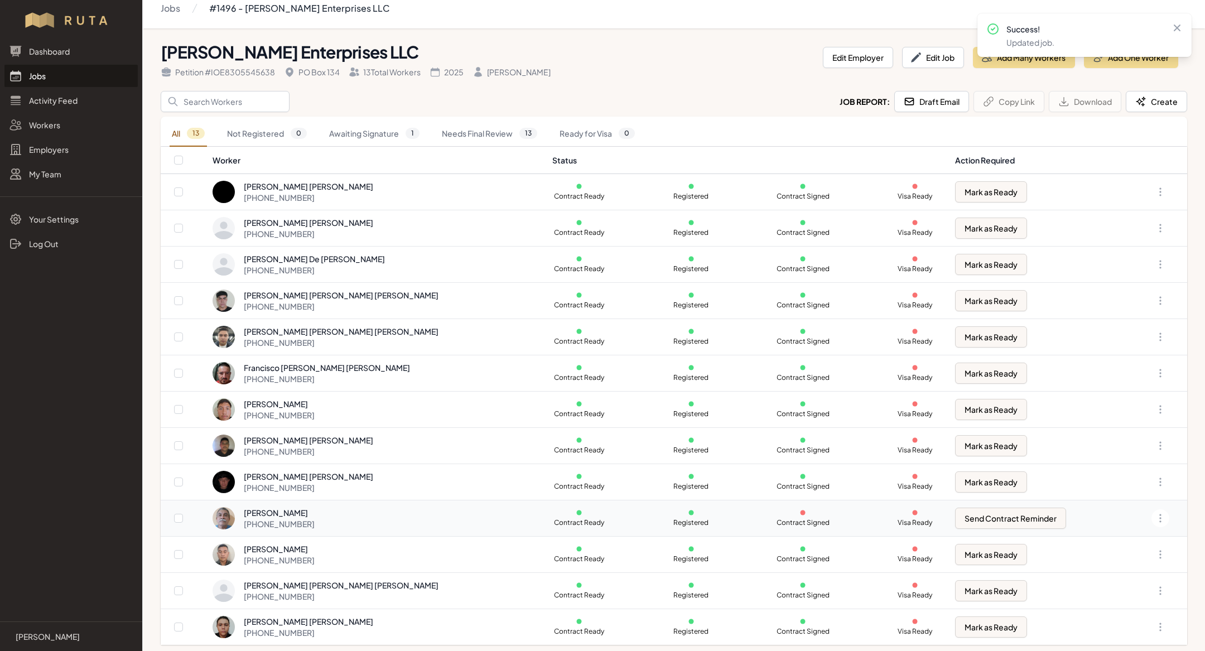
click at [365, 500] on td "[PERSON_NAME] [PHONE_NUMBER]" at bounding box center [379, 518] width 334 height 36
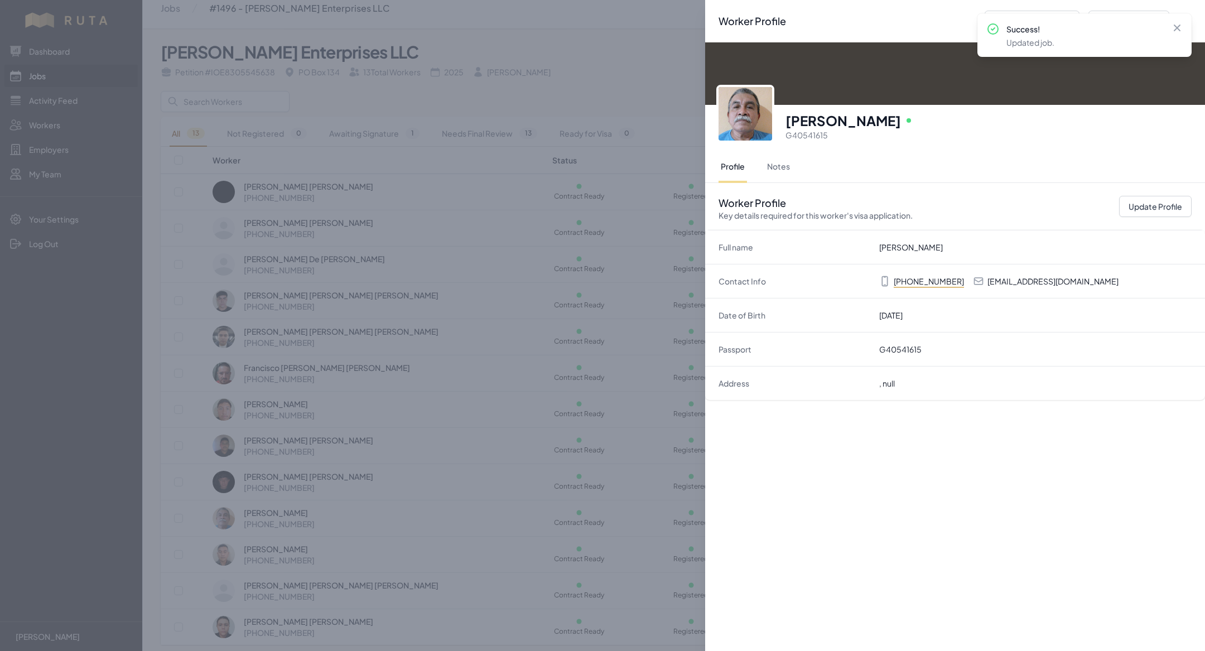
click at [474, 458] on div "Worker Profile Previous Worker Next Worker Close panel [PERSON_NAME] Online G40…" at bounding box center [602, 325] width 1205 height 651
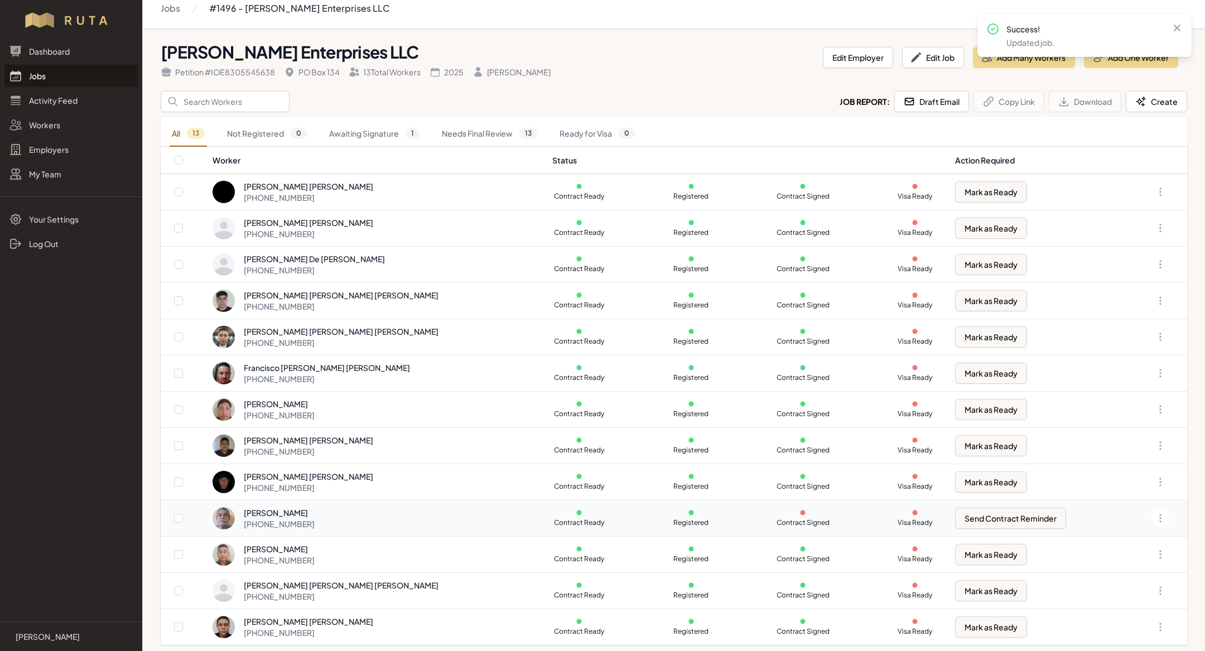
click at [351, 508] on div "[PERSON_NAME] [PHONE_NUMBER]" at bounding box center [376, 518] width 327 height 22
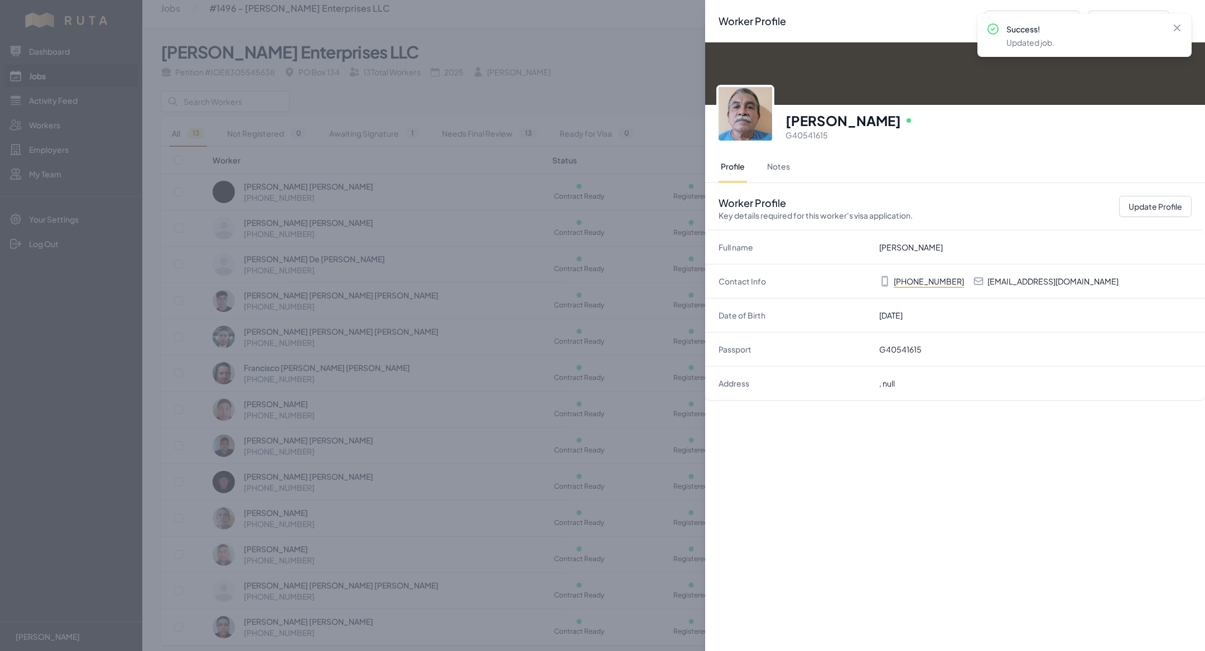
click at [737, 116] on img at bounding box center [746, 114] width 54 height 54
click at [391, 315] on div "Worker Profile Previous Worker Next Worker Close panel [PERSON_NAME] Online G40…" at bounding box center [602, 325] width 1205 height 651
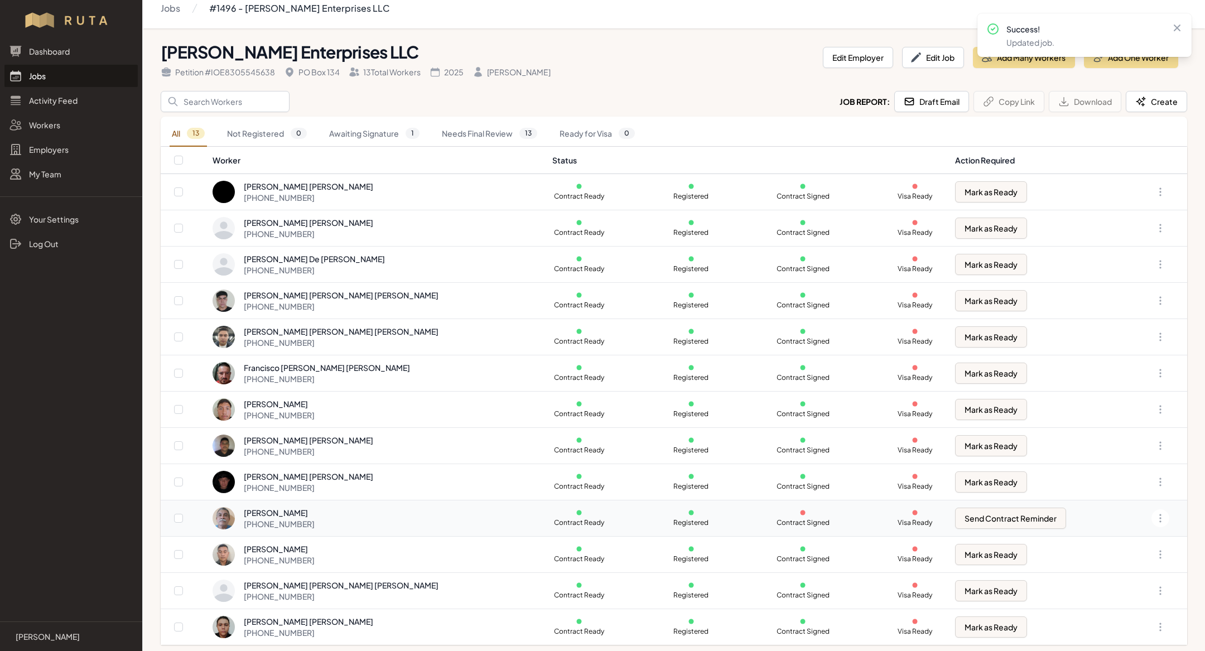
click at [315, 511] on div "[PERSON_NAME]" at bounding box center [279, 512] width 71 height 11
